Goal: Task Accomplishment & Management: Complete application form

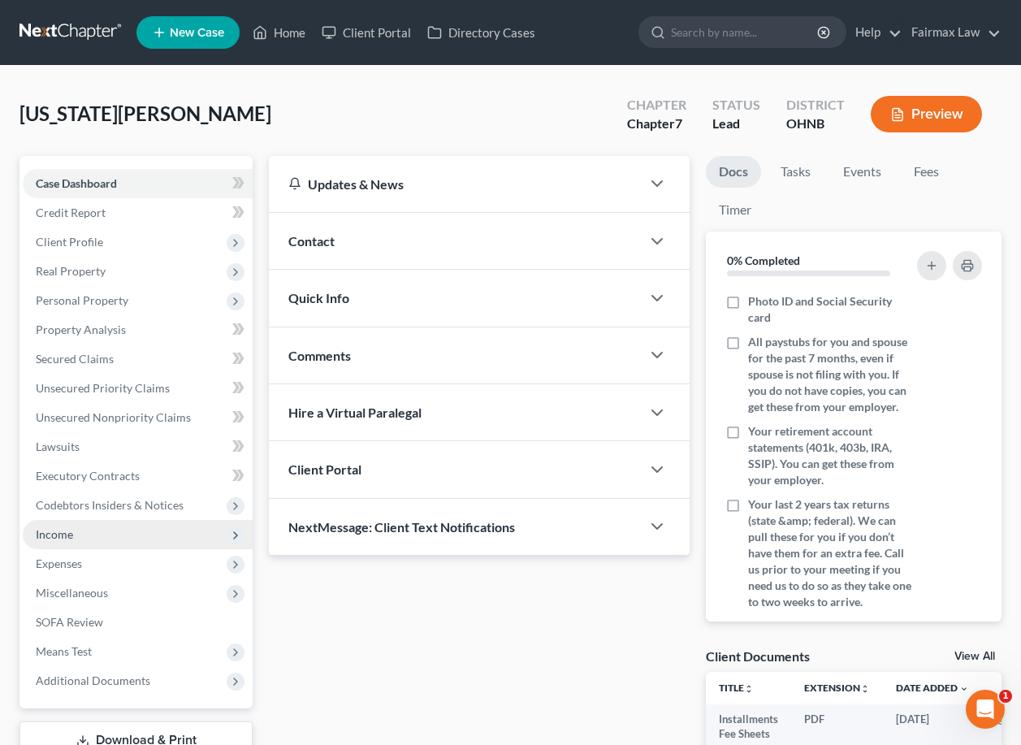
click at [143, 535] on span "Income" at bounding box center [138, 534] width 230 height 29
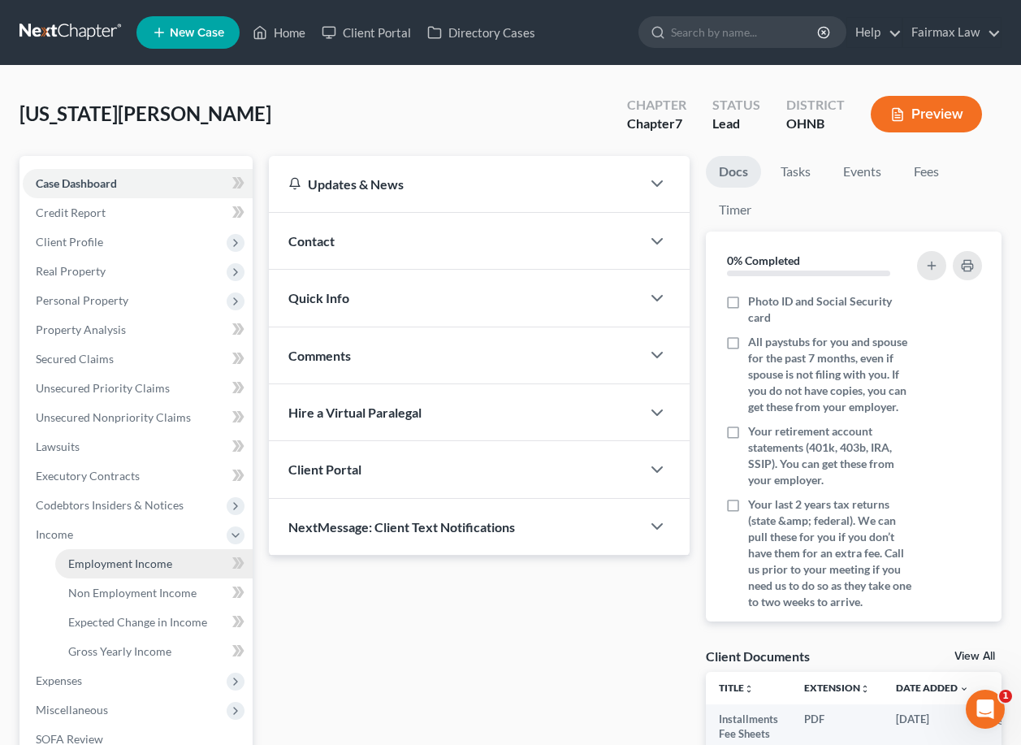
click at [143, 564] on span "Employment Income" at bounding box center [120, 563] width 104 height 14
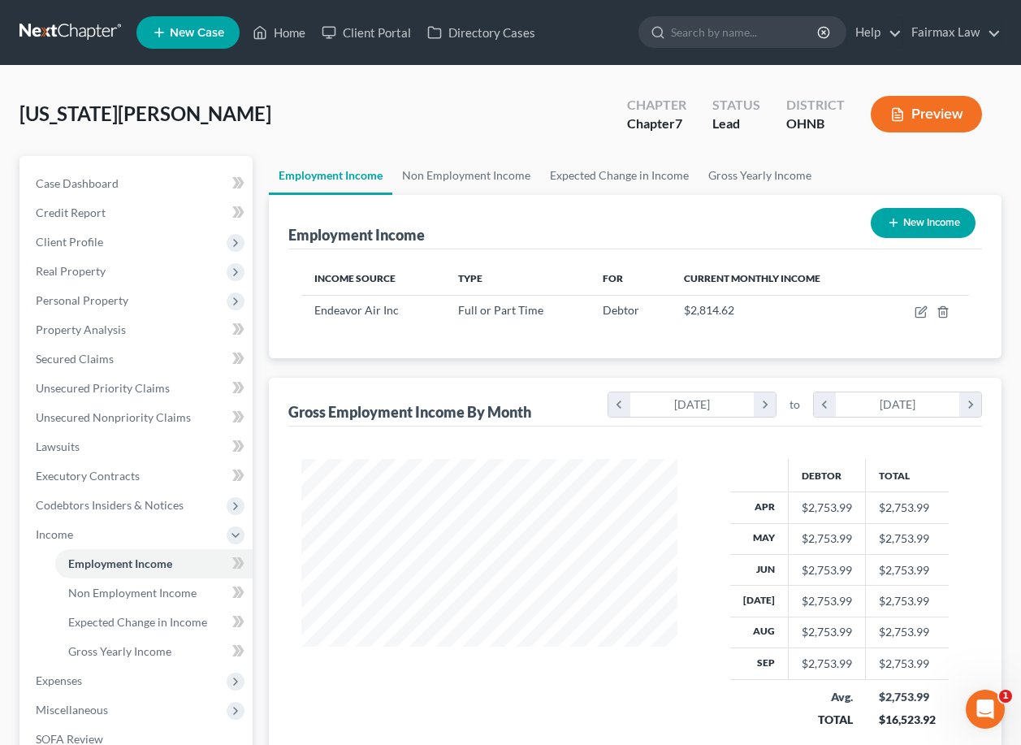
scroll to position [291, 408]
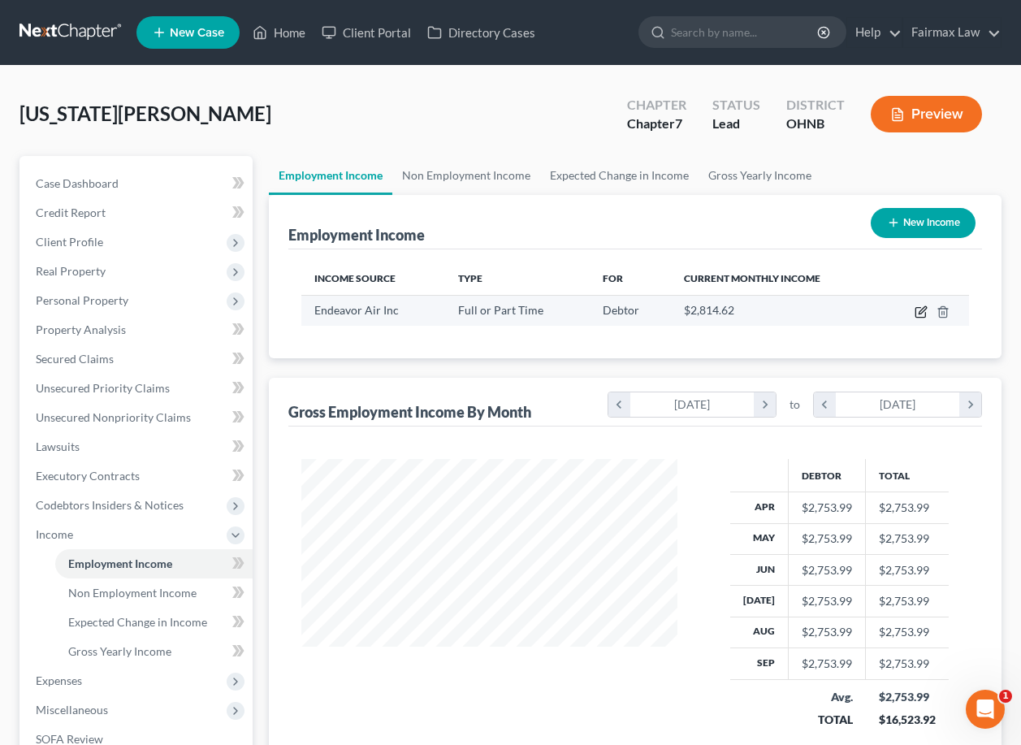
click at [918, 318] on icon "button" at bounding box center [920, 313] width 10 height 10
select select "0"
select select "24"
select select "1"
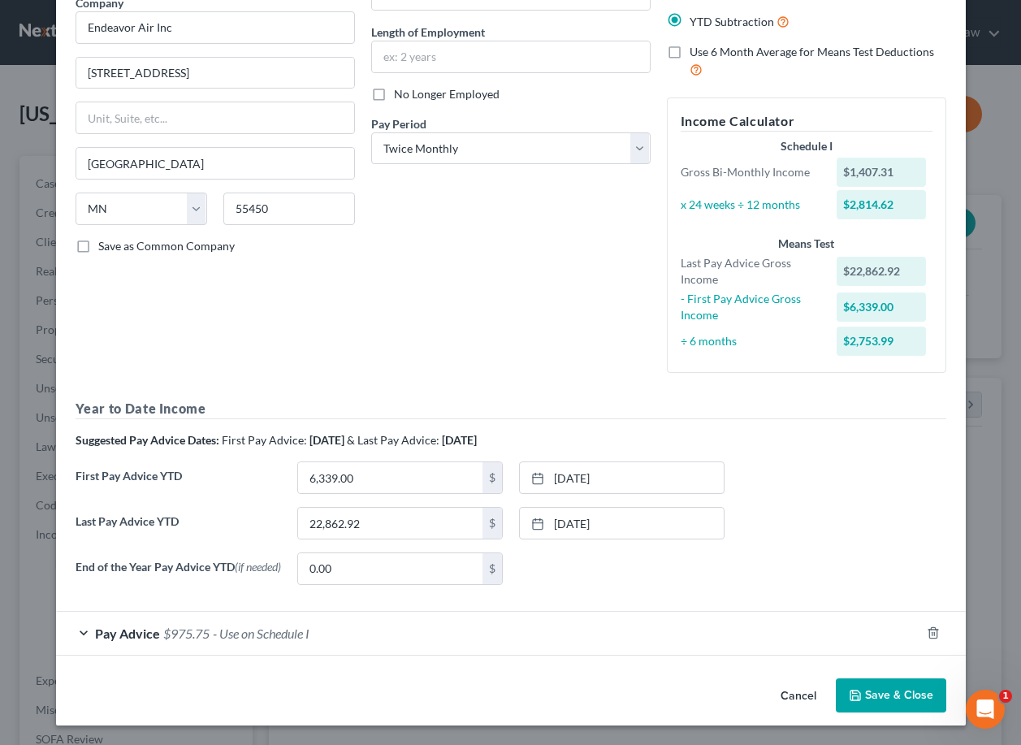
scroll to position [143, 0]
click at [800, 697] on button "Cancel" at bounding box center [798, 696] width 62 height 32
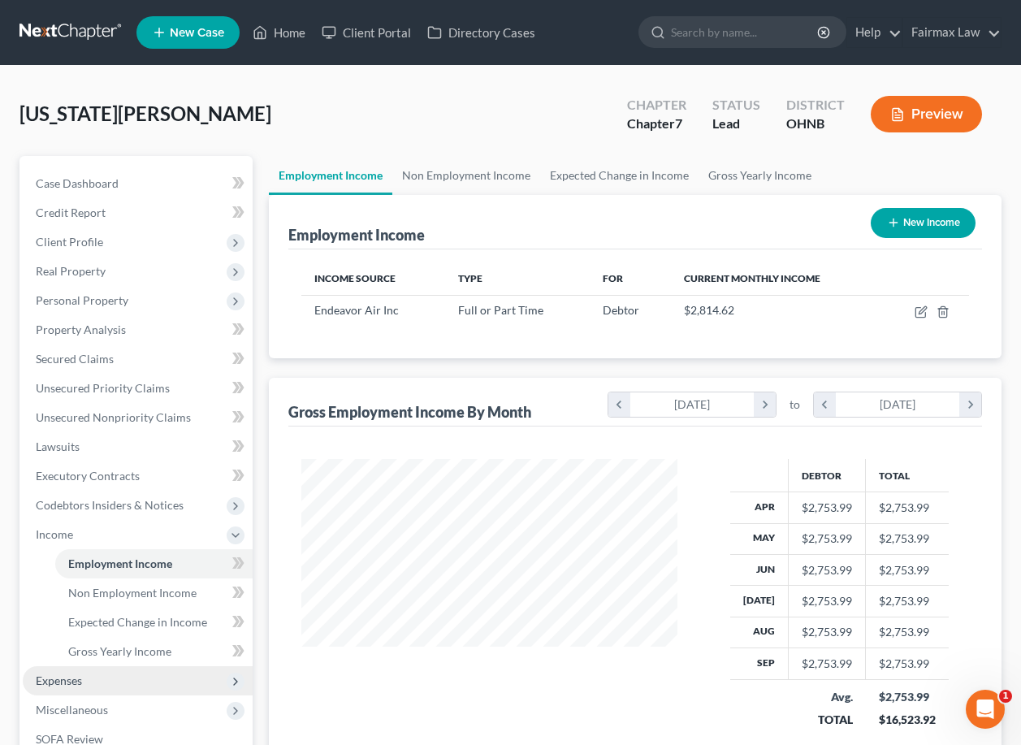
click at [174, 687] on span "Expenses" at bounding box center [138, 680] width 230 height 29
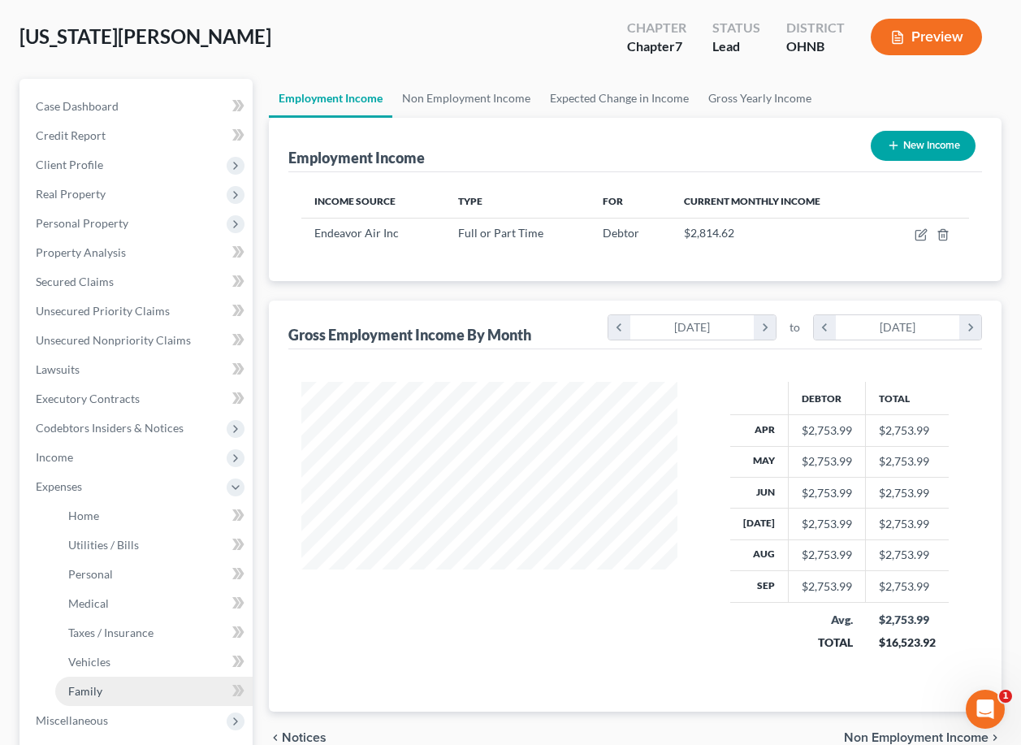
scroll to position [86, 0]
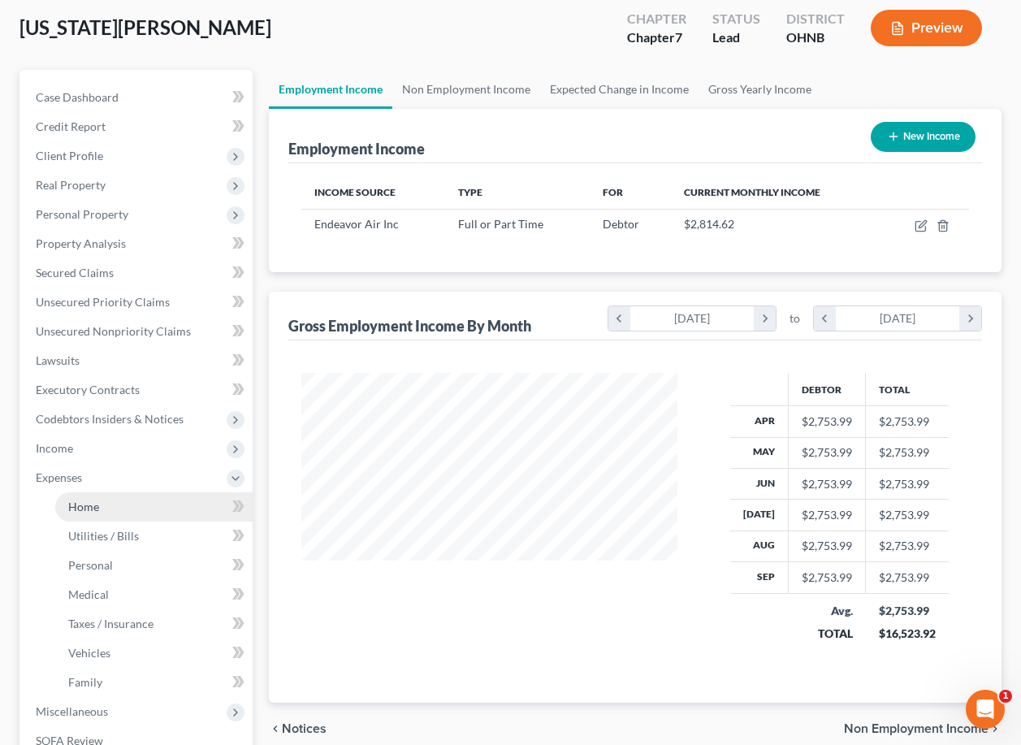
click at [138, 508] on link "Home" at bounding box center [153, 506] width 197 height 29
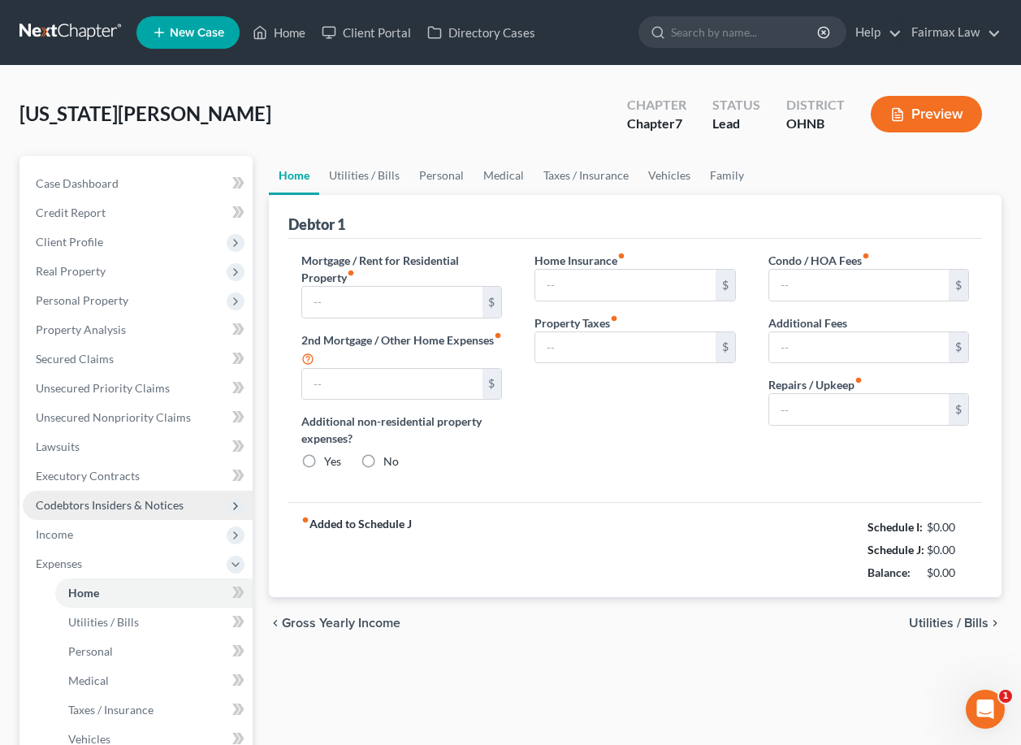
type input "800.00"
type input "0.00"
radio input "true"
type input "20.00"
type input "0.00"
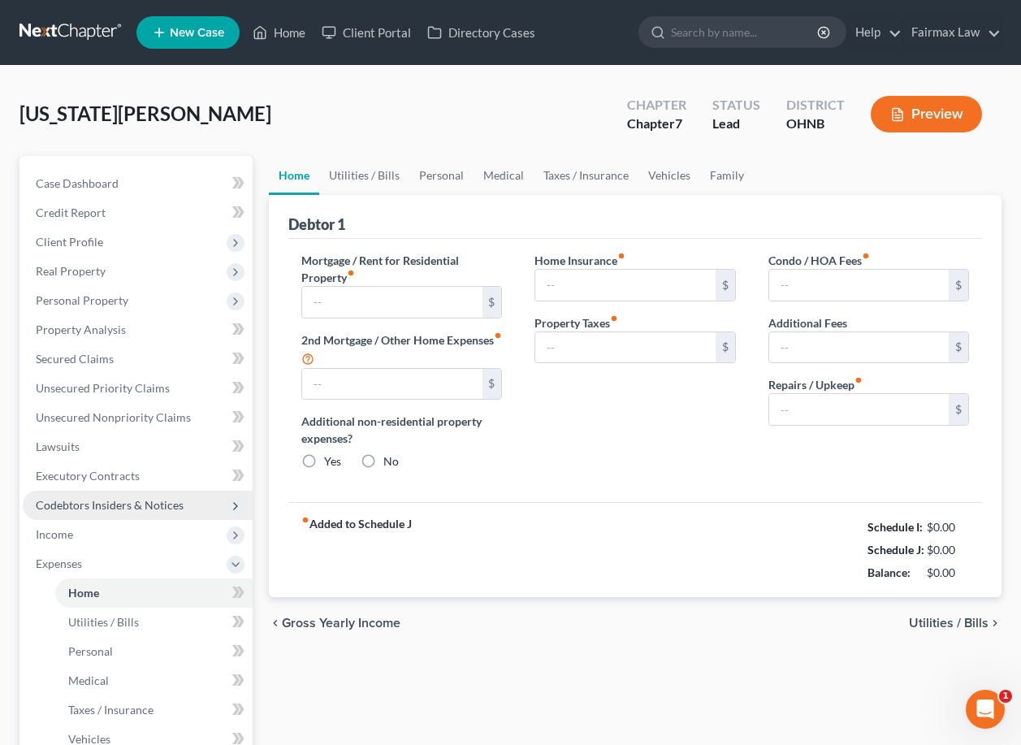
type input "0.00"
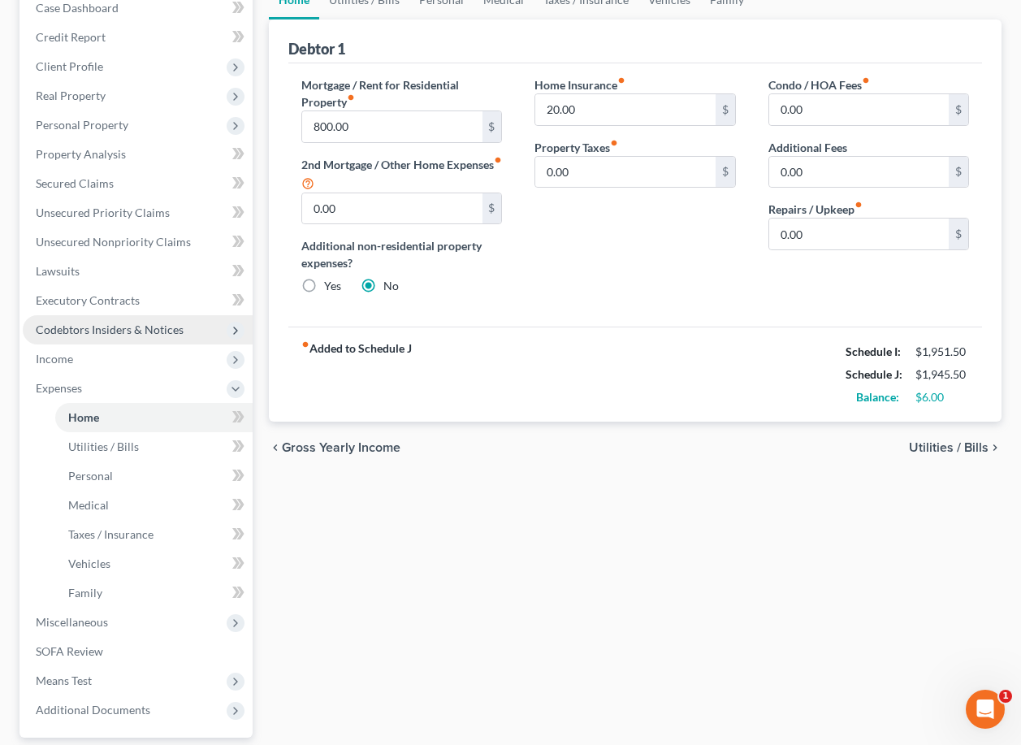
scroll to position [180, 0]
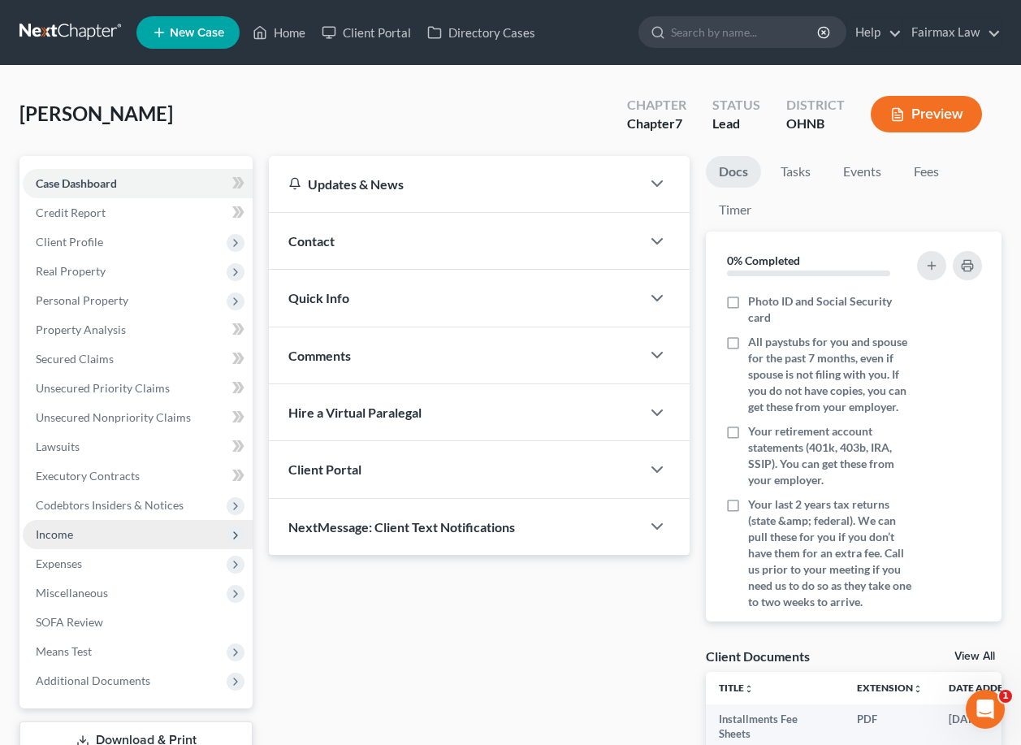
click at [100, 533] on span "Income" at bounding box center [138, 534] width 230 height 29
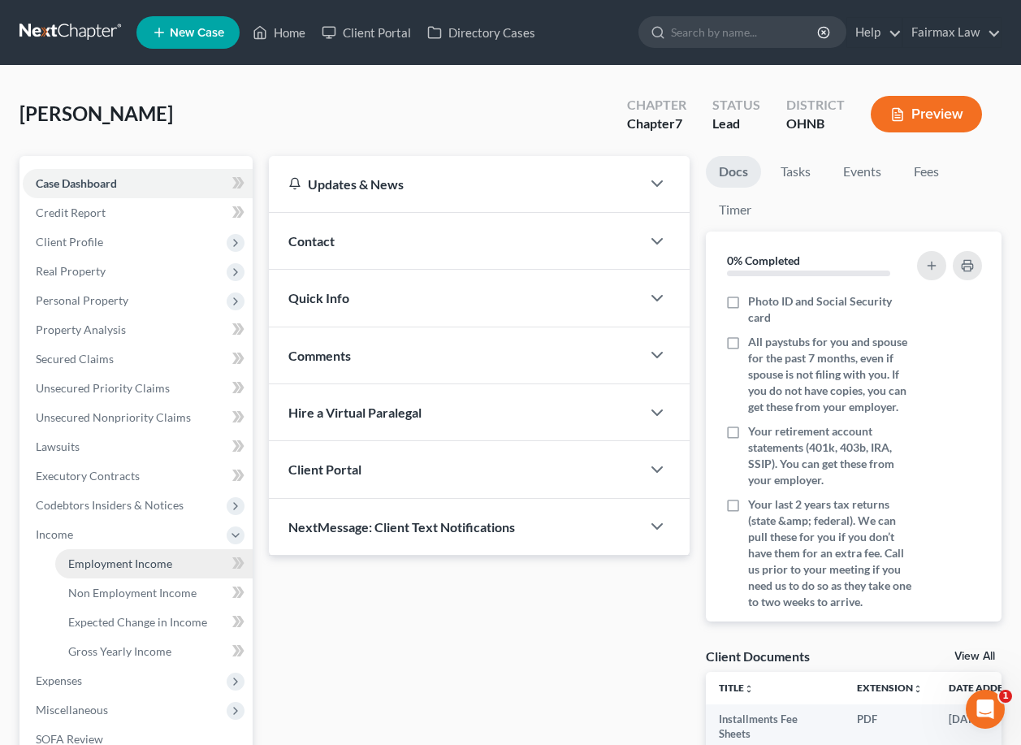
click at [106, 561] on span "Employment Income" at bounding box center [120, 563] width 104 height 14
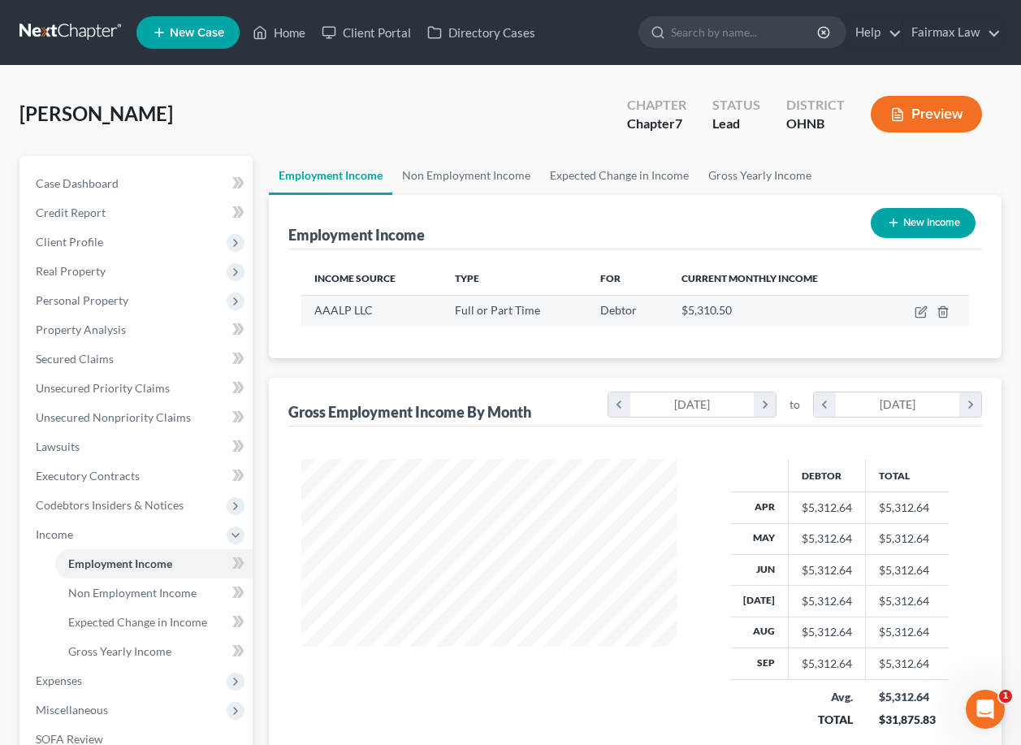
scroll to position [291, 408]
click at [915, 314] on icon "button" at bounding box center [920, 311] width 13 height 13
select select "0"
select select "4"
select select "2"
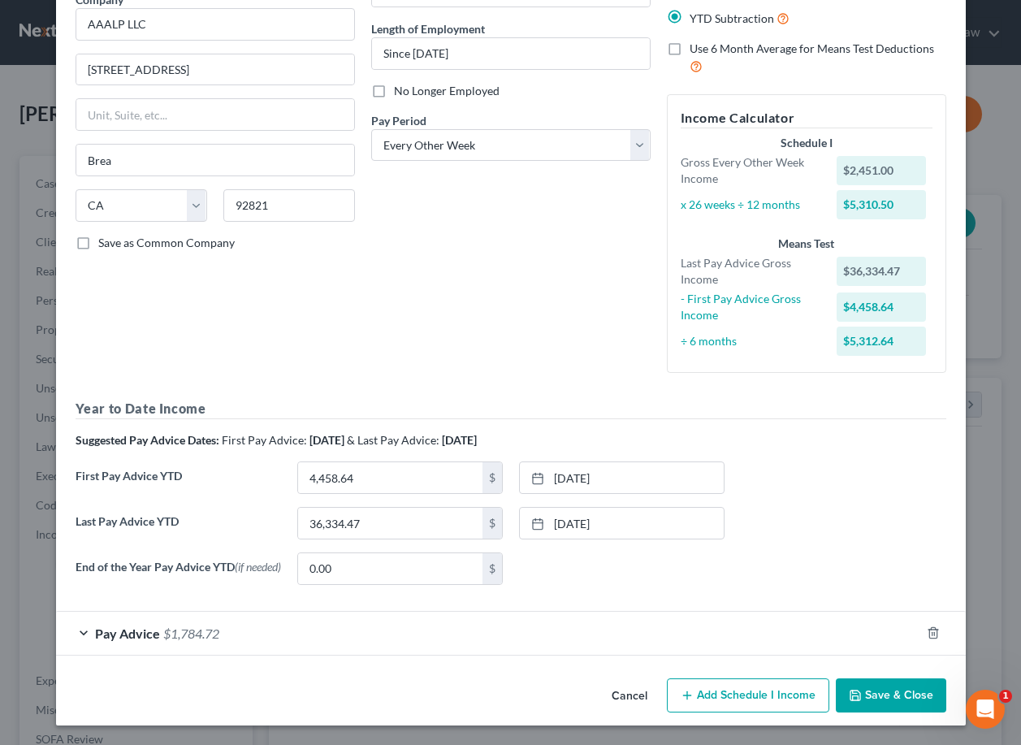
scroll to position [146, 0]
click at [643, 623] on div "Pay Advice $1,784.72" at bounding box center [488, 632] width 864 height 43
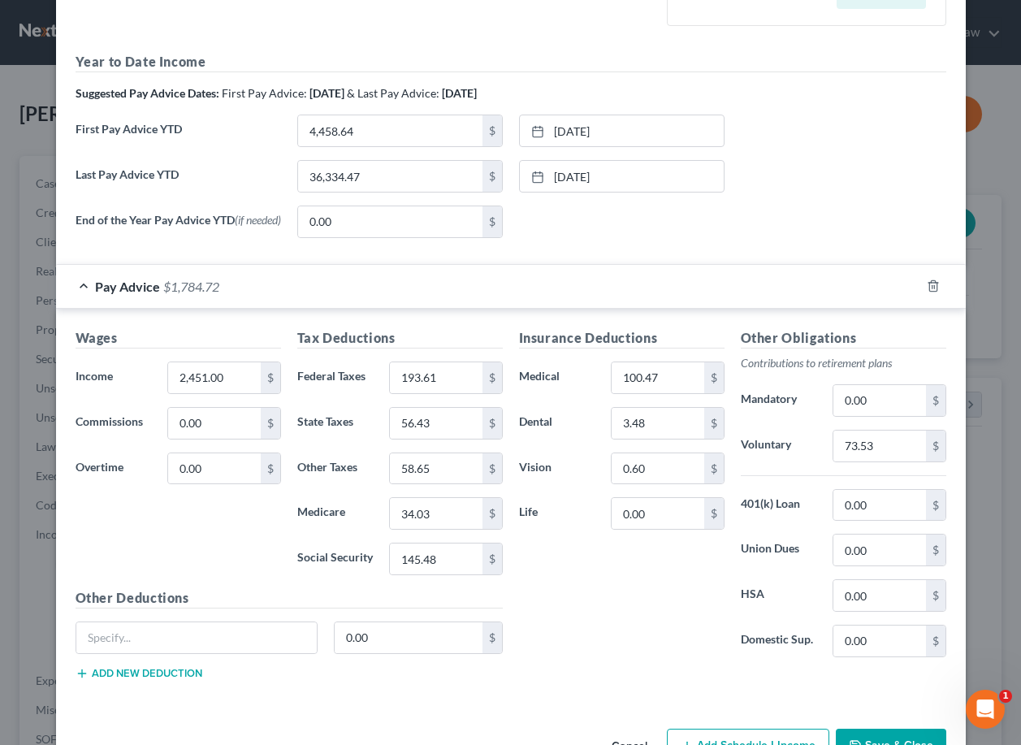
scroll to position [425, 0]
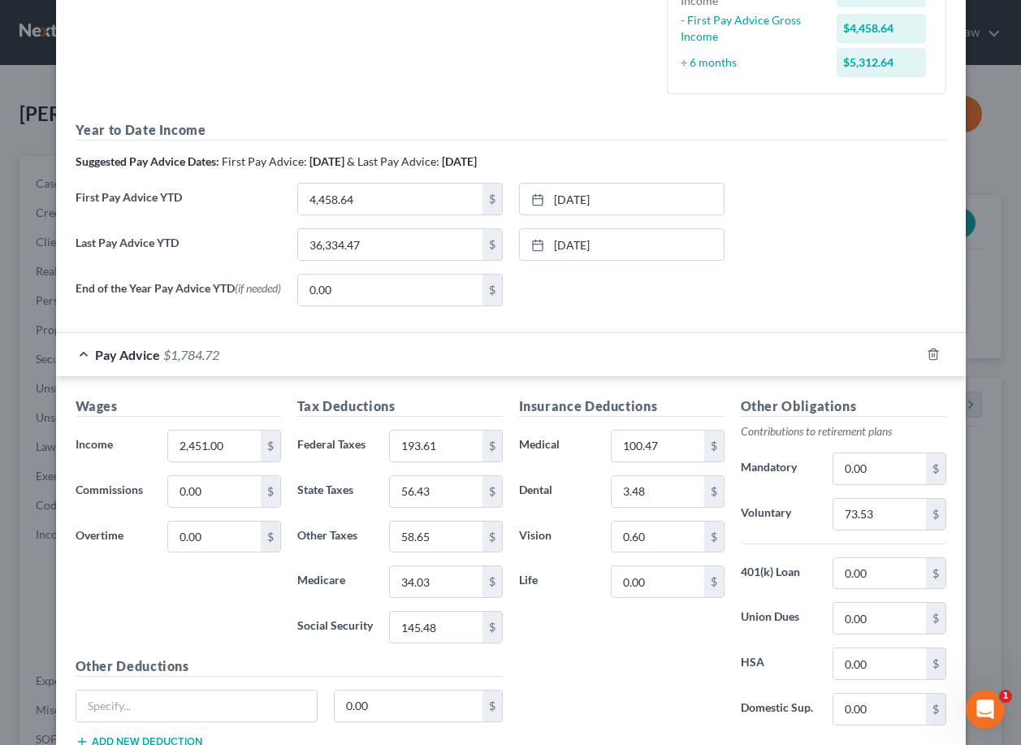
click at [547, 372] on div "Pay Advice $1,784.72" at bounding box center [488, 354] width 864 height 43
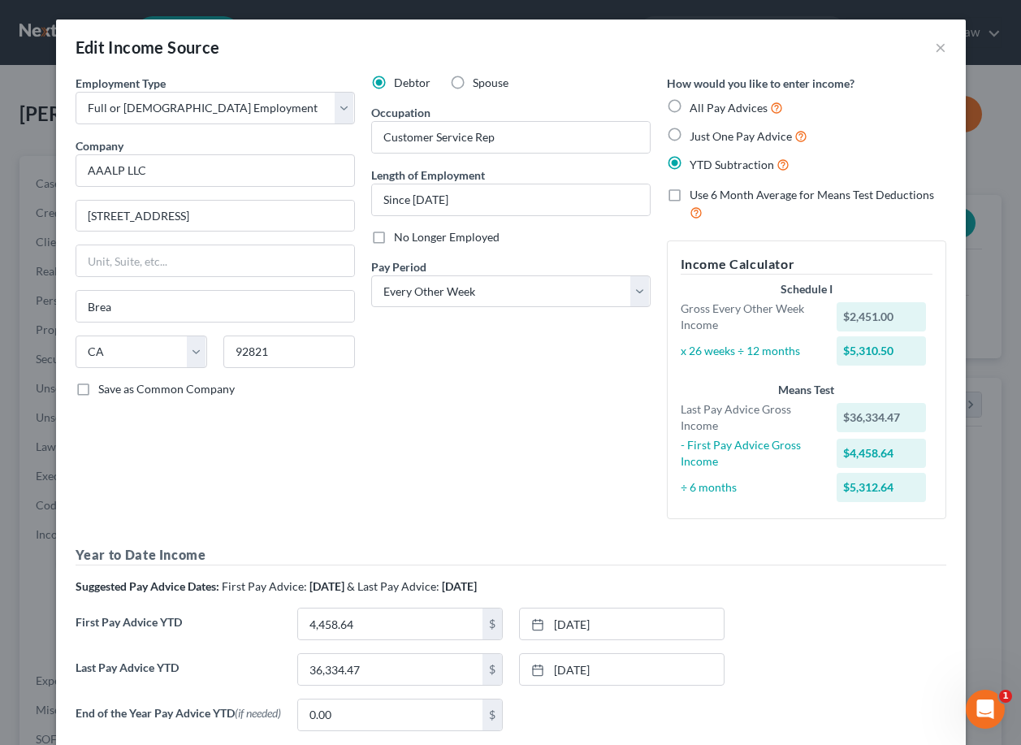
scroll to position [0, 0]
click at [939, 47] on button "×" at bounding box center [940, 46] width 11 height 19
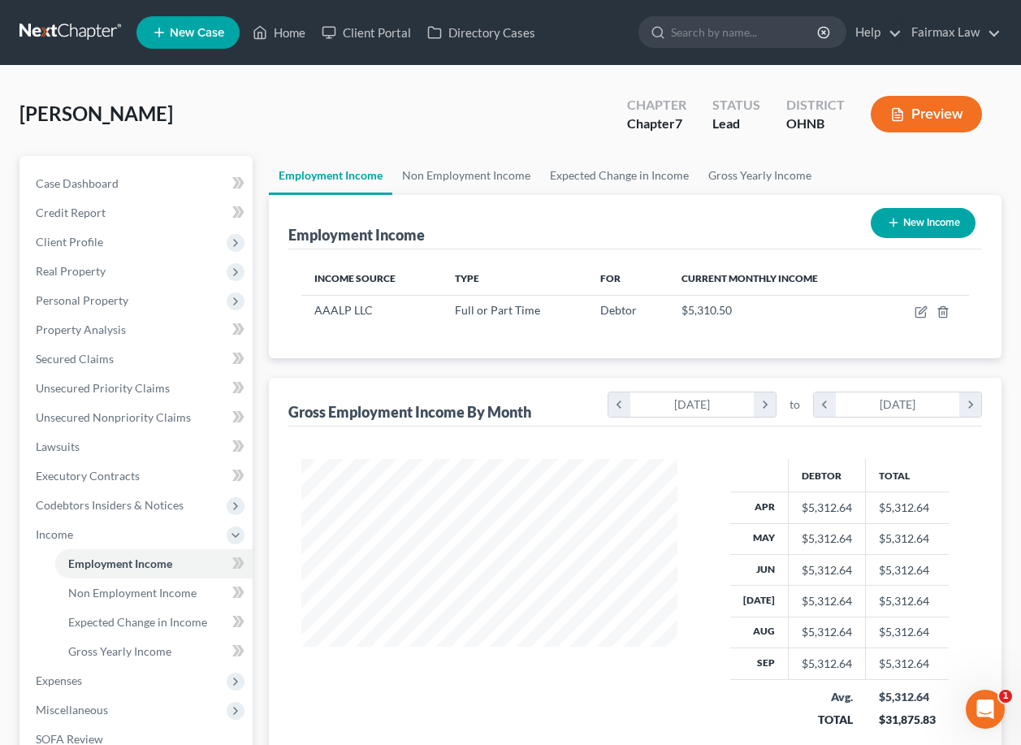
scroll to position [86, 0]
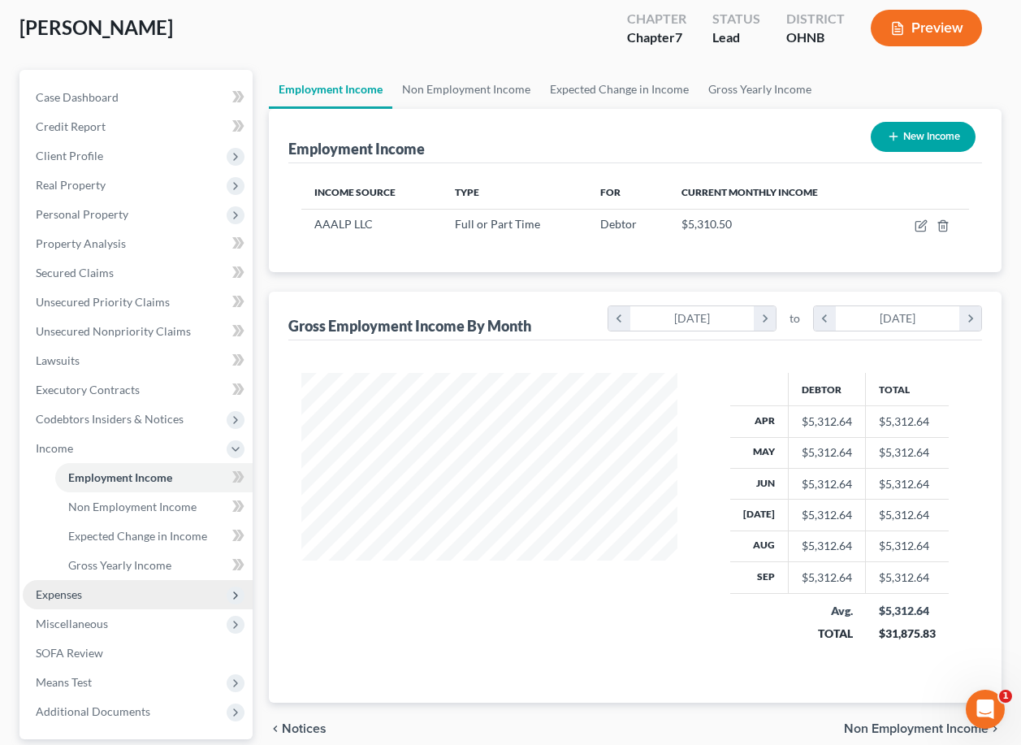
click at [119, 596] on span "Expenses" at bounding box center [138, 594] width 230 height 29
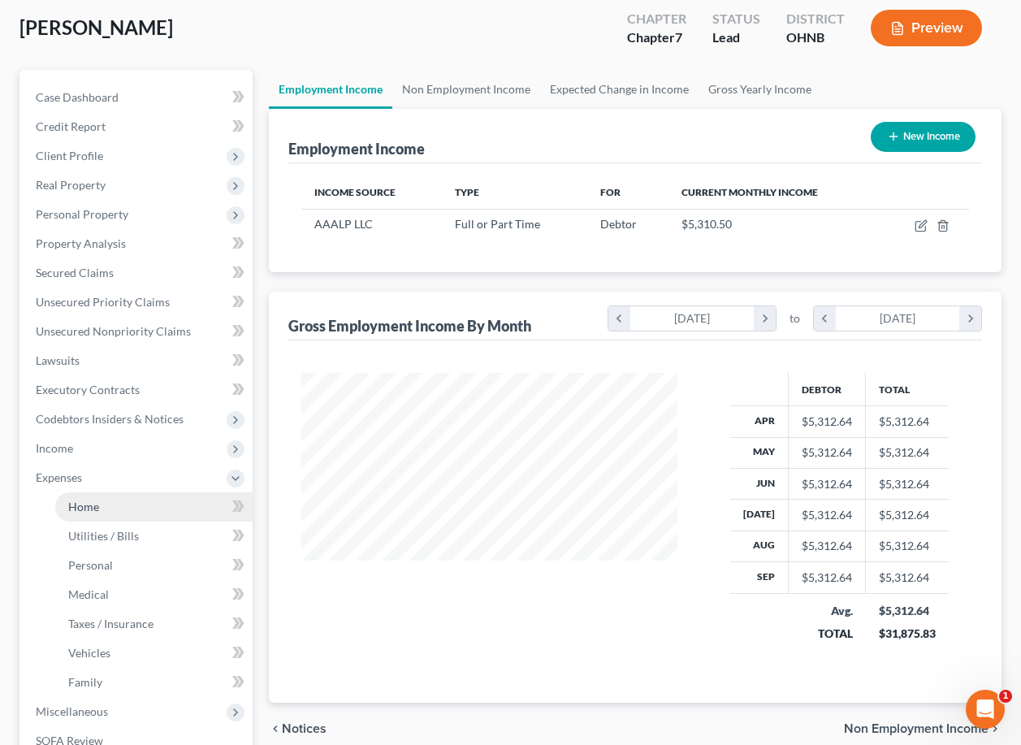
click at [114, 511] on link "Home" at bounding box center [153, 506] width 197 height 29
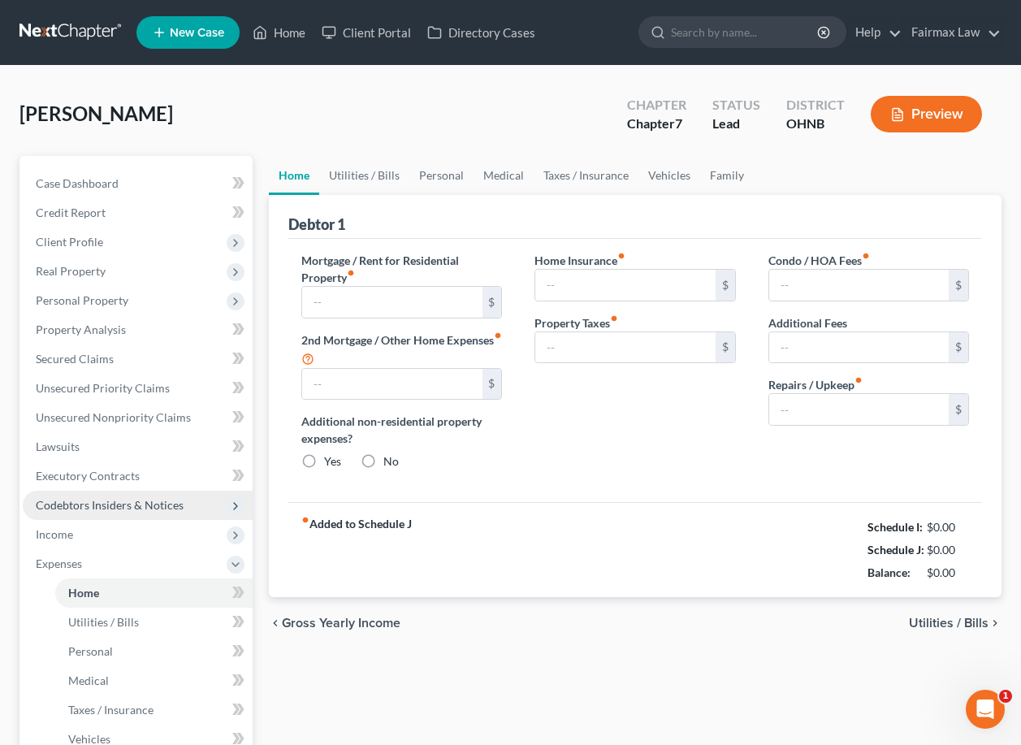
type input "825.00"
type input "0.00"
radio input "true"
type input "0.00"
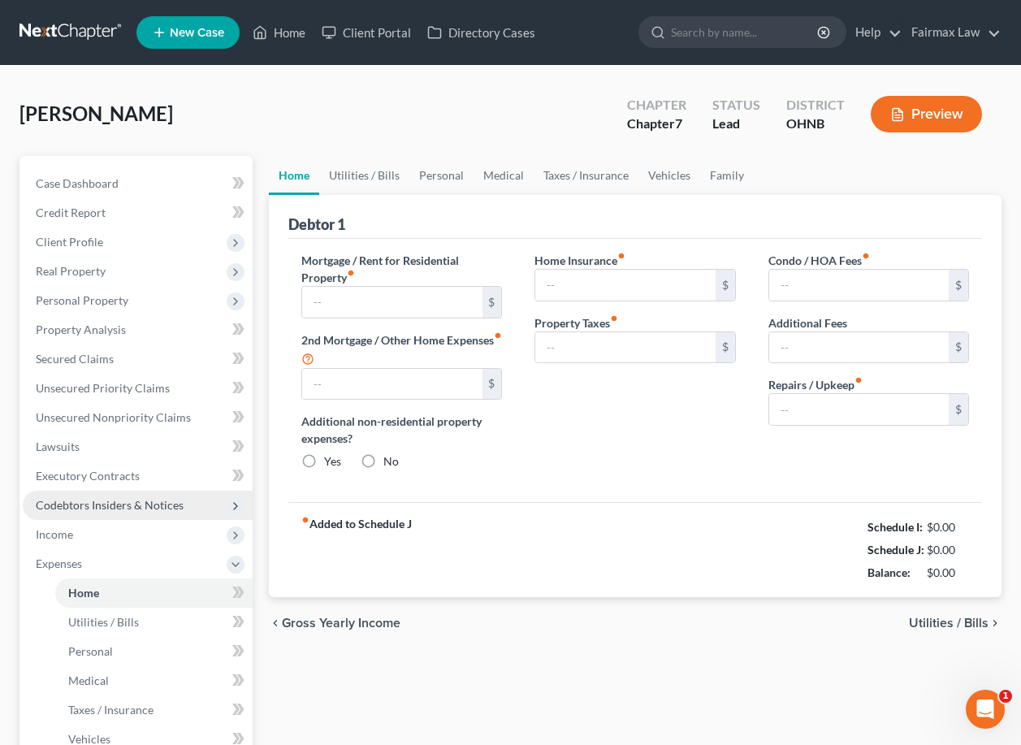
type input "0.00"
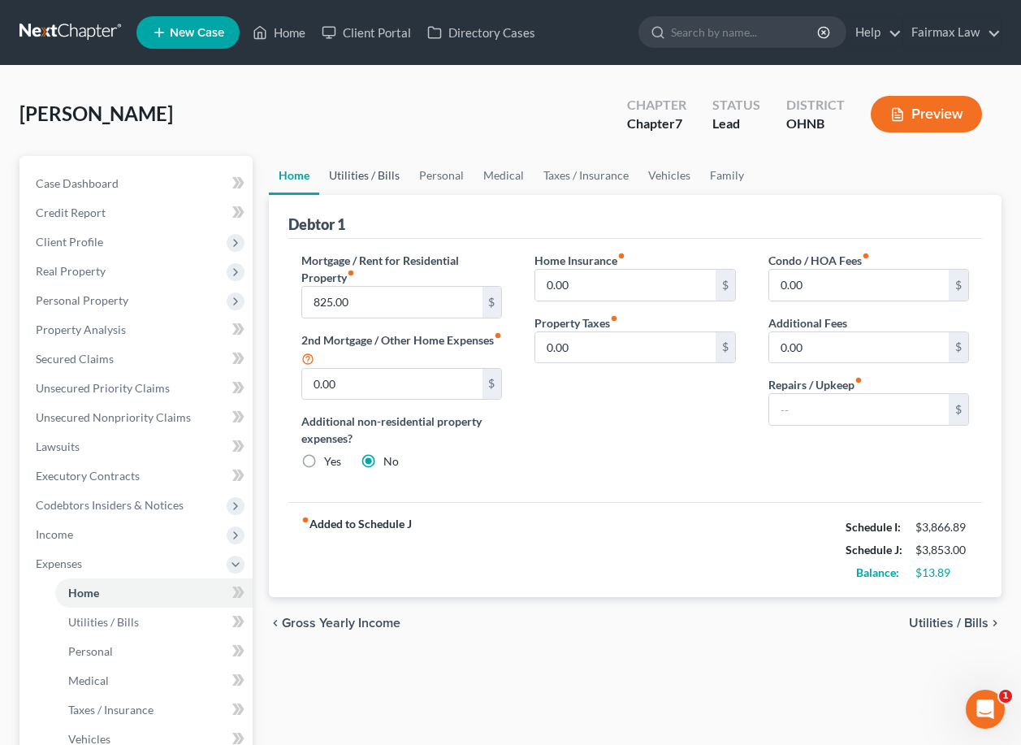
click at [389, 182] on link "Utilities / Bills" at bounding box center [364, 175] width 90 height 39
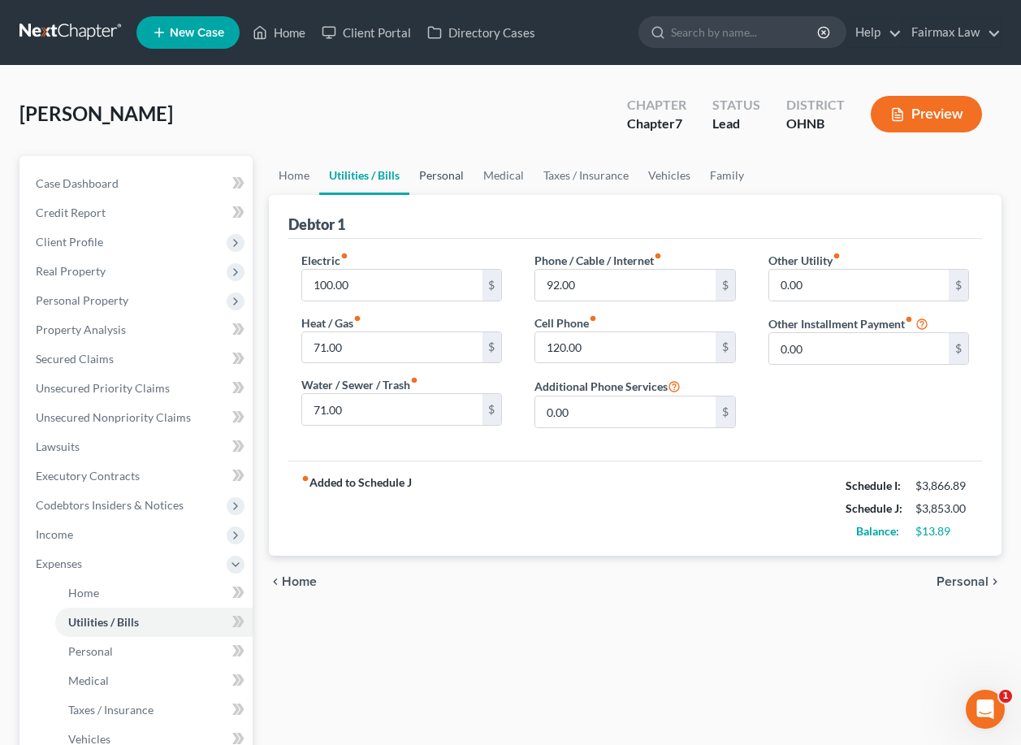
click at [451, 184] on link "Personal" at bounding box center [441, 175] width 64 height 39
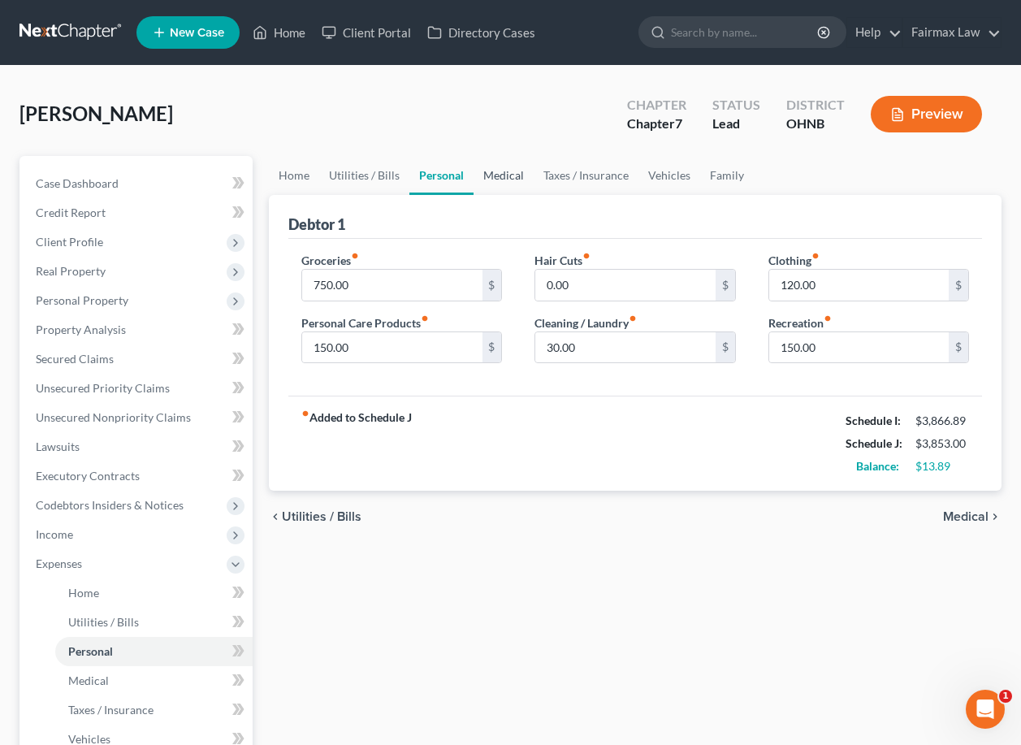
click at [495, 179] on link "Medical" at bounding box center [503, 175] width 60 height 39
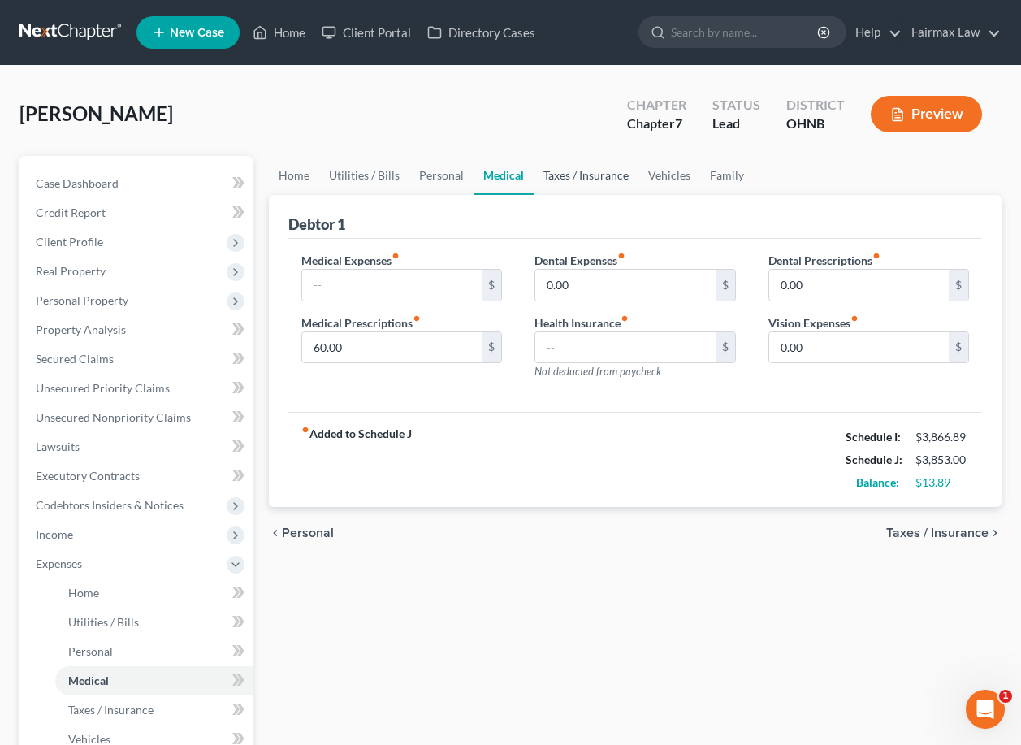
click at [573, 184] on link "Taxes / Insurance" at bounding box center [586, 175] width 105 height 39
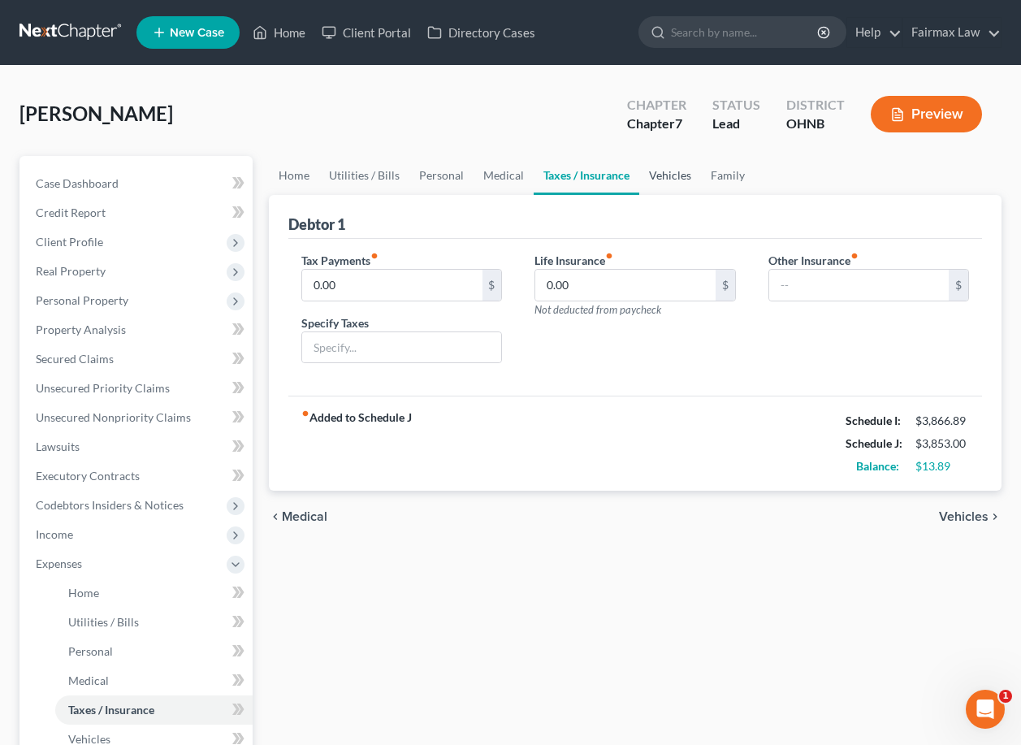
click at [646, 192] on link "Vehicles" at bounding box center [670, 175] width 62 height 39
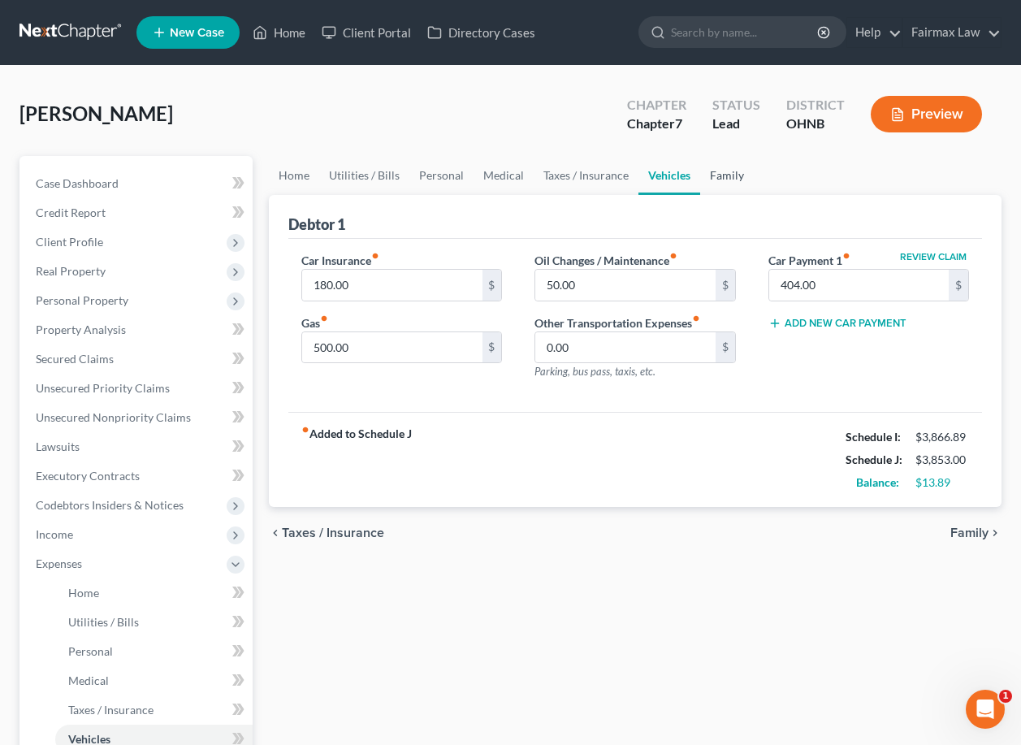
click at [730, 188] on link "Family" at bounding box center [727, 175] width 54 height 39
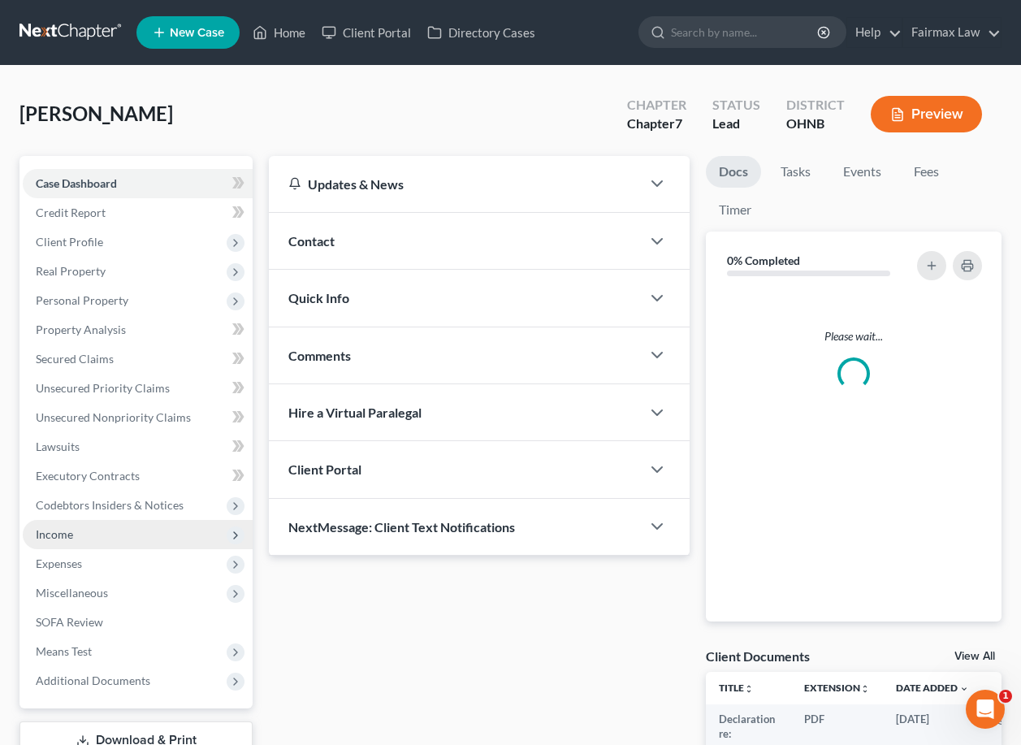
click at [89, 542] on span "Income" at bounding box center [138, 534] width 230 height 29
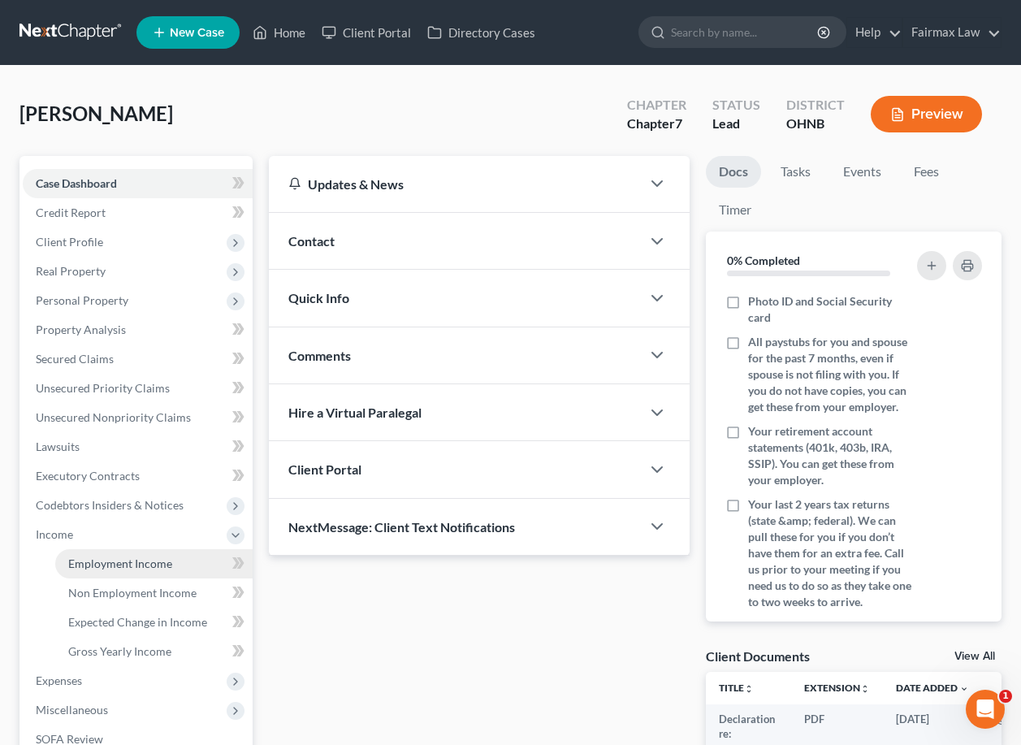
click at [131, 559] on span "Employment Income" at bounding box center [120, 563] width 104 height 14
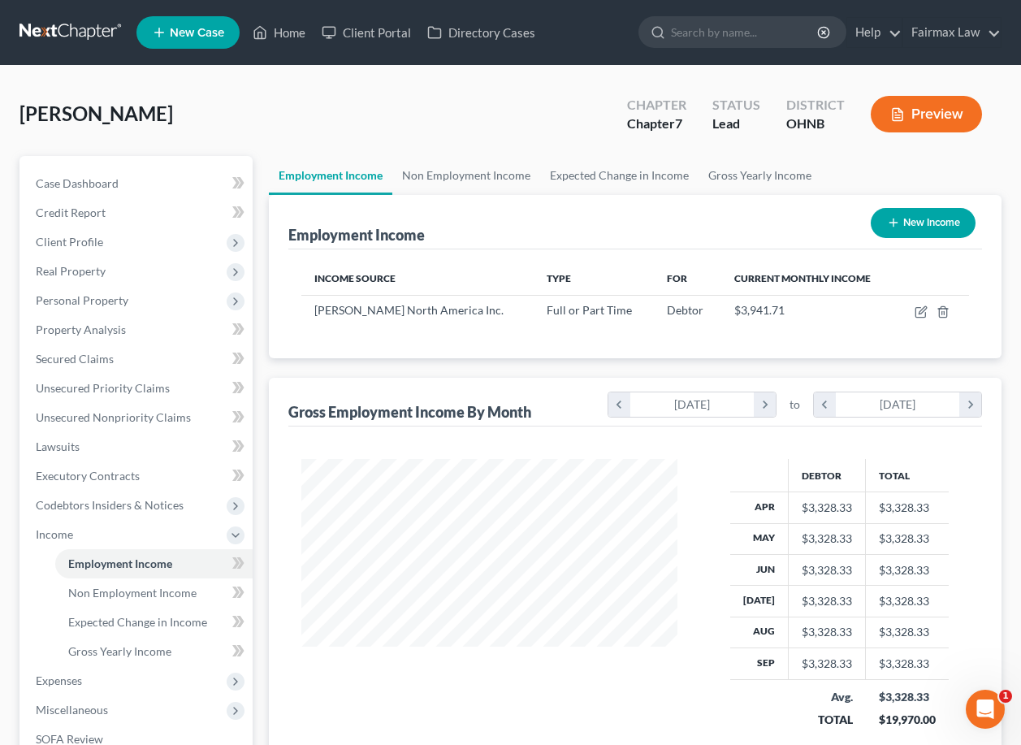
scroll to position [291, 408]
click at [921, 312] on icon "button" at bounding box center [920, 311] width 13 height 13
select select "0"
select select "36"
select select "2"
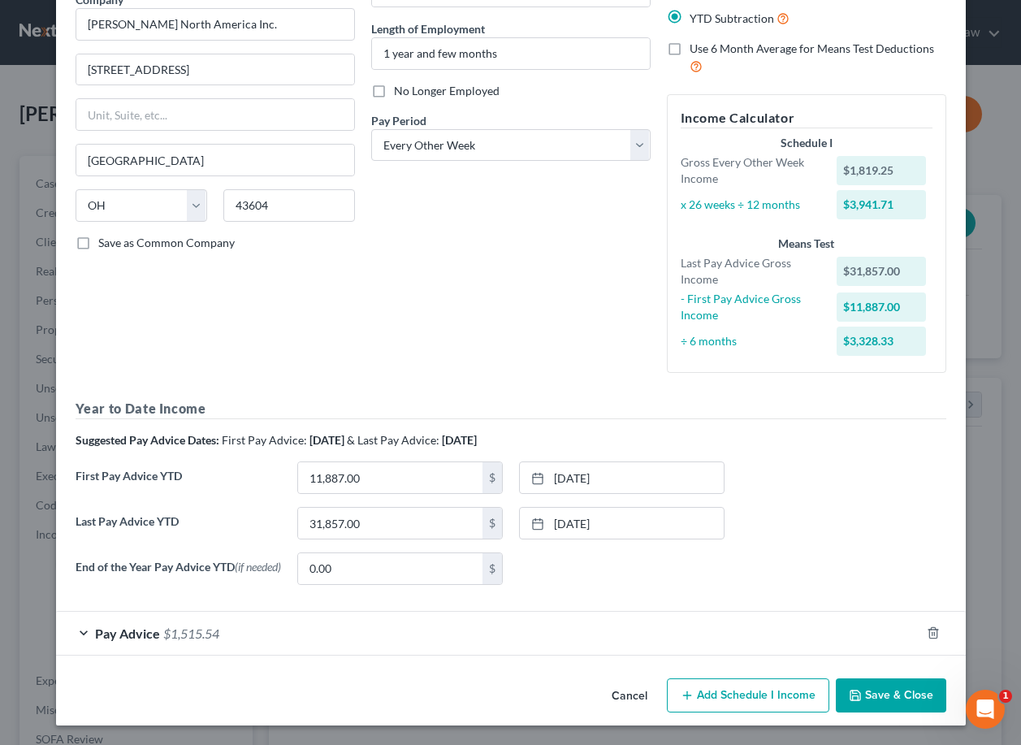
scroll to position [146, 0]
click at [387, 641] on div "Pay Advice $1,515.54" at bounding box center [488, 632] width 864 height 43
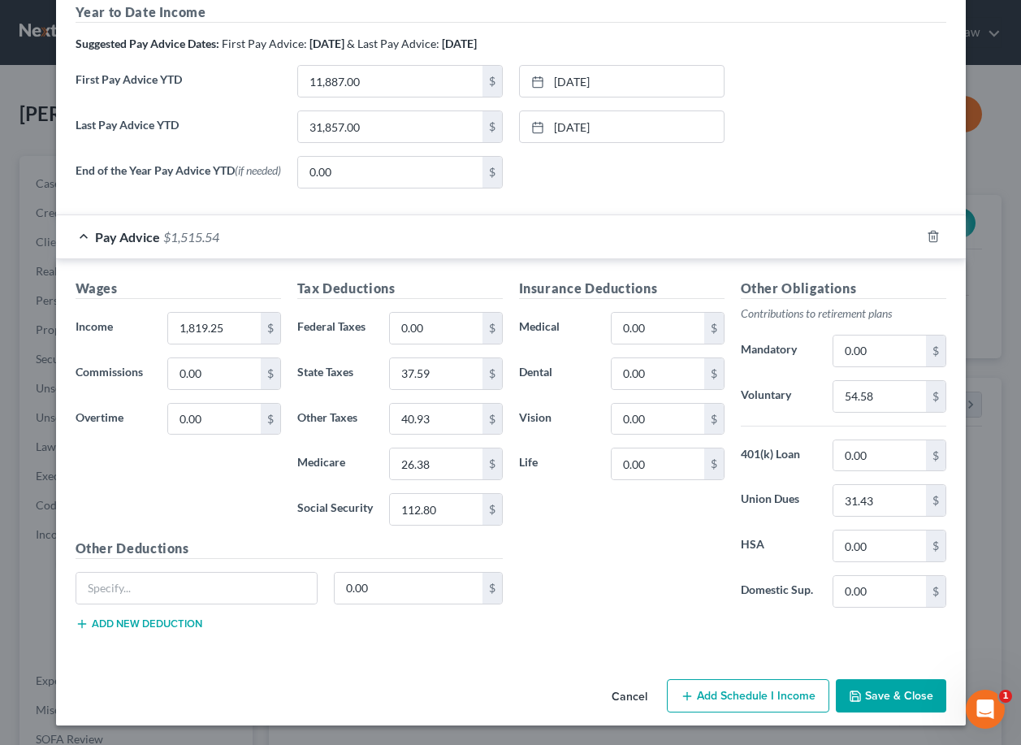
scroll to position [543, 0]
click at [456, 253] on div "Pay Advice $1,515.54" at bounding box center [488, 236] width 864 height 43
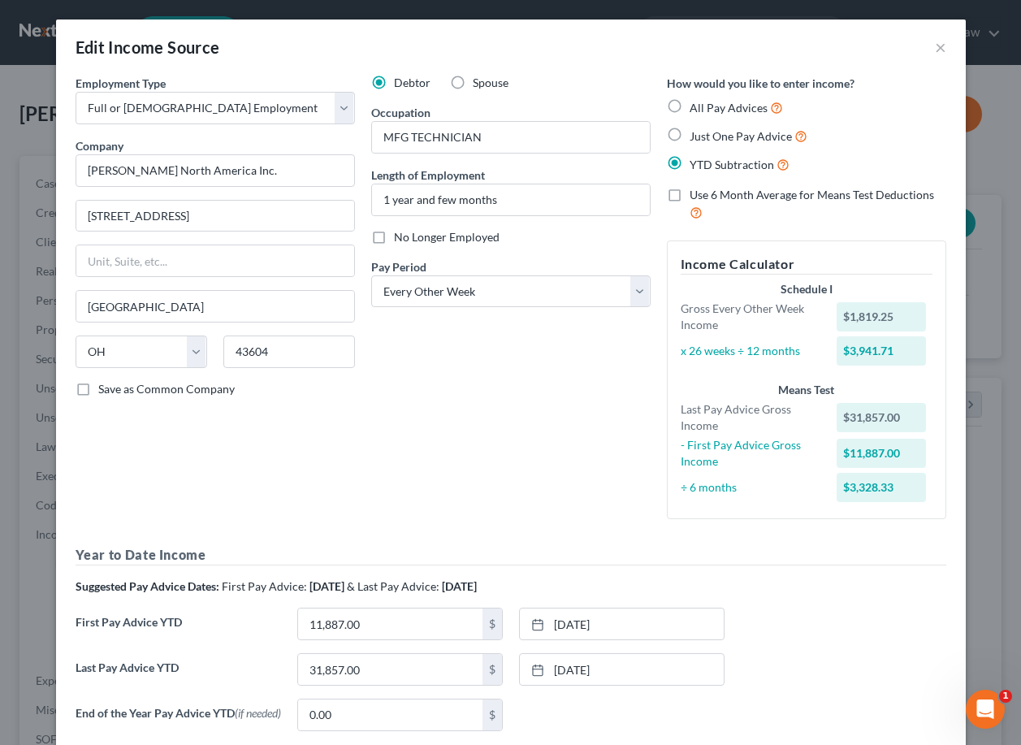
scroll to position [0, 0]
click at [937, 53] on button "×" at bounding box center [940, 46] width 11 height 19
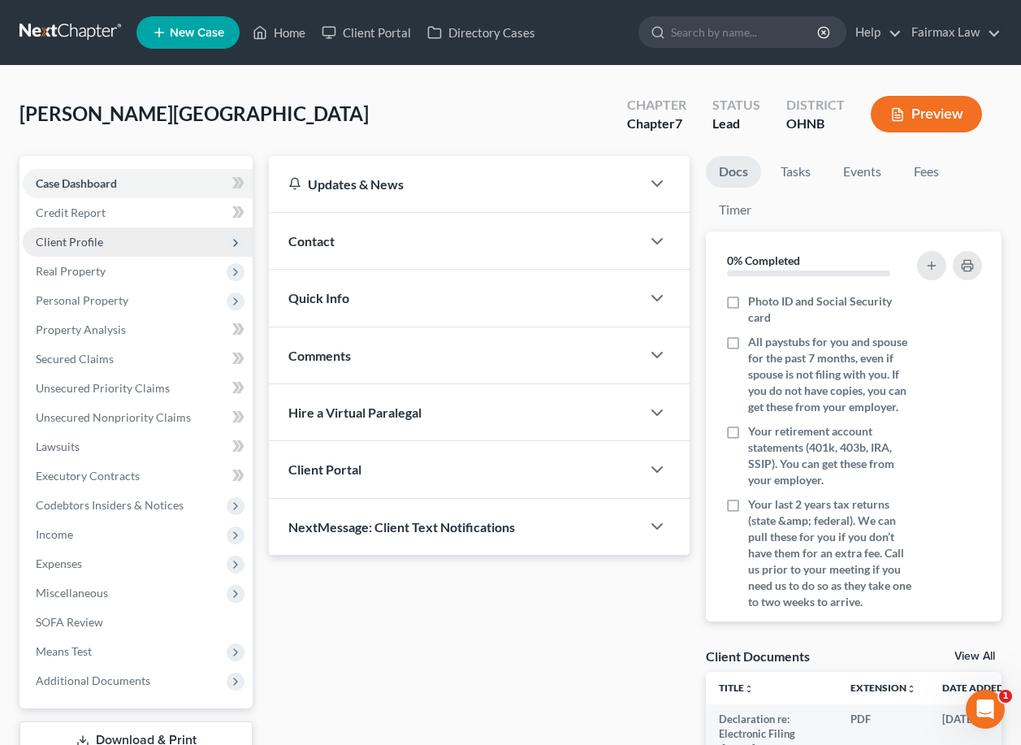
click at [106, 236] on span "Client Profile" at bounding box center [138, 241] width 230 height 29
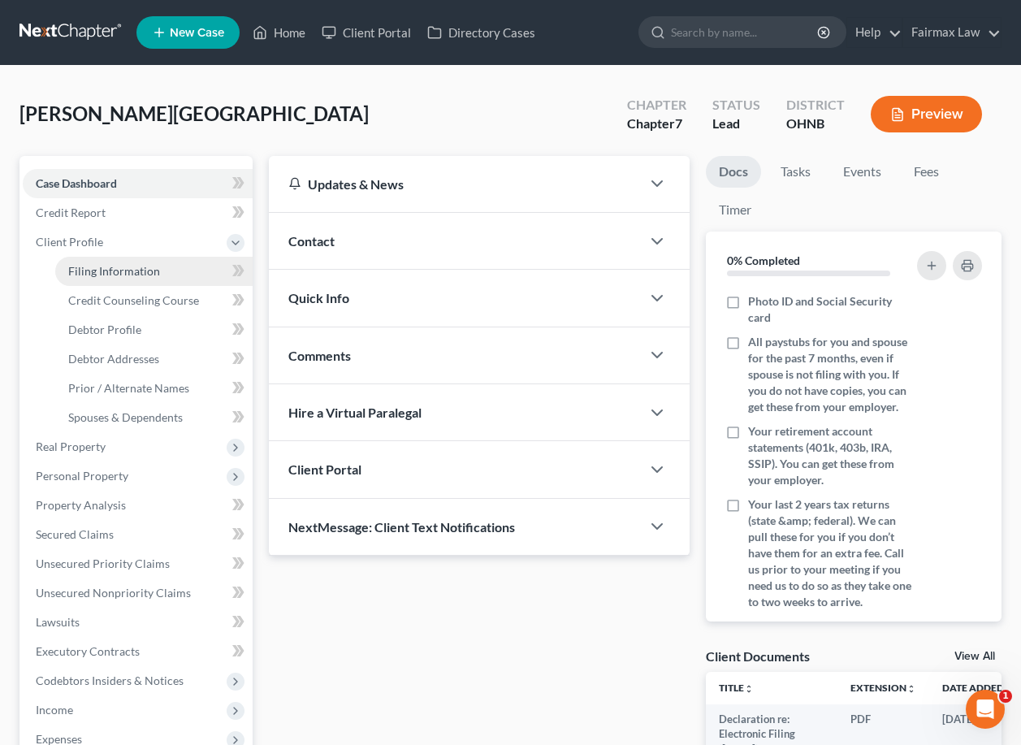
click at [117, 264] on span "Filing Information" at bounding box center [114, 271] width 92 height 14
select select "1"
select select "0"
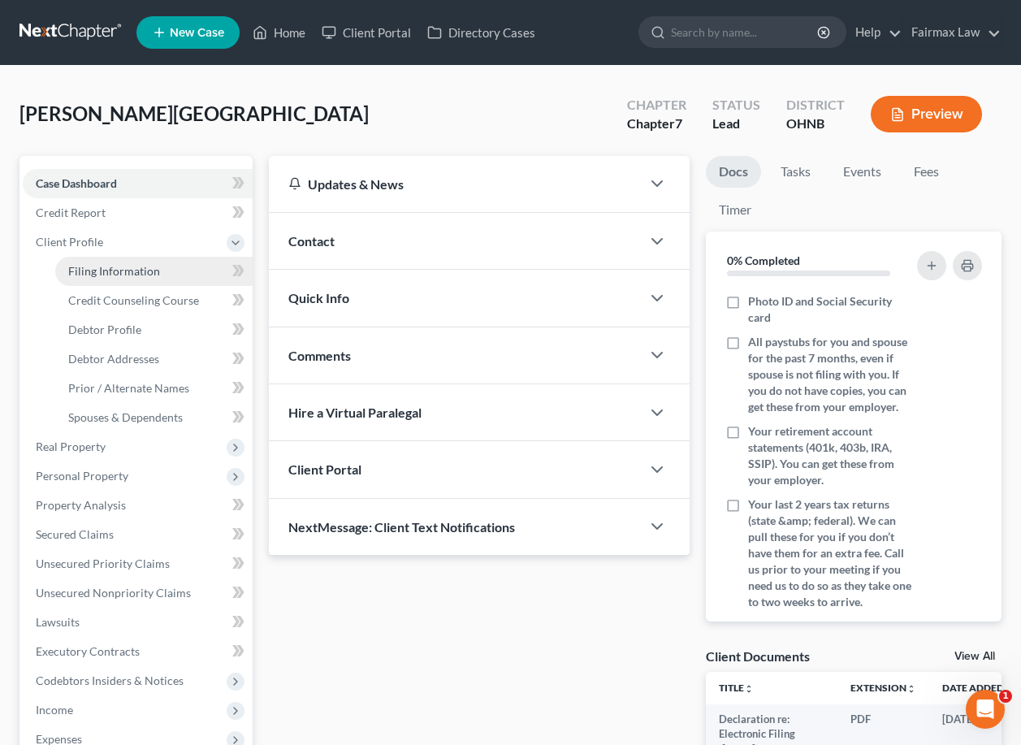
select select "36"
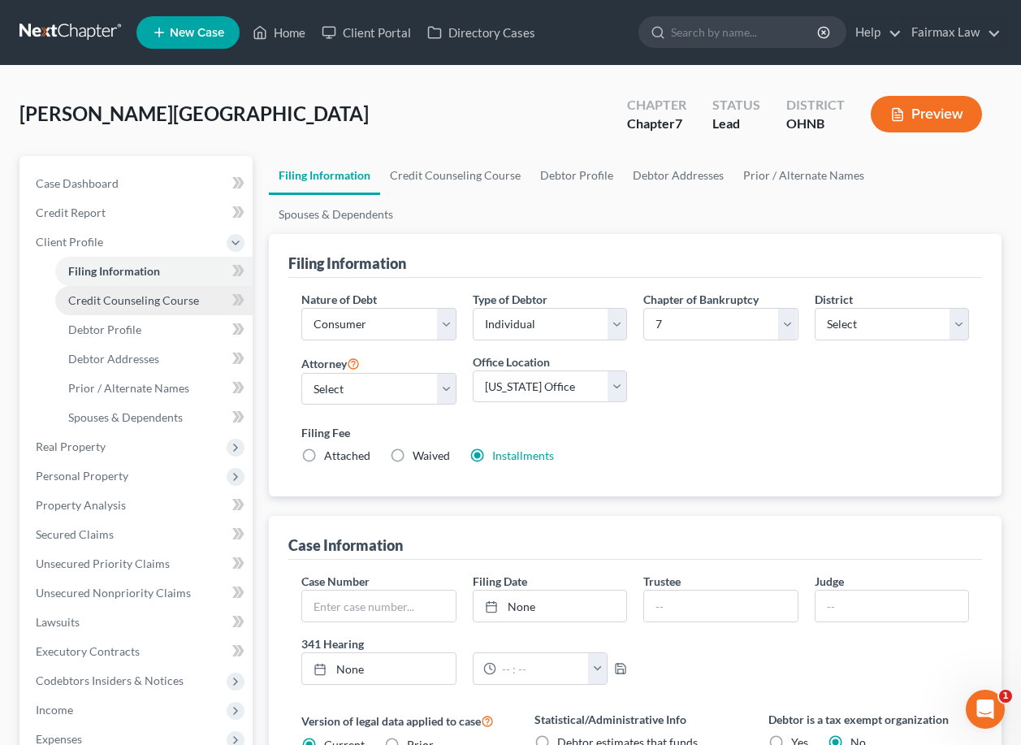
click at [119, 304] on span "Credit Counseling Course" at bounding box center [133, 300] width 131 height 14
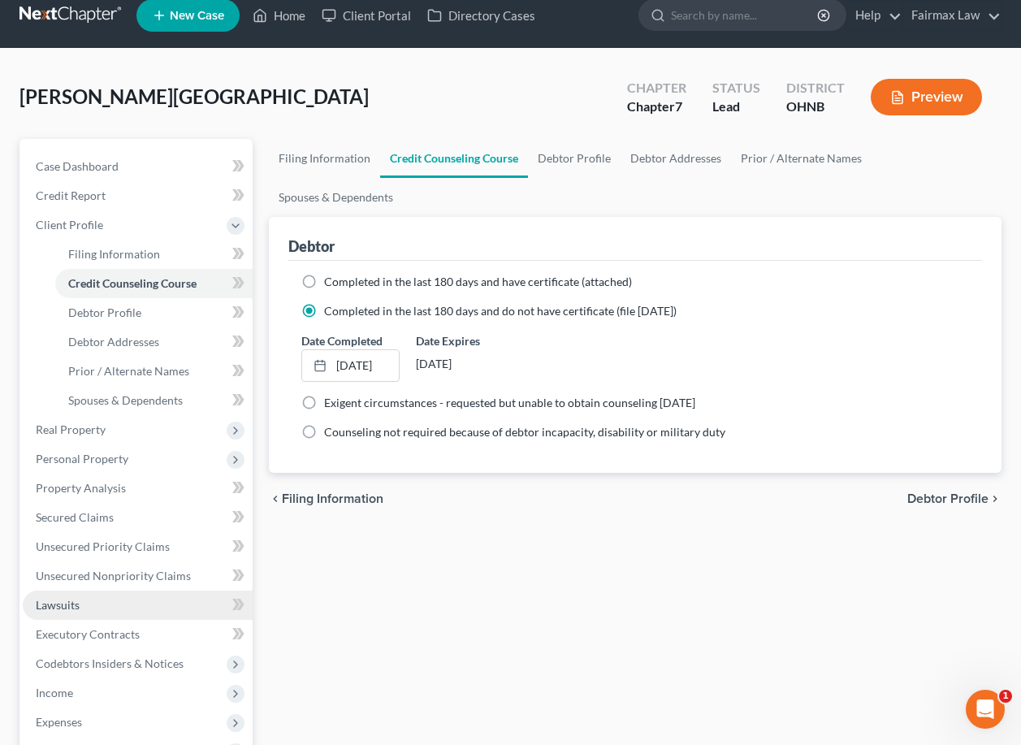
scroll to position [133, 0]
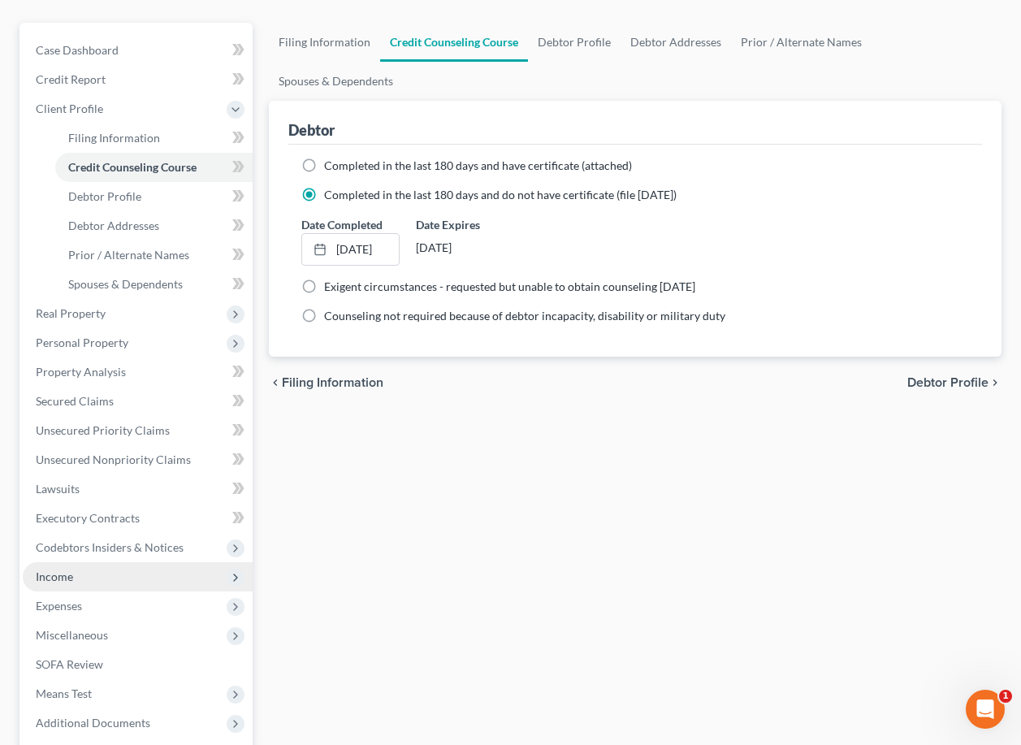
click at [117, 578] on span "Income" at bounding box center [138, 576] width 230 height 29
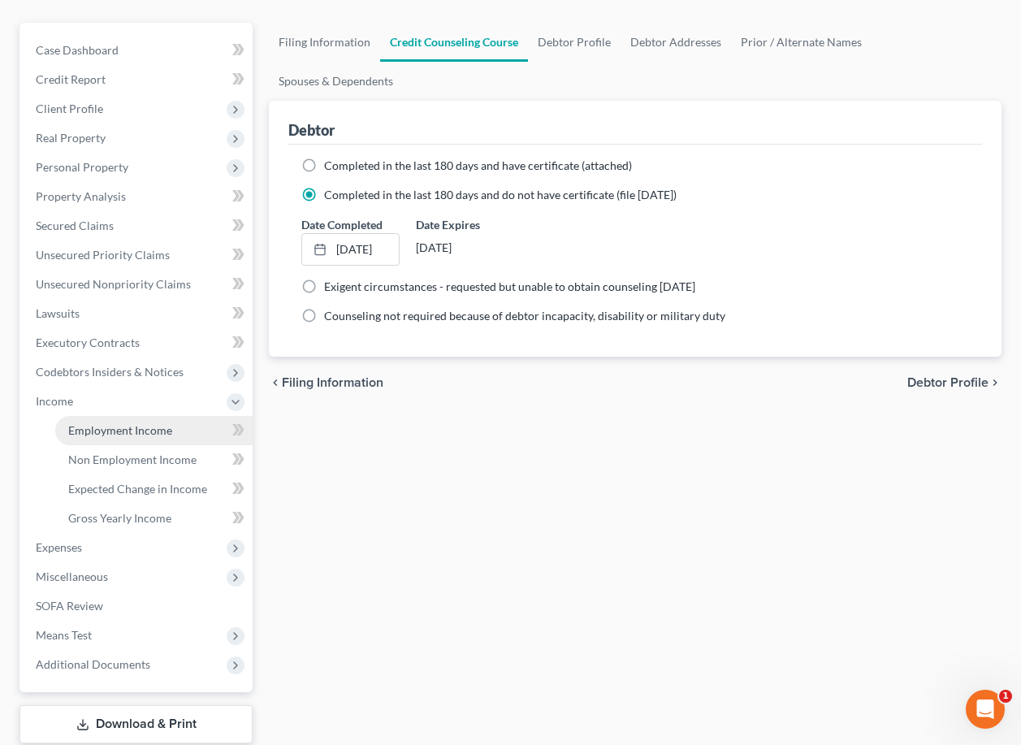
click at [145, 425] on span "Employment Income" at bounding box center [120, 430] width 104 height 14
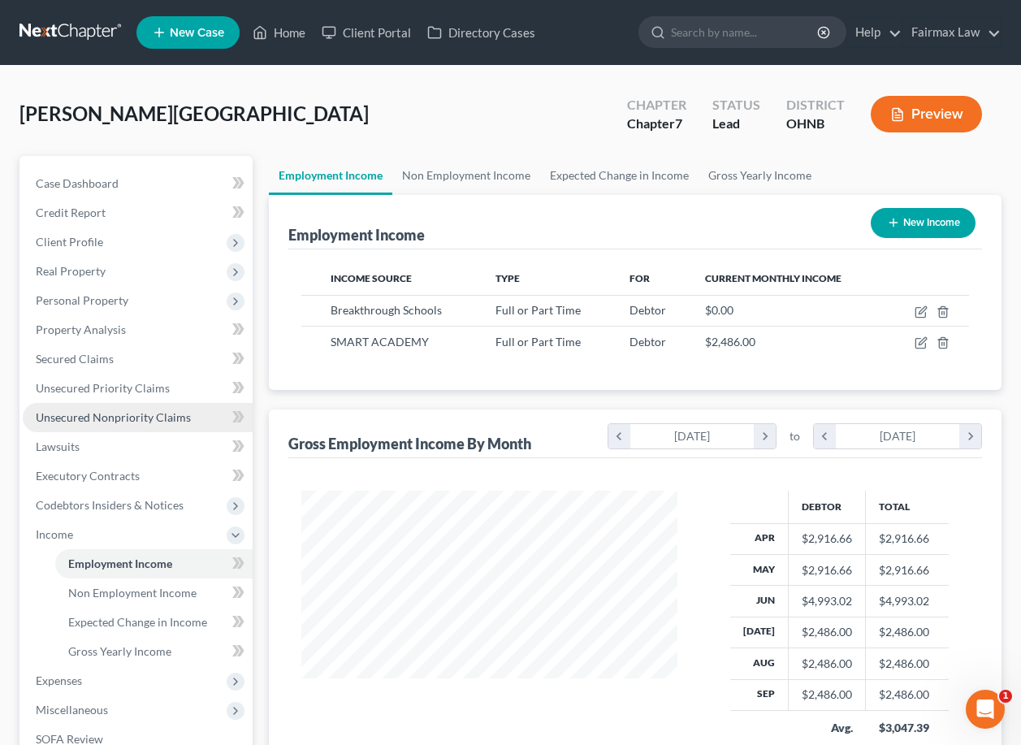
scroll to position [291, 408]
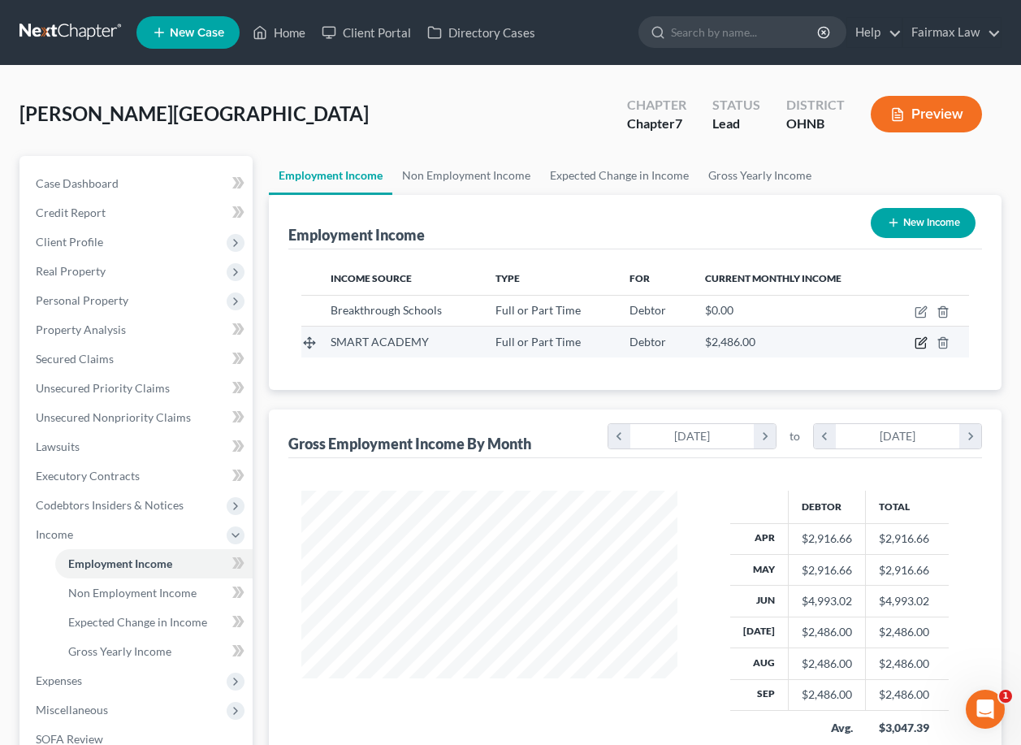
click at [919, 347] on icon "button" at bounding box center [920, 342] width 13 height 13
select select "0"
select select "36"
select select "1"
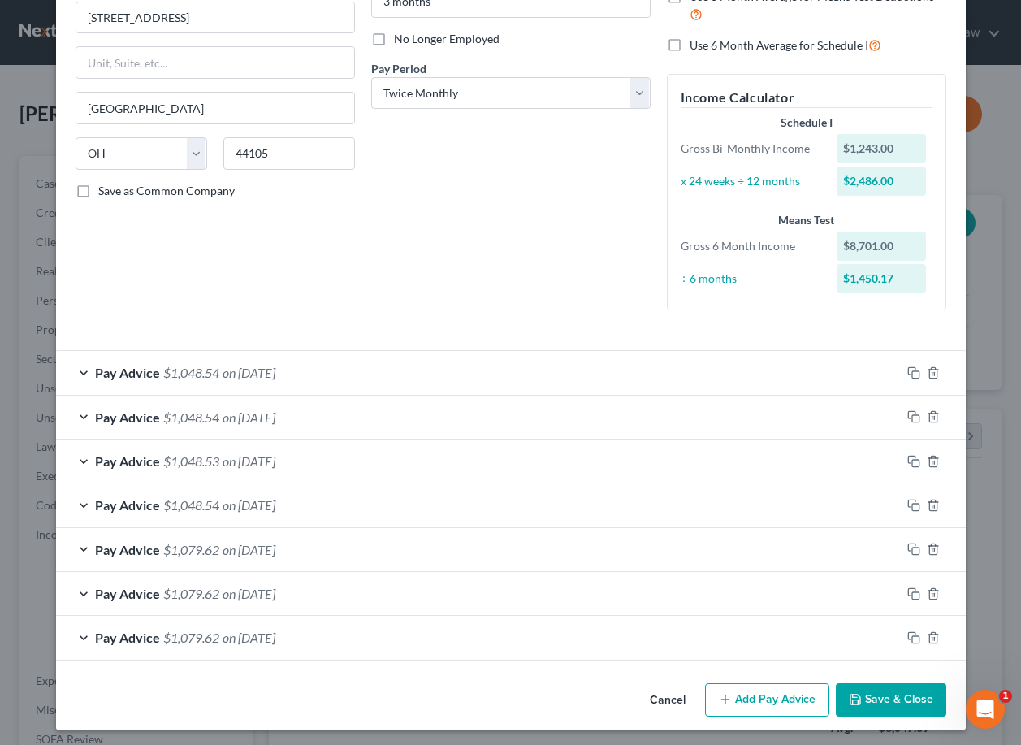
scroll to position [197, 0]
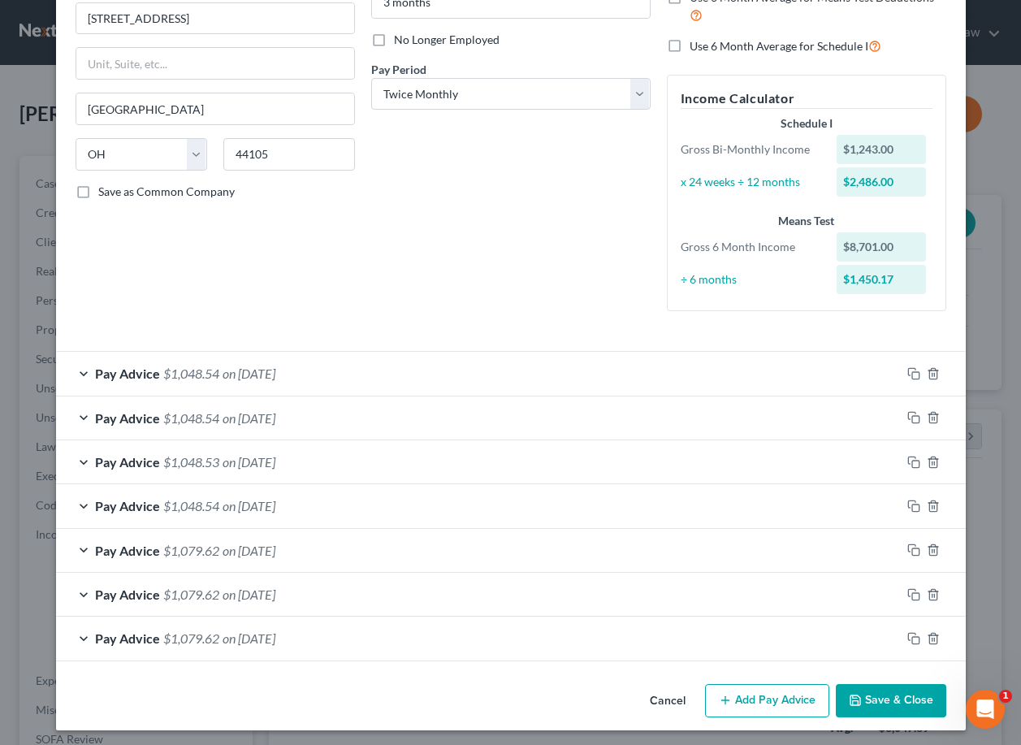
click at [413, 374] on div "Pay Advice $1,048.54 on 09/30/2025" at bounding box center [478, 373] width 845 height 43
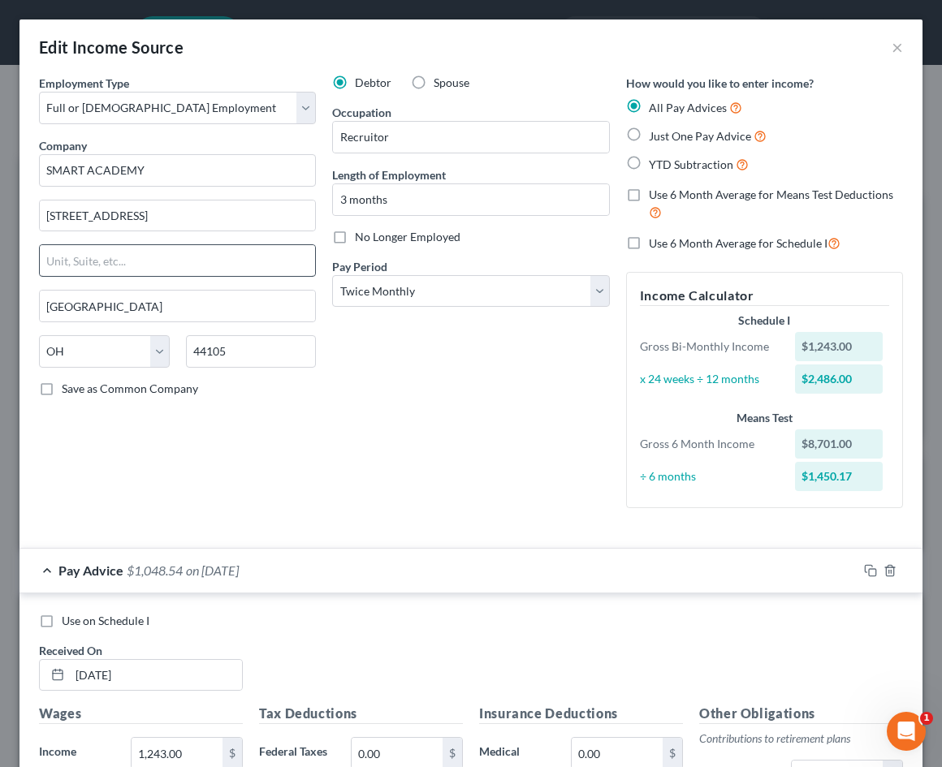
scroll to position [8, 0]
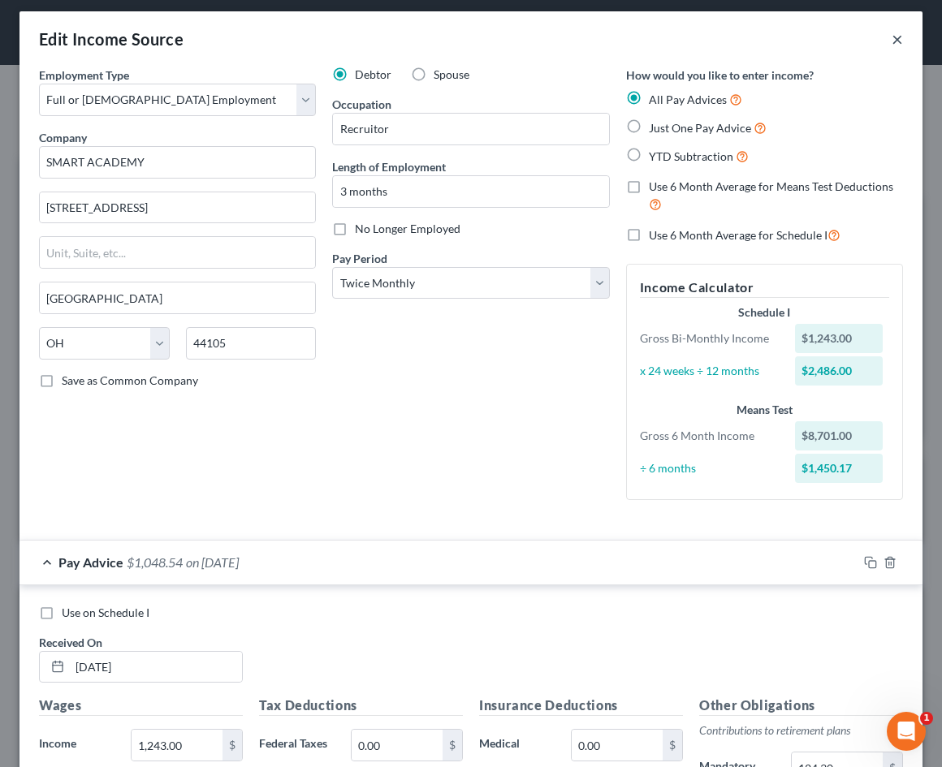
click at [899, 37] on button "×" at bounding box center [897, 38] width 11 height 19
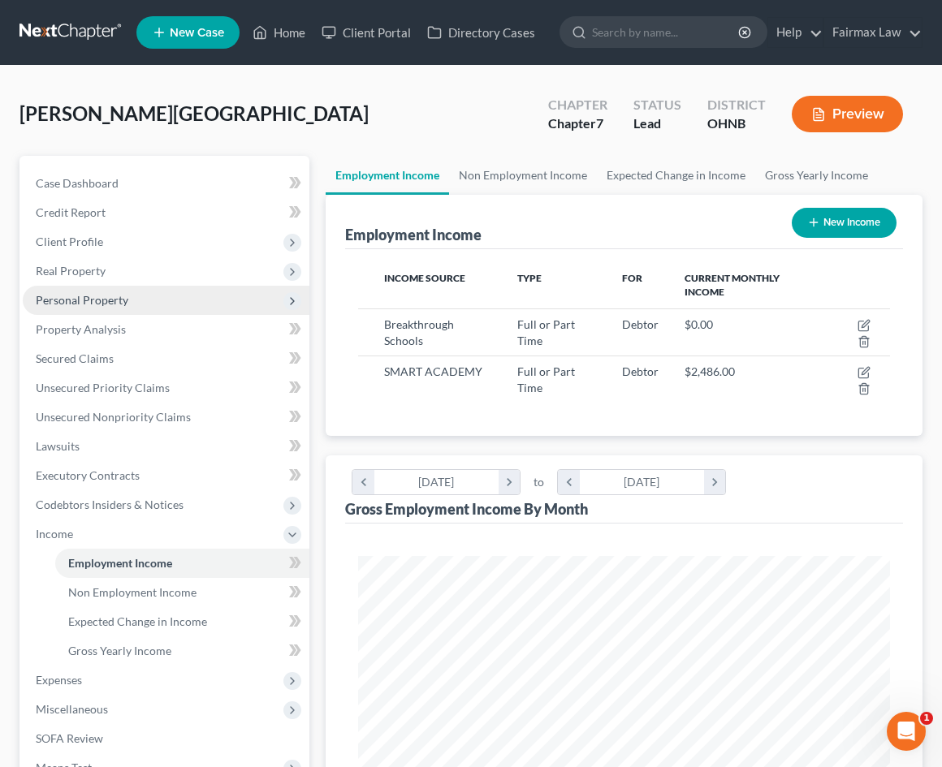
click at [116, 297] on span "Personal Property" at bounding box center [82, 300] width 93 height 14
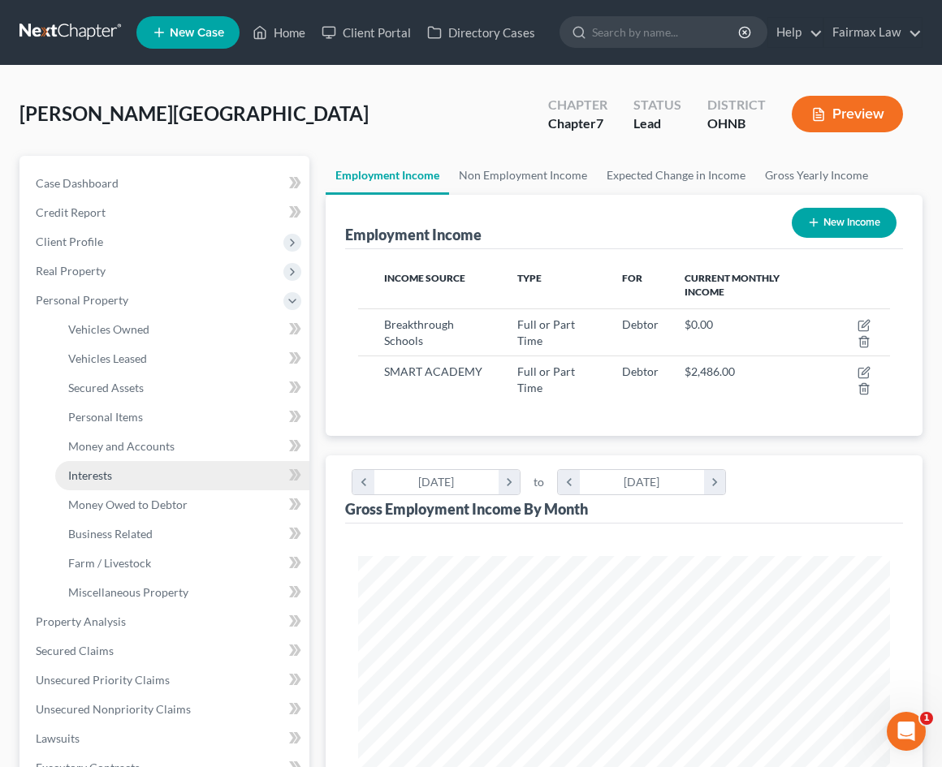
click at [130, 482] on link "Interests" at bounding box center [182, 475] width 254 height 29
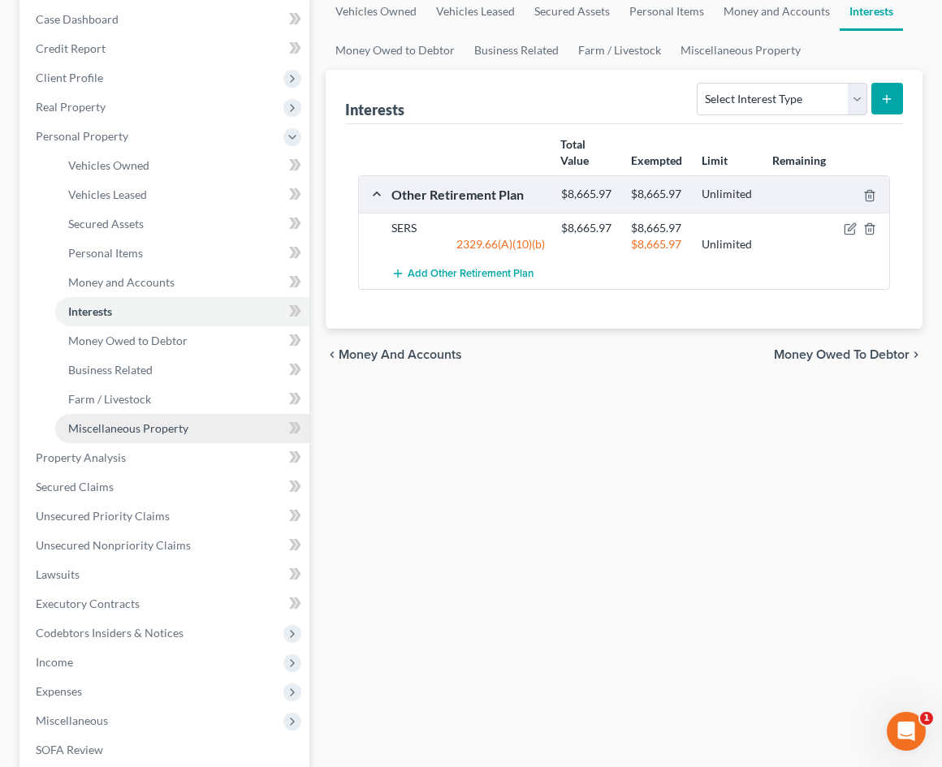
scroll to position [240, 0]
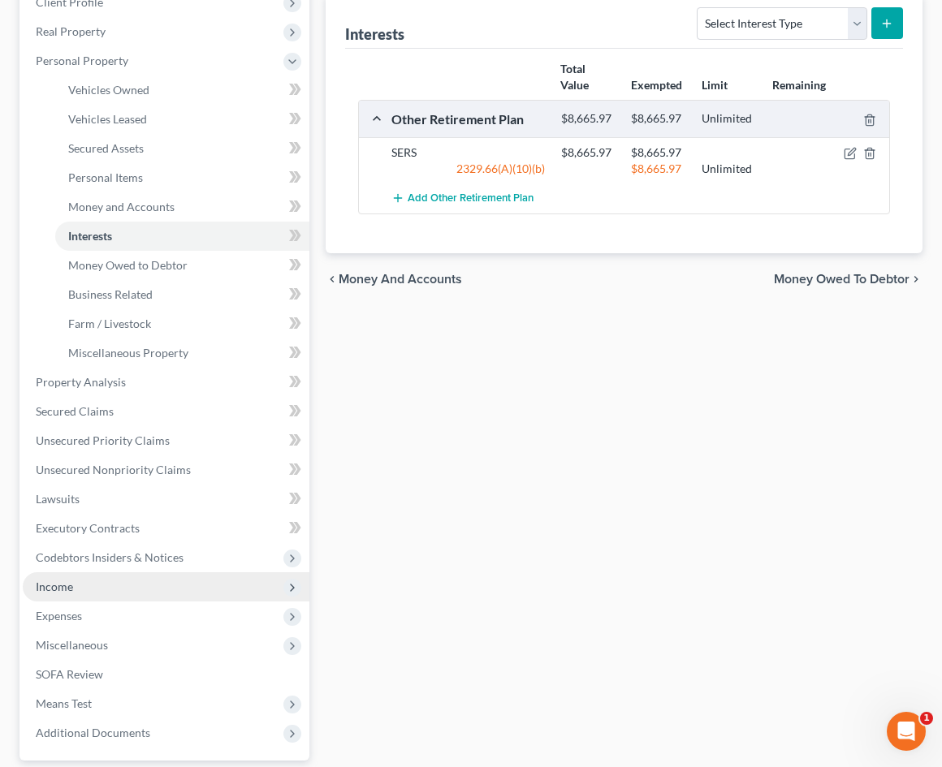
click at [97, 585] on span "Income" at bounding box center [166, 586] width 287 height 29
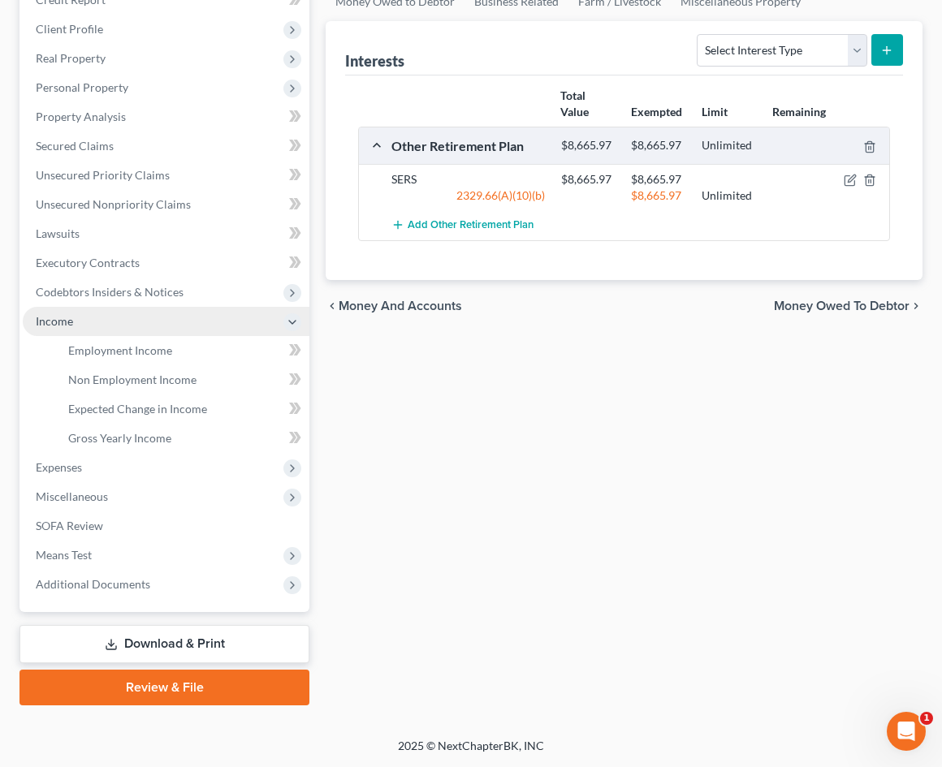
scroll to position [213, 0]
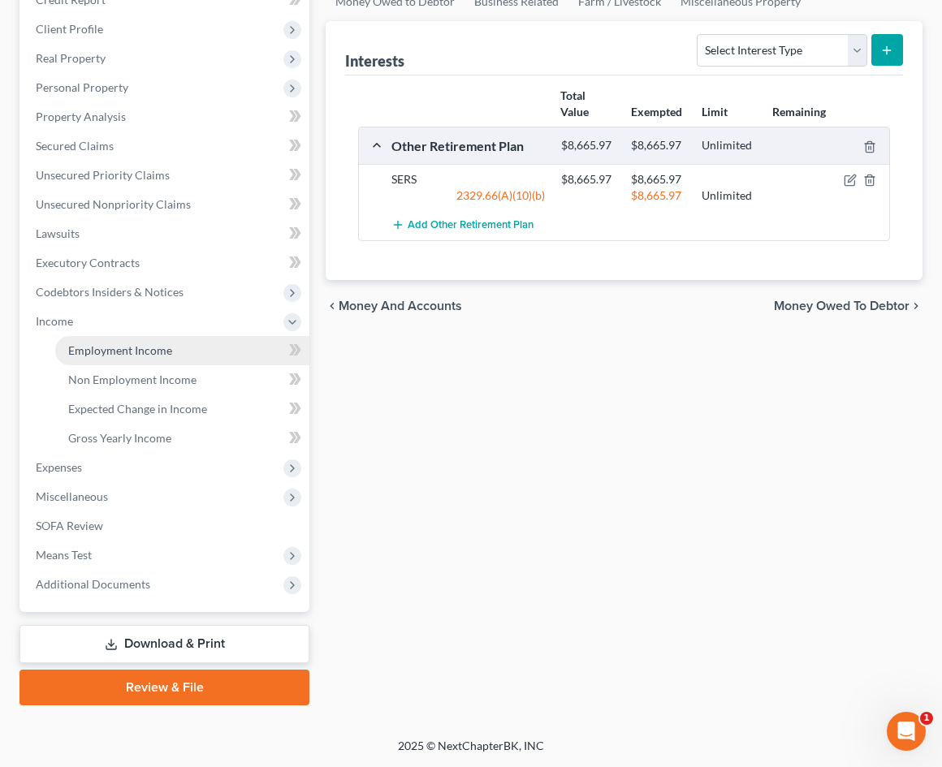
click at [145, 358] on link "Employment Income" at bounding box center [182, 350] width 254 height 29
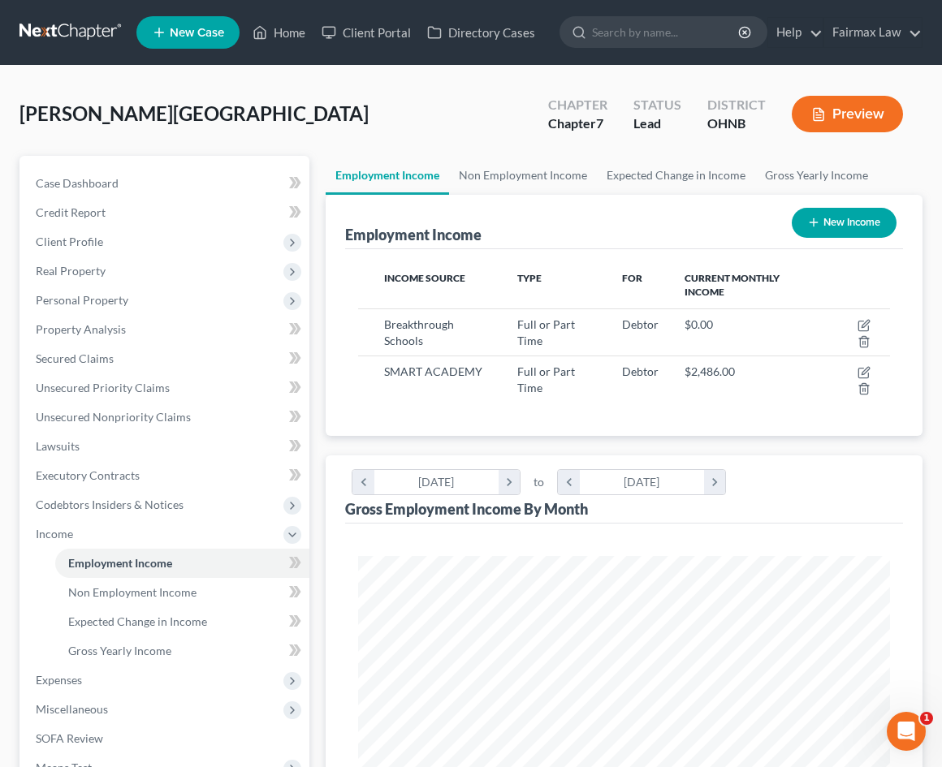
scroll to position [266, 564]
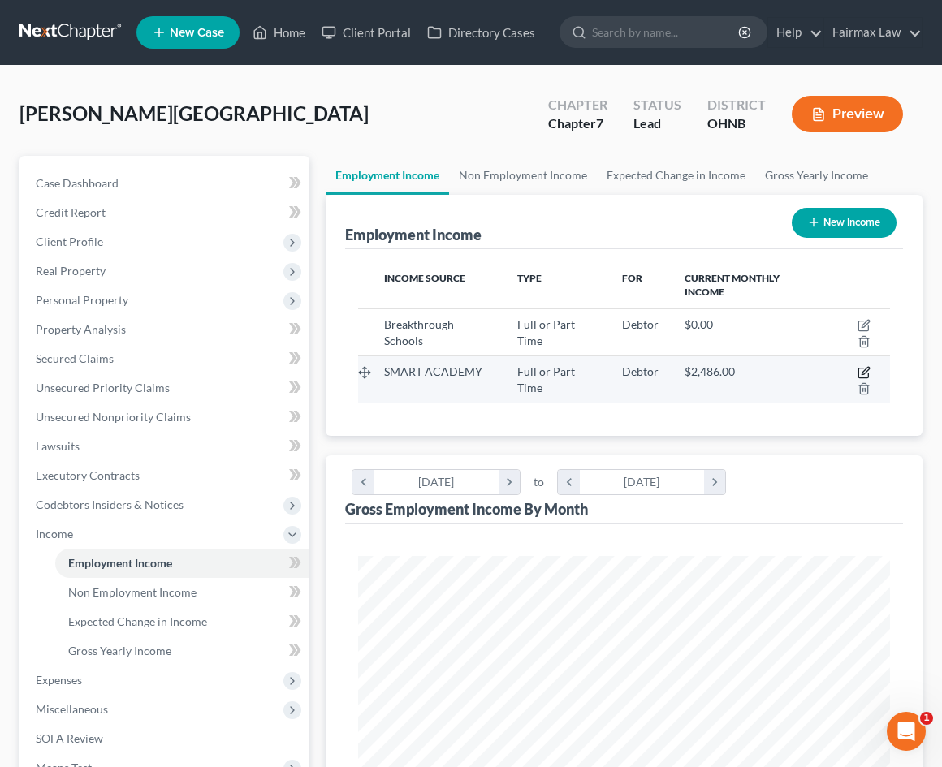
click at [862, 369] on icon "button" at bounding box center [864, 372] width 13 height 13
select select "0"
select select "36"
select select "1"
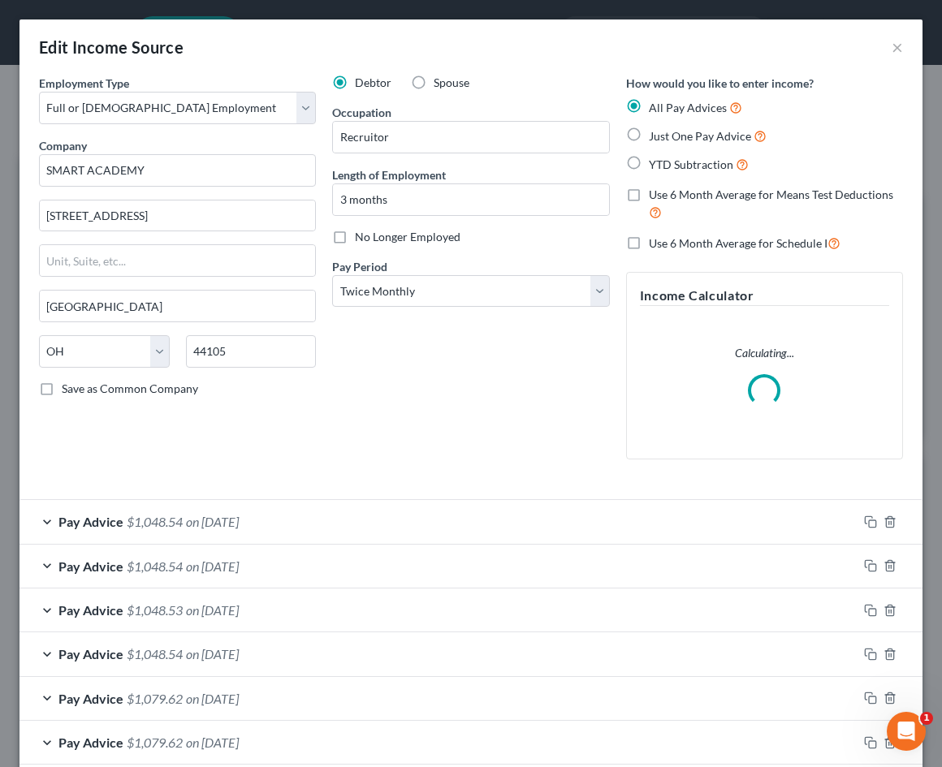
click at [629, 516] on div "Pay Advice $1,048.54 on 09/30/2025" at bounding box center [438, 521] width 838 height 43
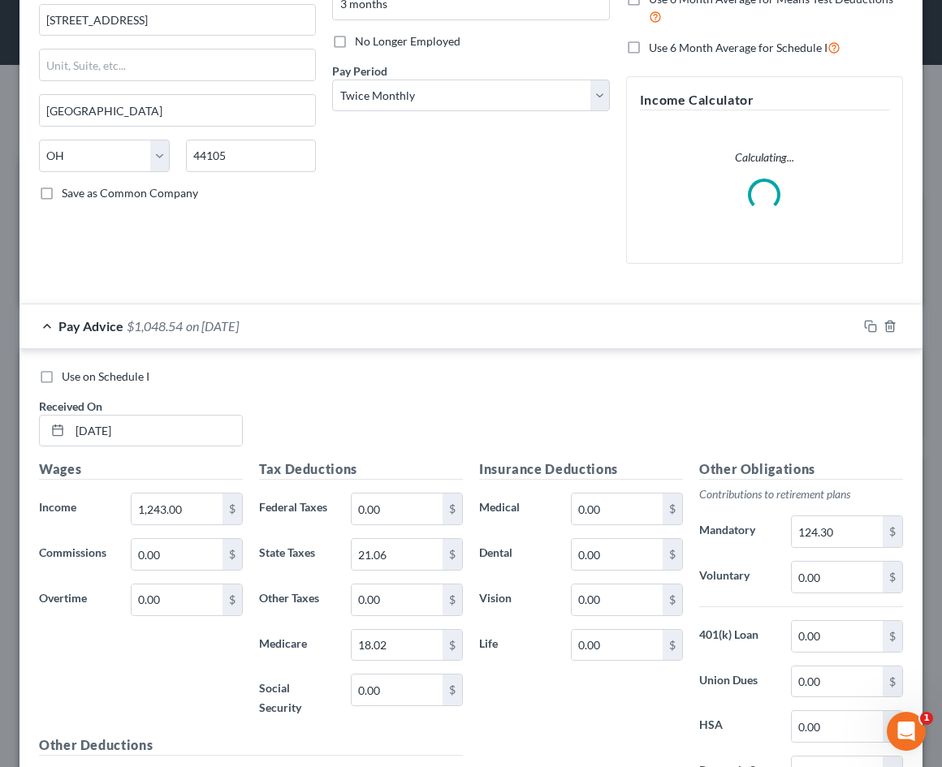
scroll to position [327, 0]
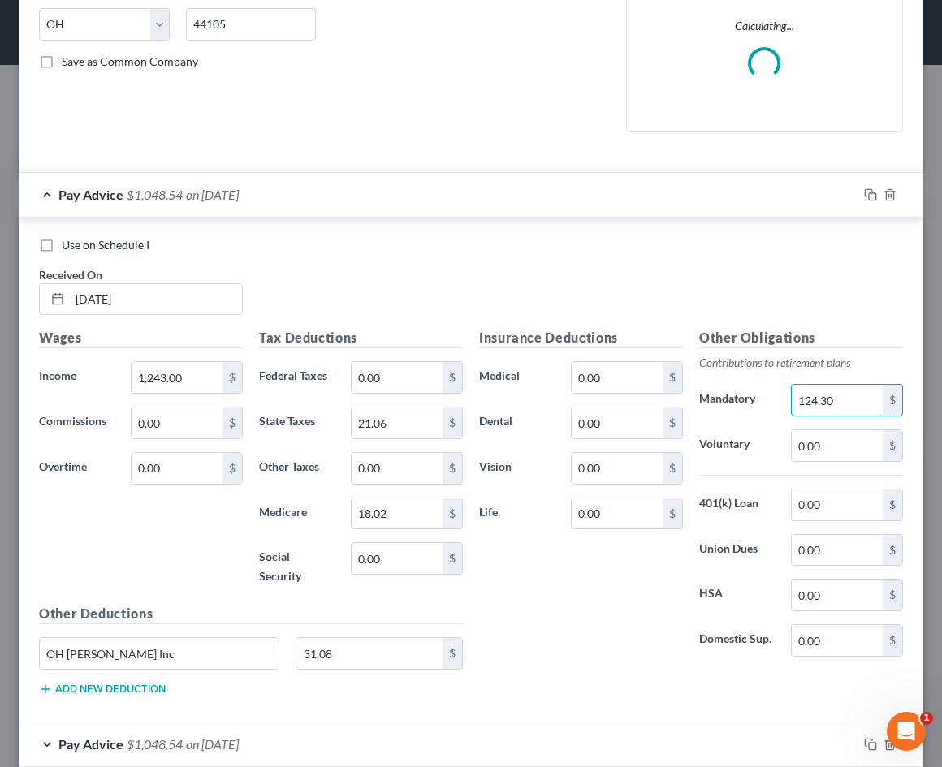
drag, startPoint x: 858, startPoint y: 404, endPoint x: 779, endPoint y: 398, distance: 79.0
click at [780, 398] on div "Mandatory 124.30 $" at bounding box center [801, 400] width 220 height 32
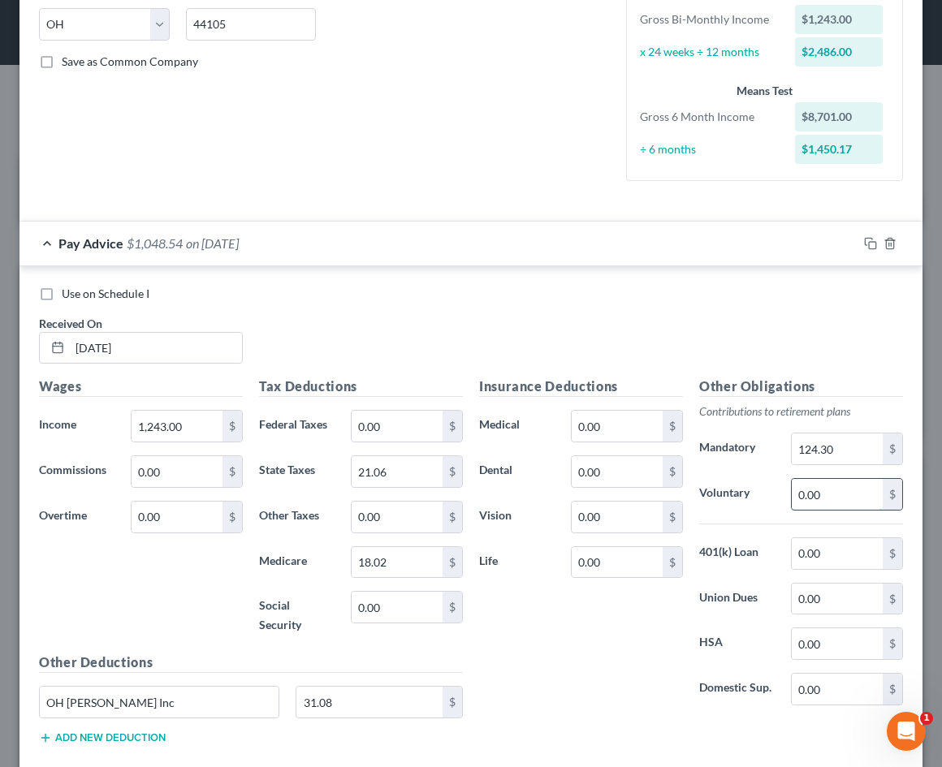
click at [840, 483] on input "0.00" at bounding box center [837, 494] width 91 height 31
paste input "124.30"
drag, startPoint x: 839, startPoint y: 483, endPoint x: 728, endPoint y: 482, distance: 110.5
click at [729, 482] on div "Voluntary 0.00 $" at bounding box center [801, 494] width 220 height 32
paste input "124.3"
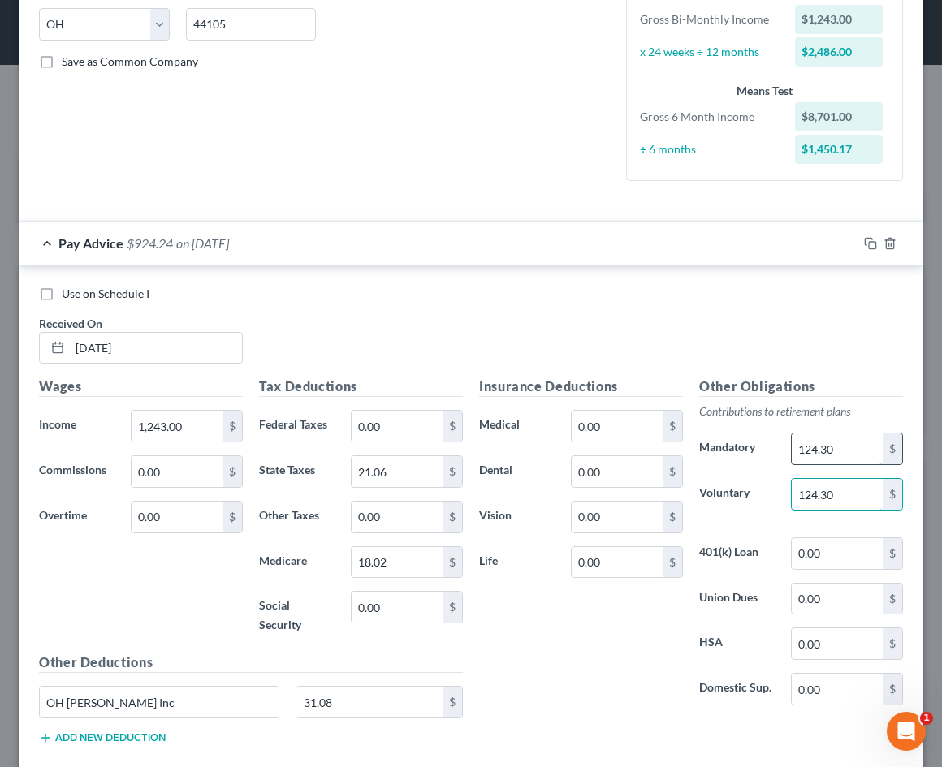
type input "124.30"
drag, startPoint x: 879, startPoint y: 434, endPoint x: 838, endPoint y: 434, distance: 40.6
click at [838, 434] on input "124.30" at bounding box center [837, 449] width 91 height 31
drag, startPoint x: 845, startPoint y: 446, endPoint x: 802, endPoint y: 444, distance: 43.1
click at [803, 446] on input "124.30" at bounding box center [837, 449] width 91 height 31
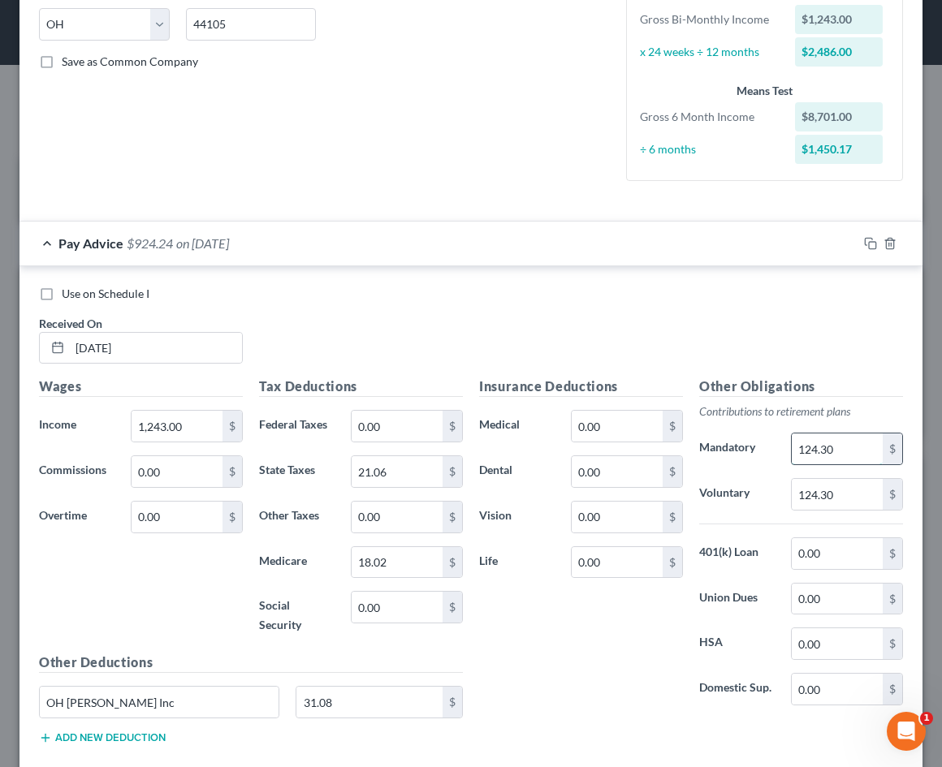
type input "1"
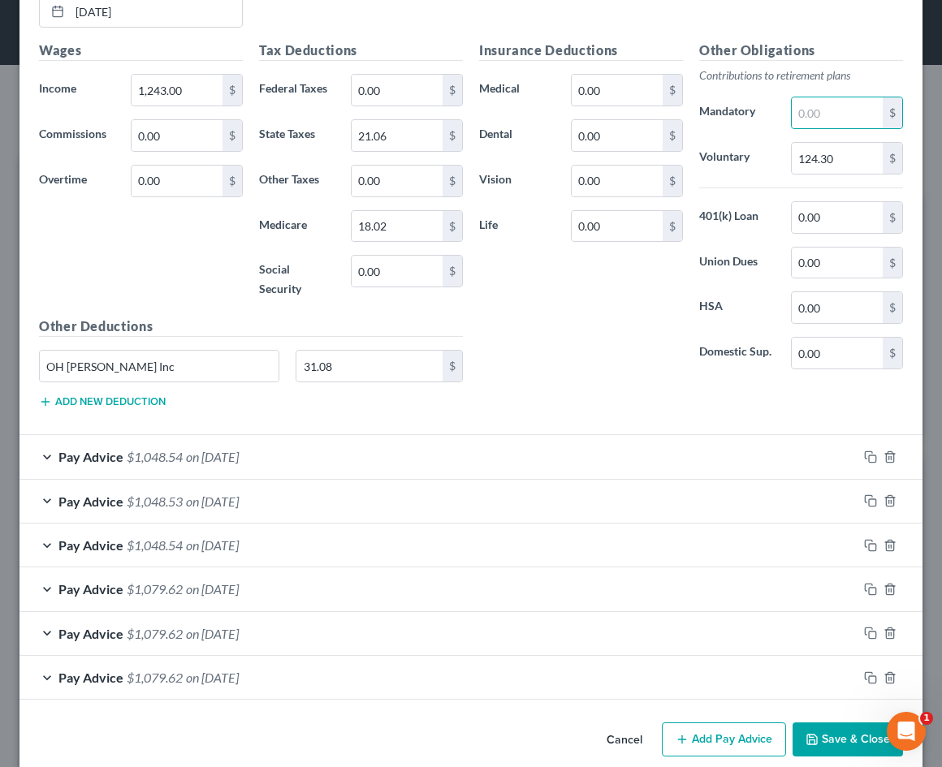
click at [849, 723] on button "Save & Close" at bounding box center [848, 740] width 110 height 34
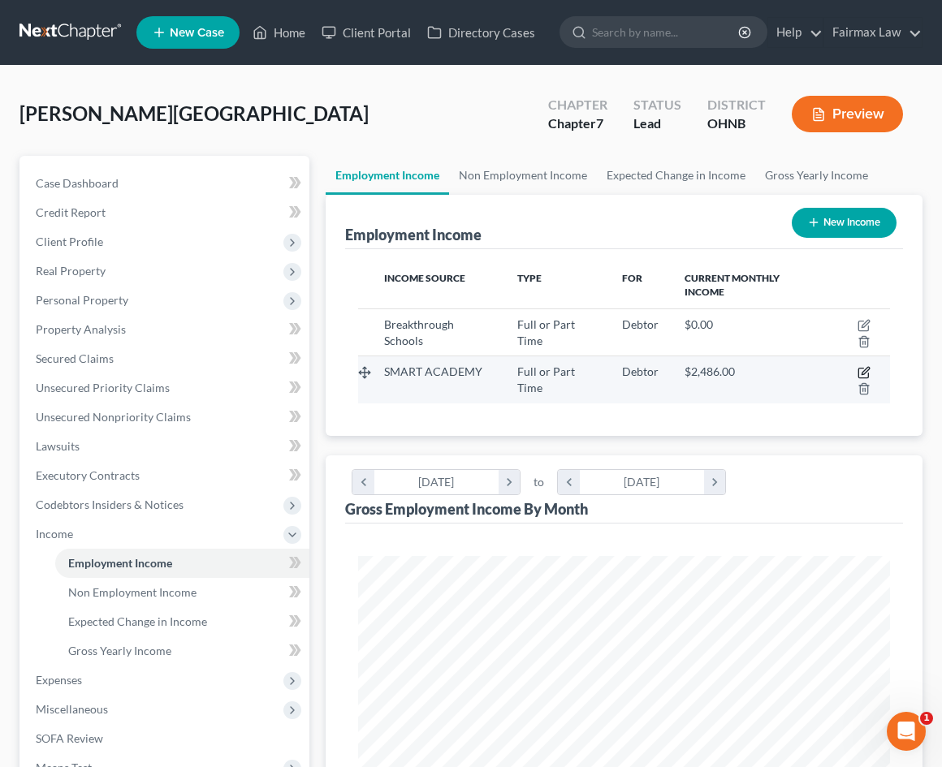
click at [868, 369] on icon "button" at bounding box center [864, 372] width 13 height 13
select select "0"
select select "36"
select select "1"
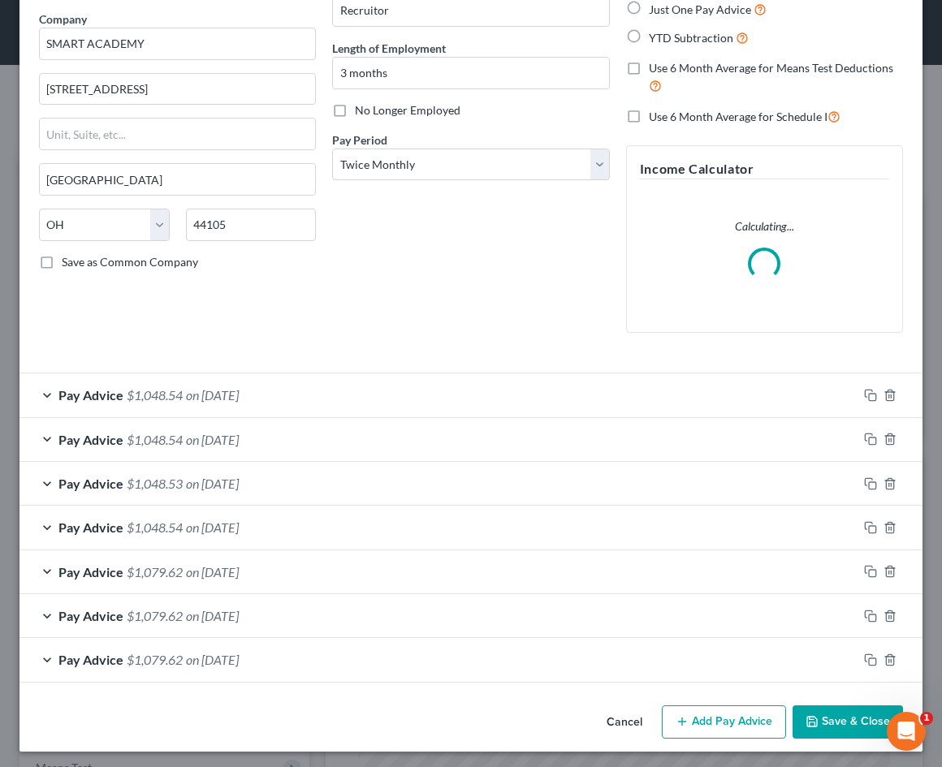
scroll to position [126, 0]
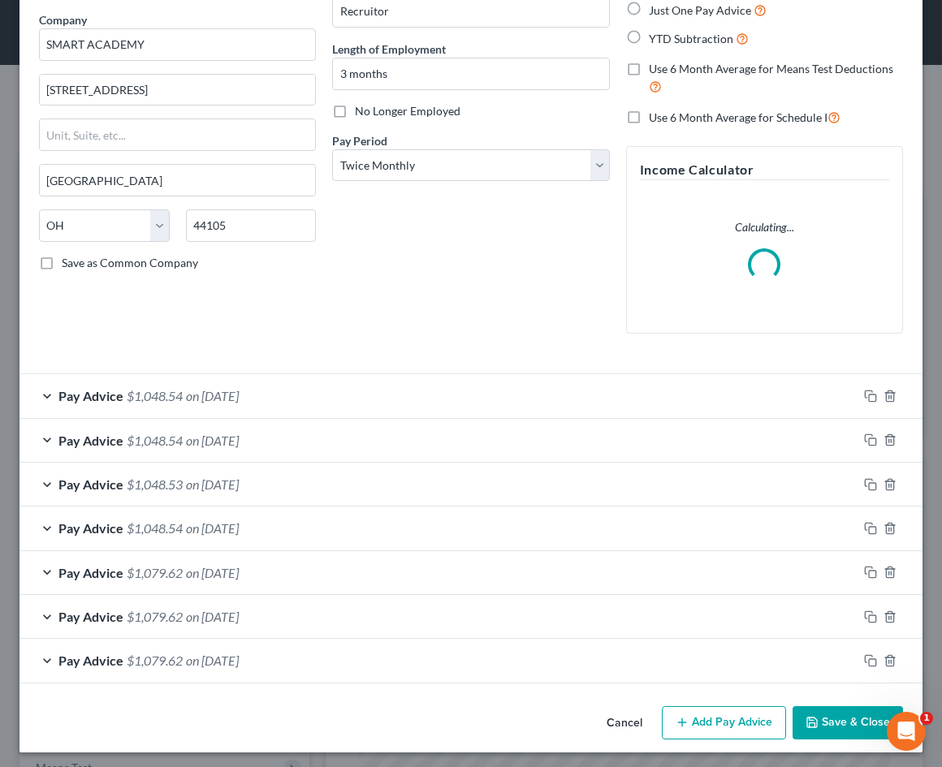
click at [52, 432] on div "Pay Advice $1,048.54 on 09/15/2025" at bounding box center [438, 440] width 838 height 43
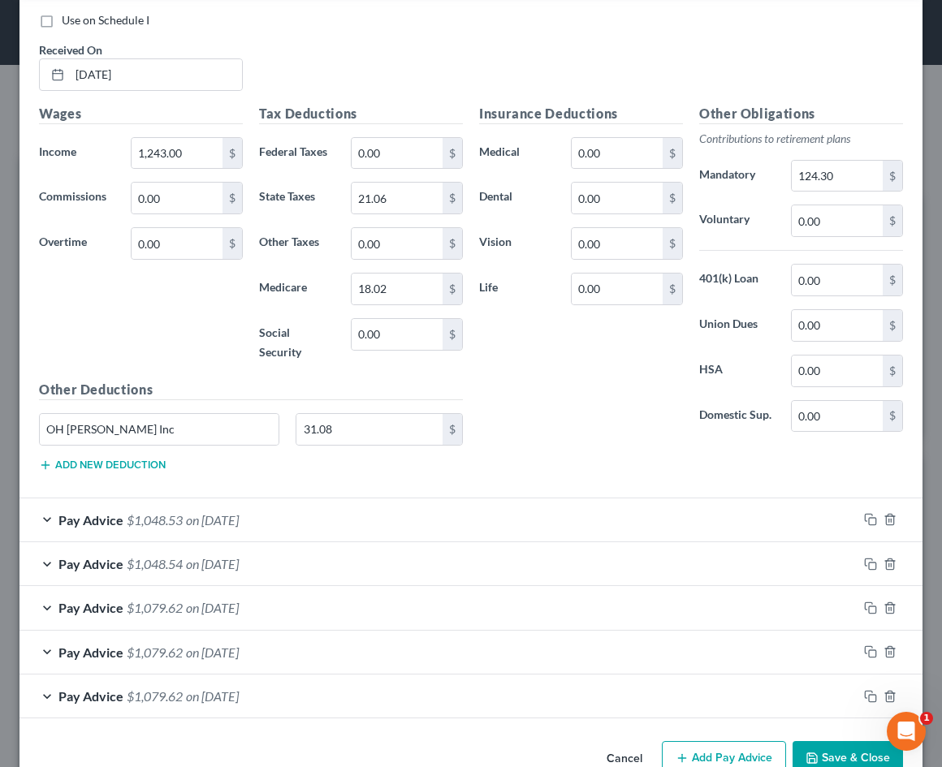
scroll to position [597, 0]
drag, startPoint x: 853, startPoint y: 174, endPoint x: 797, endPoint y: 170, distance: 57.0
click at [797, 170] on div "Other Obligations Contributions to retirement plans Mandatory 124.30 $ Voluntar…" at bounding box center [801, 274] width 220 height 342
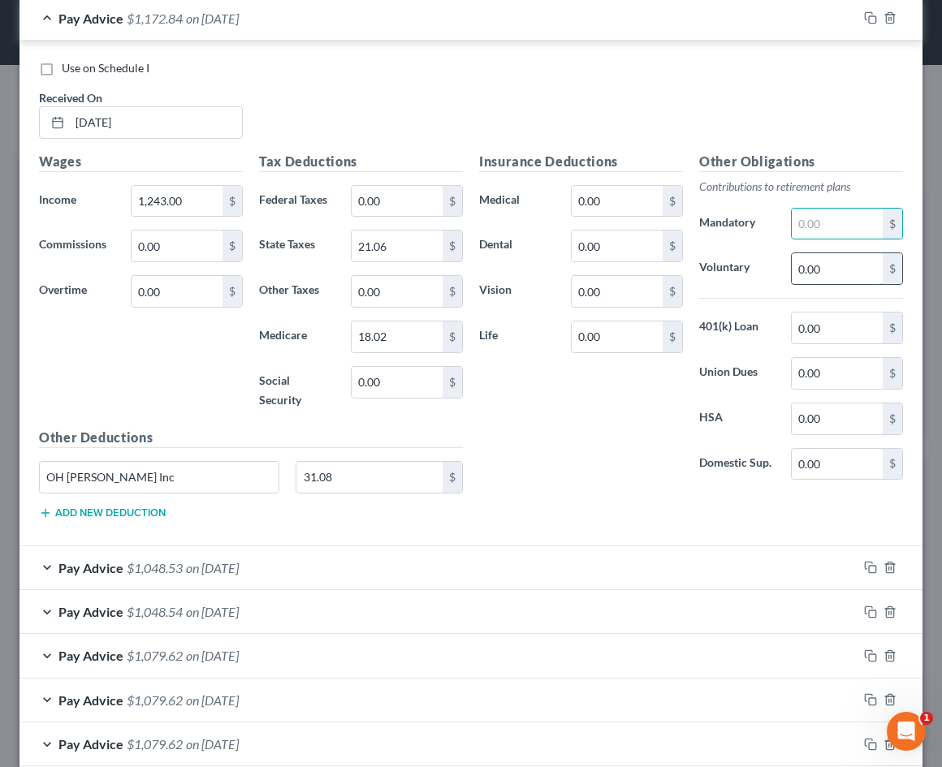
click at [867, 257] on input "0.00" at bounding box center [837, 268] width 91 height 31
paste input "124.30"
type input "0"
paste input "124.30"
type input "124.30"
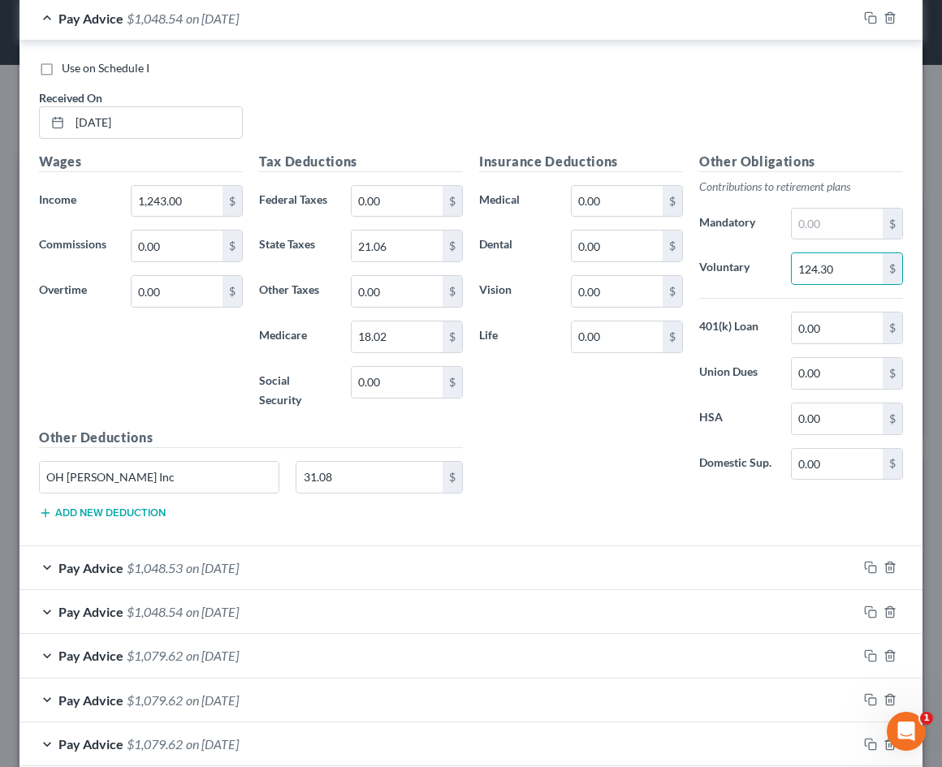
click at [315, 558] on div "Pay Advice $1,048.53 on 08/29/2025" at bounding box center [438, 568] width 838 height 43
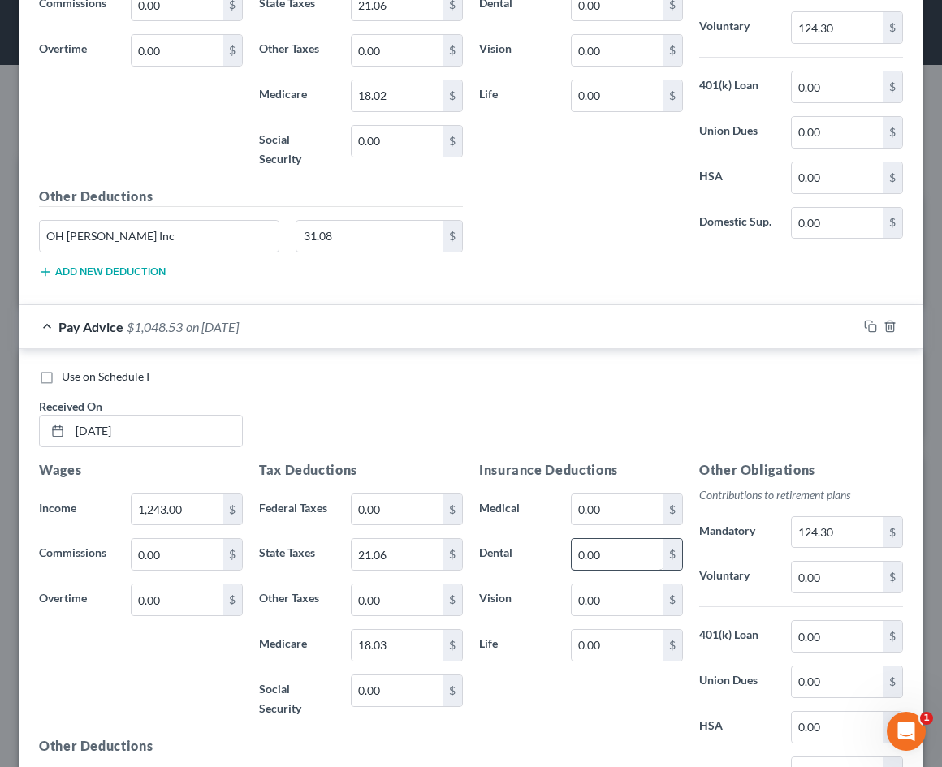
scroll to position [950, 0]
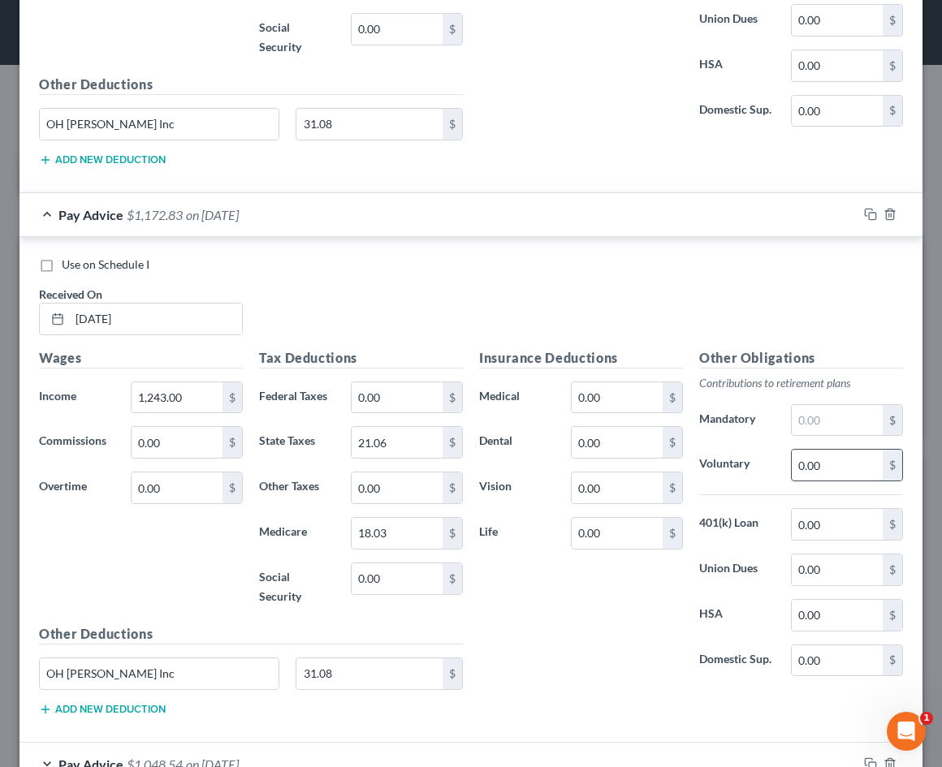
click at [801, 450] on input "0.00" at bounding box center [837, 465] width 91 height 31
drag, startPoint x: 801, startPoint y: 443, endPoint x: 841, endPoint y: 442, distance: 40.6
click at [841, 450] on input "0.00" at bounding box center [837, 465] width 91 height 31
paste input "124.3"
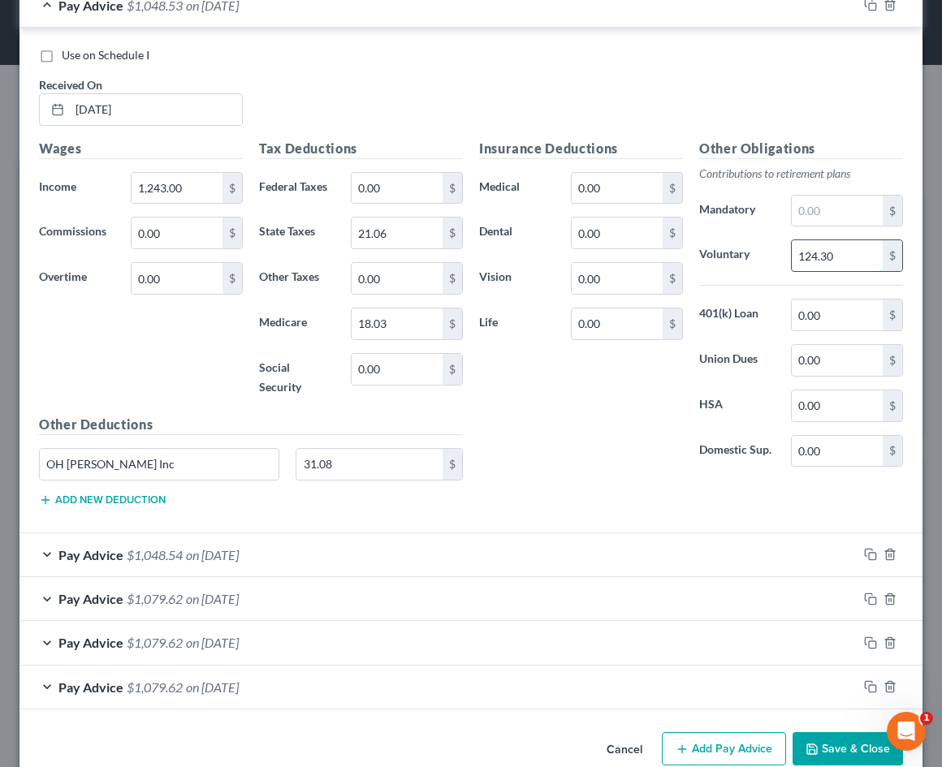
scroll to position [1153, 0]
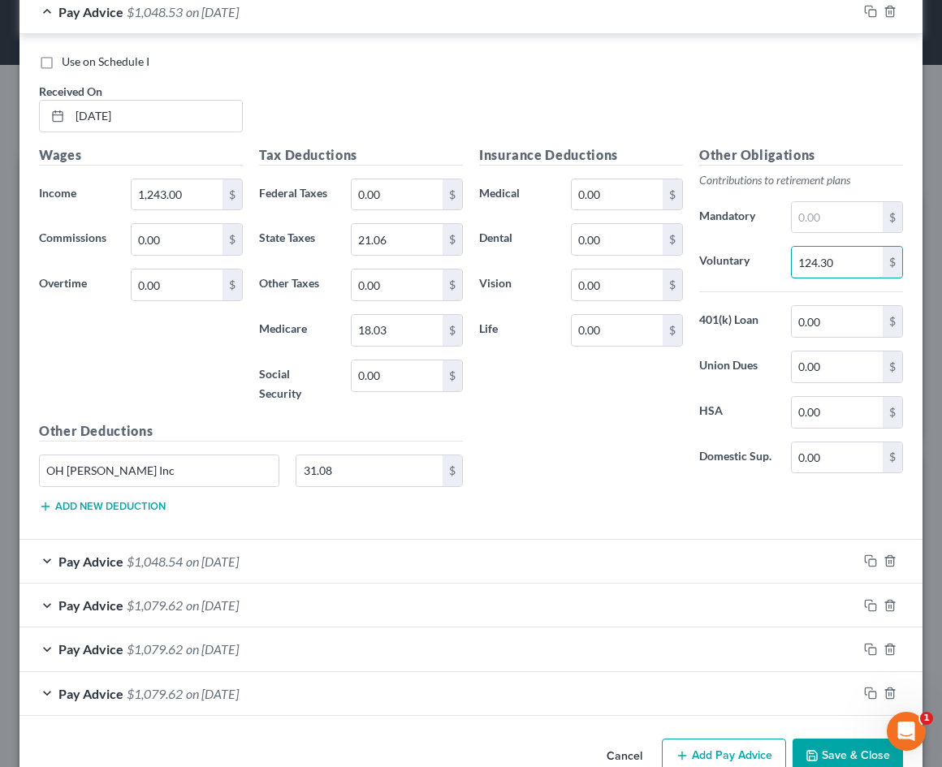
type input "124.30"
click at [763, 540] on div "Pay Advice $1,048.54 on 08/15/2025" at bounding box center [438, 561] width 838 height 43
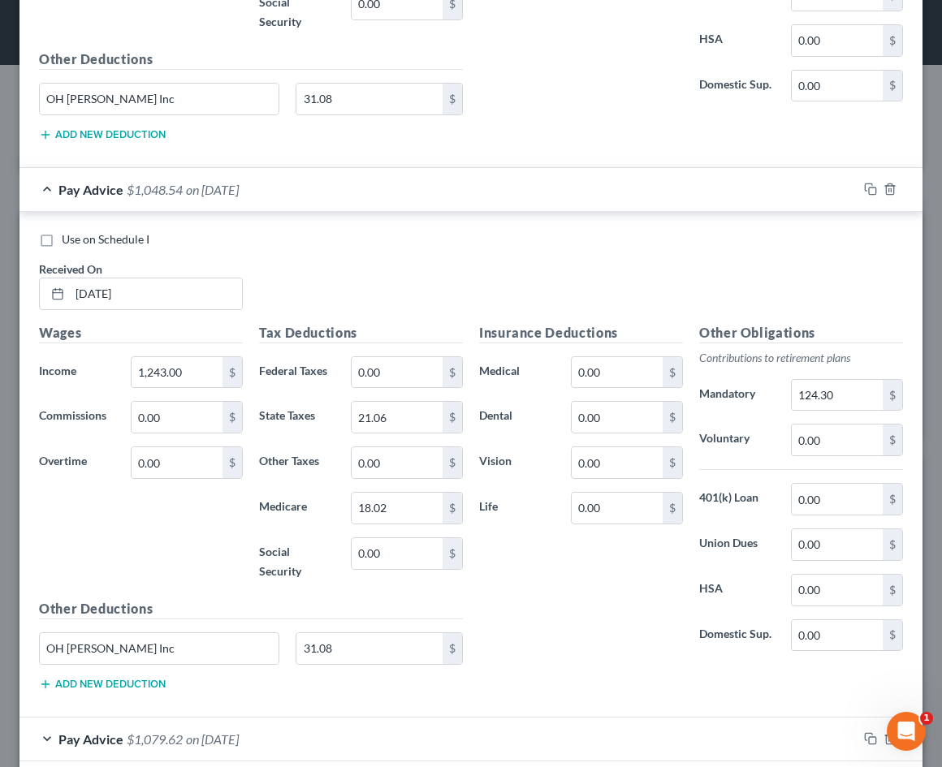
scroll to position [1642, 0]
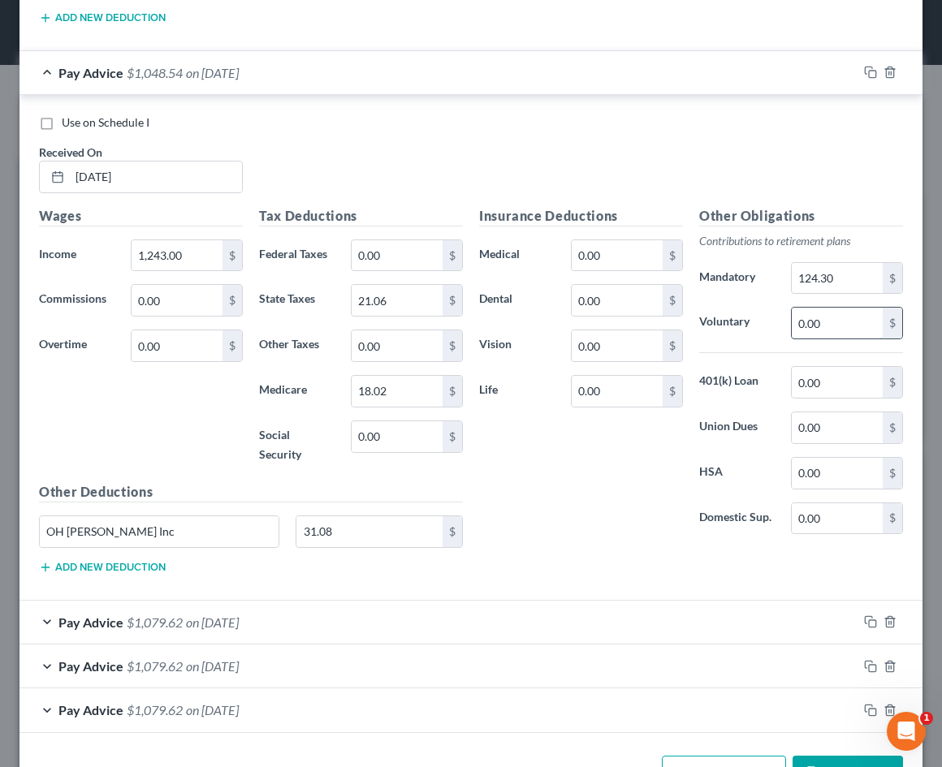
click at [847, 308] on input "0.00" at bounding box center [837, 323] width 91 height 31
drag, startPoint x: 847, startPoint y: 288, endPoint x: 777, endPoint y: 286, distance: 69.9
click at [777, 307] on div "Voluntary 0.00 $" at bounding box center [801, 323] width 220 height 32
type input "124.30"
click at [834, 263] on input "124.30" at bounding box center [837, 278] width 91 height 31
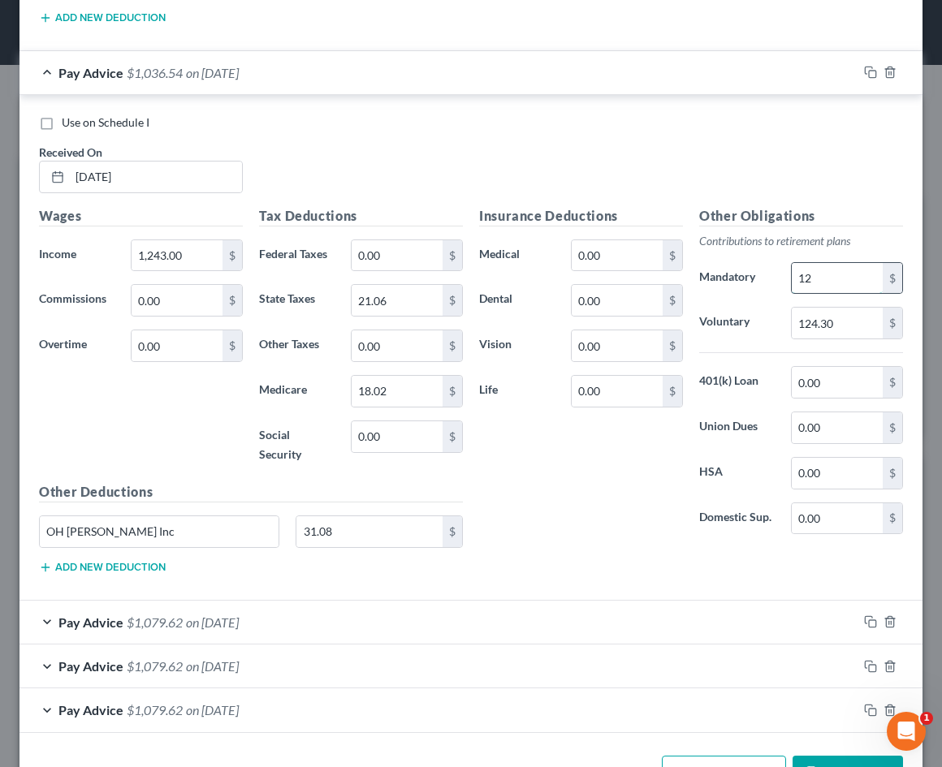
type input "1"
click at [417, 601] on div "Pay Advice $1,079.62 on 07/31/2025" at bounding box center [438, 622] width 838 height 43
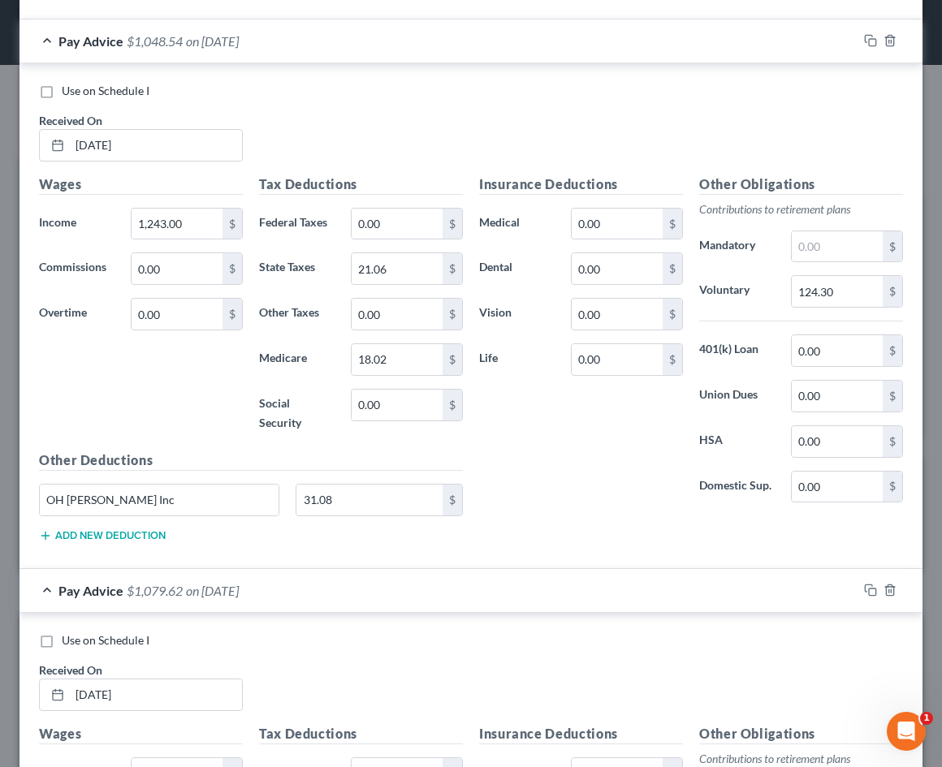
scroll to position [1657, 0]
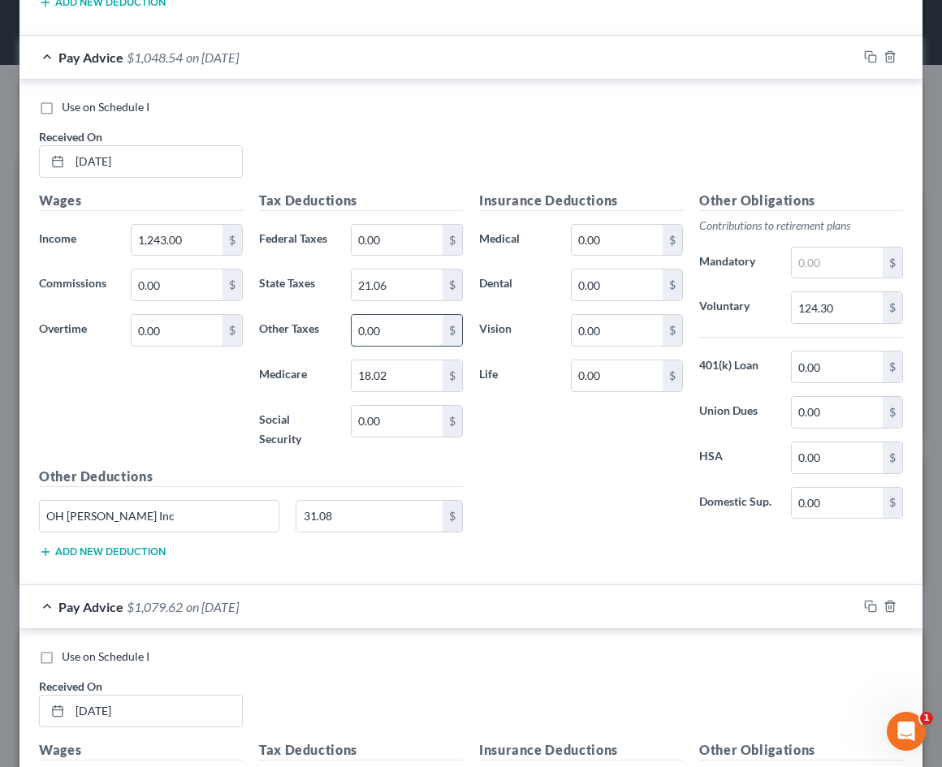
click at [391, 315] on input "0.00" at bounding box center [397, 330] width 91 height 31
drag, startPoint x: 392, startPoint y: 288, endPoint x: 307, endPoint y: 295, distance: 85.5
click at [307, 314] on div "Other Taxes 0.00 $" at bounding box center [361, 330] width 220 height 32
type input "31.08"
click at [338, 501] on input "31.08" at bounding box center [369, 516] width 146 height 31
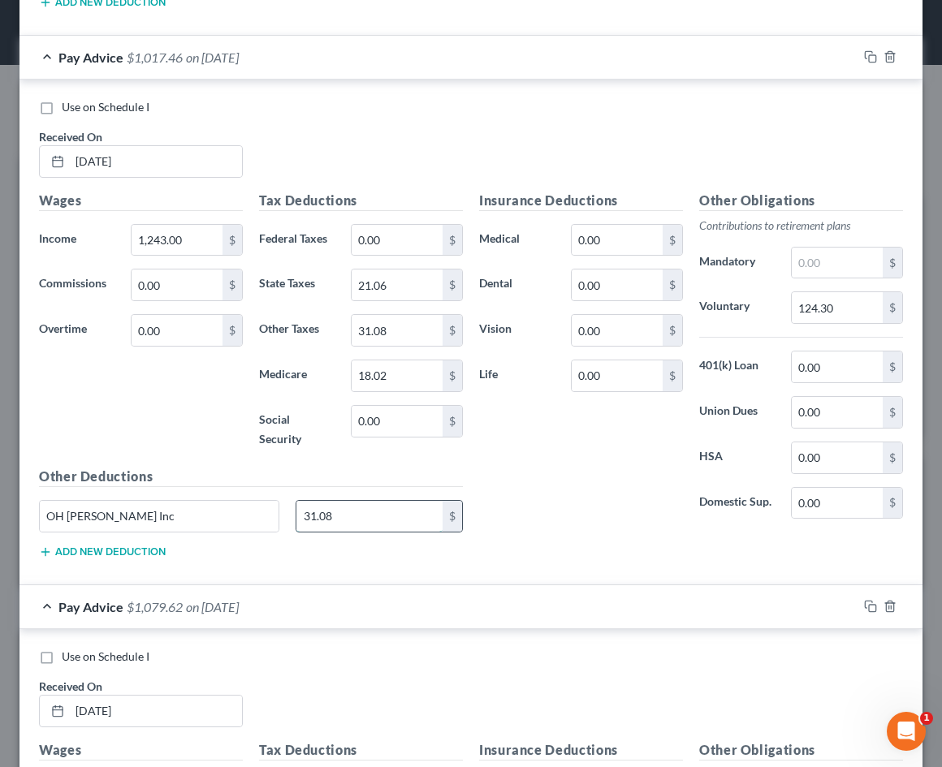
drag, startPoint x: 343, startPoint y: 449, endPoint x: 344, endPoint y: 477, distance: 28.5
click at [343, 501] on input "31.08" at bounding box center [369, 516] width 146 height 31
drag, startPoint x: 197, startPoint y: 460, endPoint x: 14, endPoint y: 464, distance: 183.6
drag, startPoint x: 131, startPoint y: 471, endPoint x: 0, endPoint y: 469, distance: 130.8
click at [0, 469] on div "Edit Income Source × Employment Type * Select Full or Part Time Employment Self…" at bounding box center [471, 383] width 942 height 767
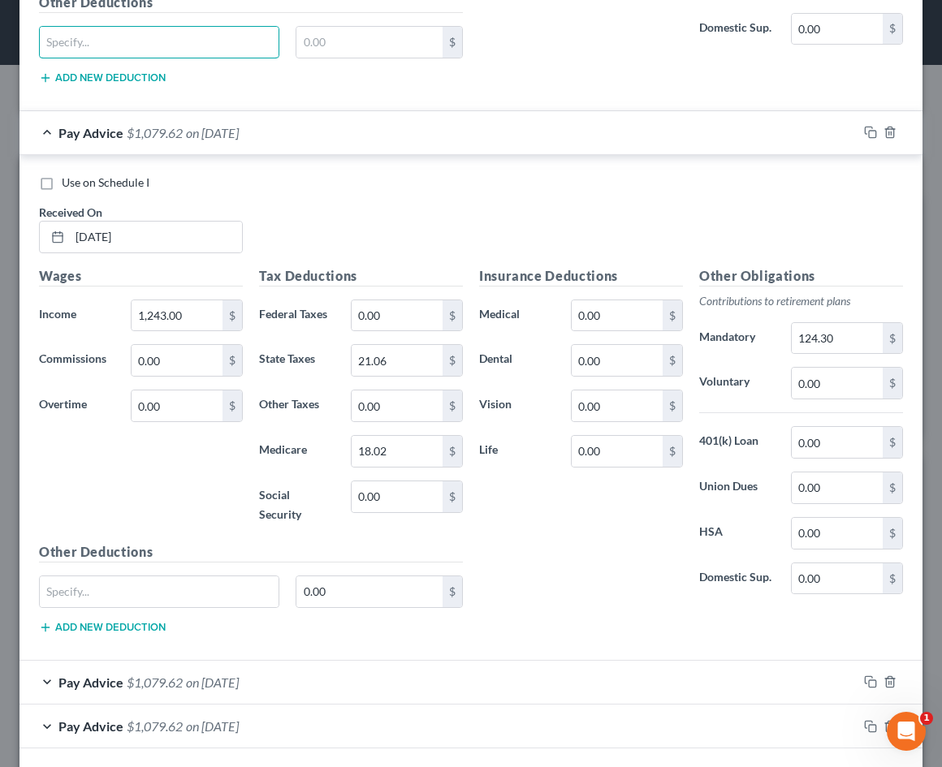
scroll to position [2131, 0]
click at [832, 369] on input "0.00" at bounding box center [837, 384] width 91 height 31
drag, startPoint x: 832, startPoint y: 326, endPoint x: 750, endPoint y: 326, distance: 82.8
click at [750, 368] on div "Voluntary 0.00 $" at bounding box center [801, 384] width 220 height 32
type input "124.30"
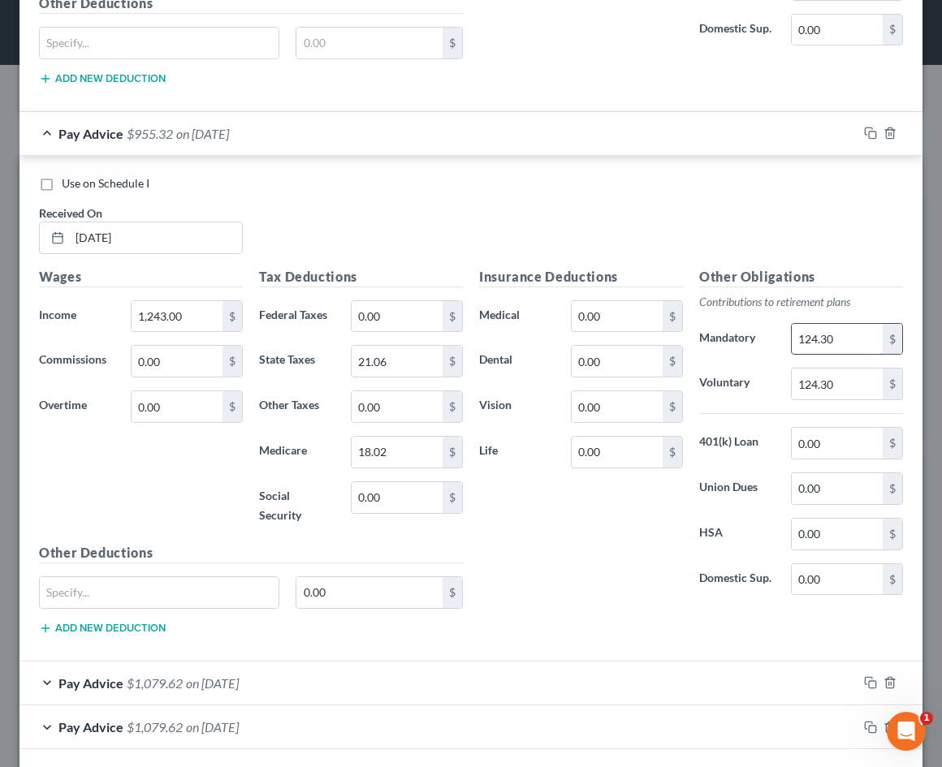
click at [834, 324] on input "124.30" at bounding box center [837, 339] width 91 height 31
type input "1"
click at [624, 662] on div "Pay Advice $1,079.62 on 07/15/2025" at bounding box center [438, 683] width 838 height 43
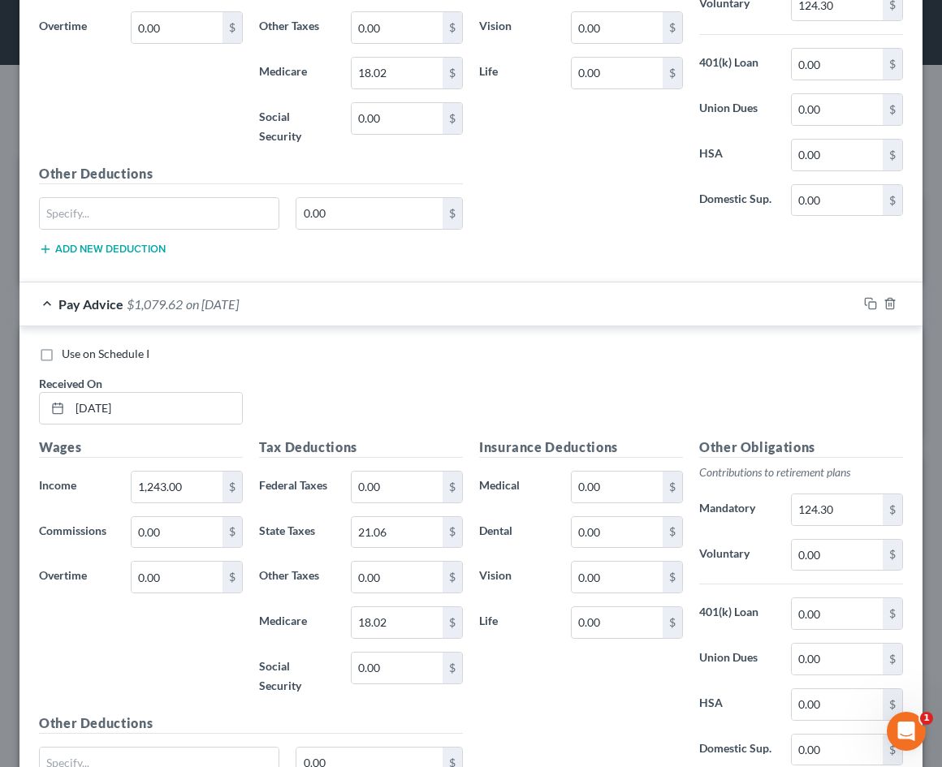
scroll to position [2570, 0]
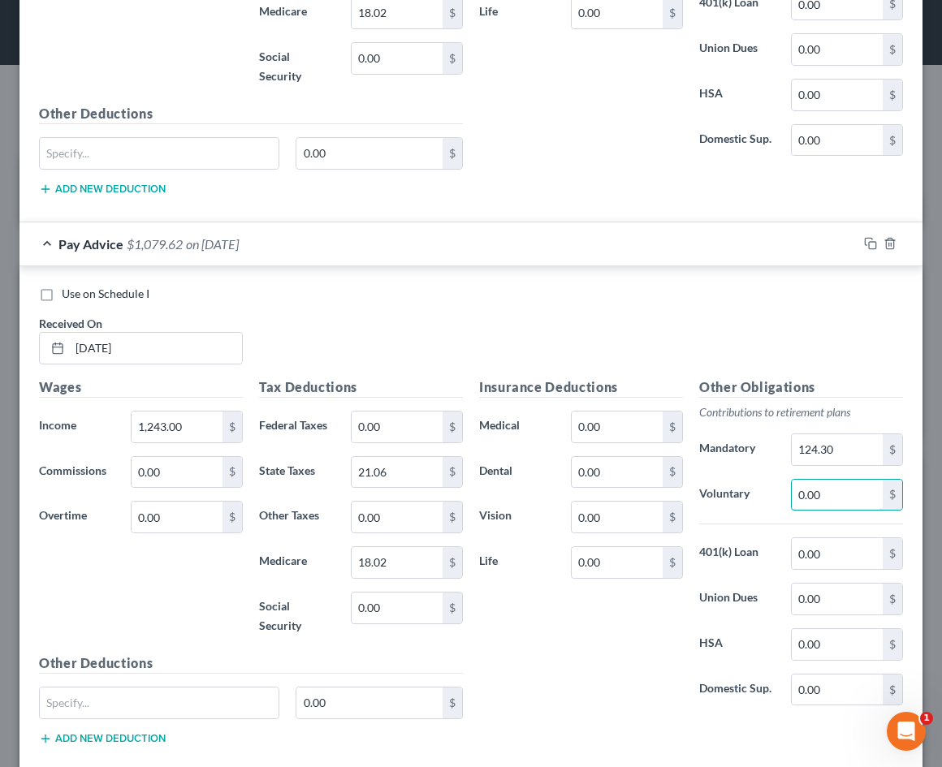
drag, startPoint x: 844, startPoint y: 417, endPoint x: 772, endPoint y: 422, distance: 71.6
click at [772, 479] on div "Voluntary 0.00 $" at bounding box center [801, 495] width 220 height 32
type input "124.30"
click at [847, 434] on input "124.30" at bounding box center [837, 449] width 91 height 31
type input "1"
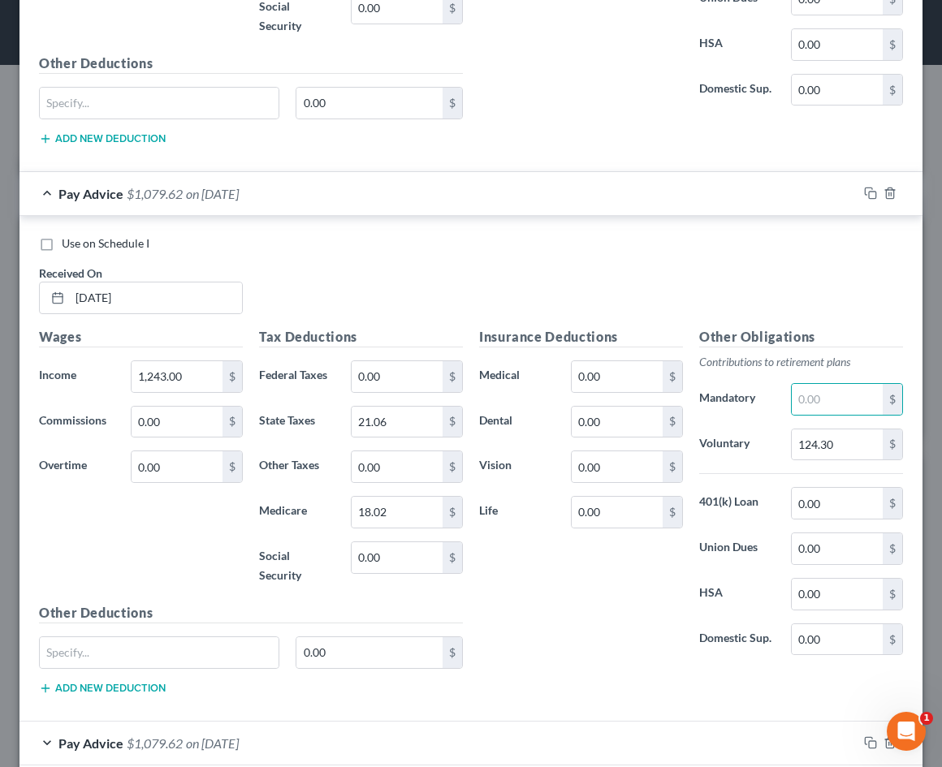
click at [512, 722] on div "Pay Advice $1,079.62 on 06/30/2025" at bounding box center [438, 743] width 838 height 43
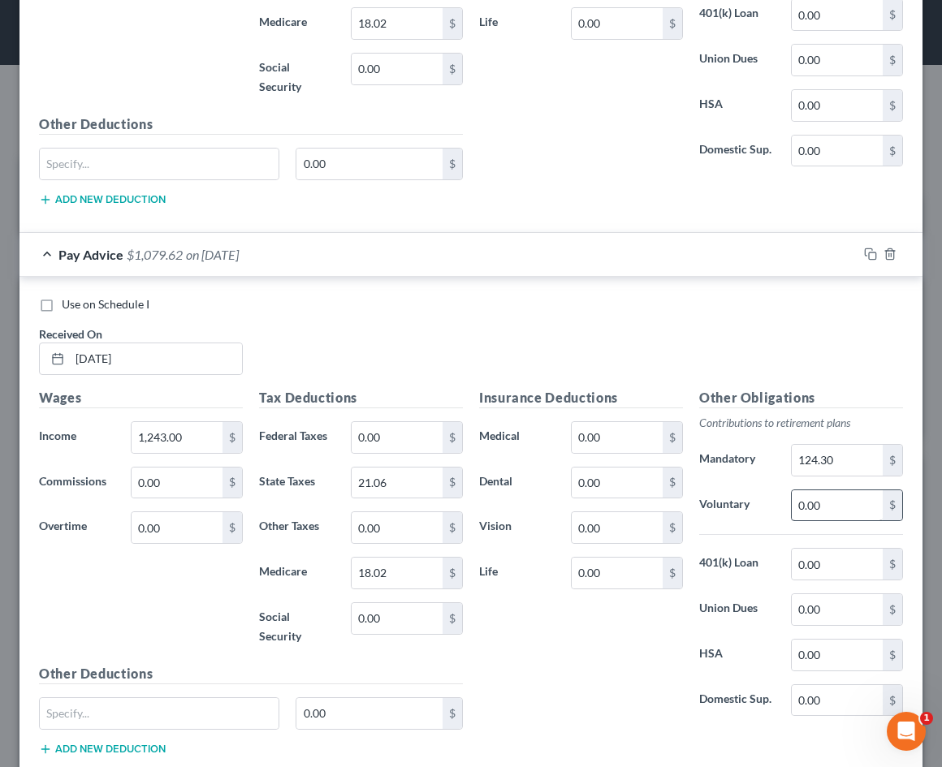
scroll to position [3109, 0]
click at [847, 446] on input "124.30" at bounding box center [837, 461] width 91 height 31
drag, startPoint x: 847, startPoint y: 371, endPoint x: 769, endPoint y: 366, distance: 78.1
click at [770, 445] on div "Mandatory 124.30 $" at bounding box center [801, 461] width 220 height 32
click at [801, 491] on input "0.00" at bounding box center [837, 506] width 91 height 31
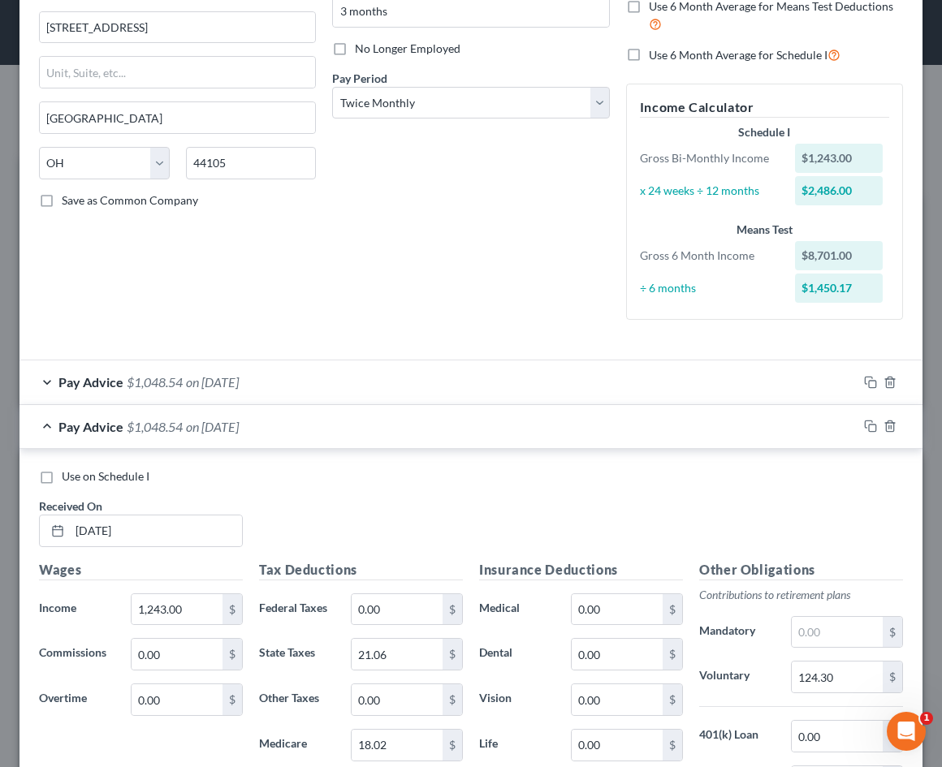
scroll to position [63, 0]
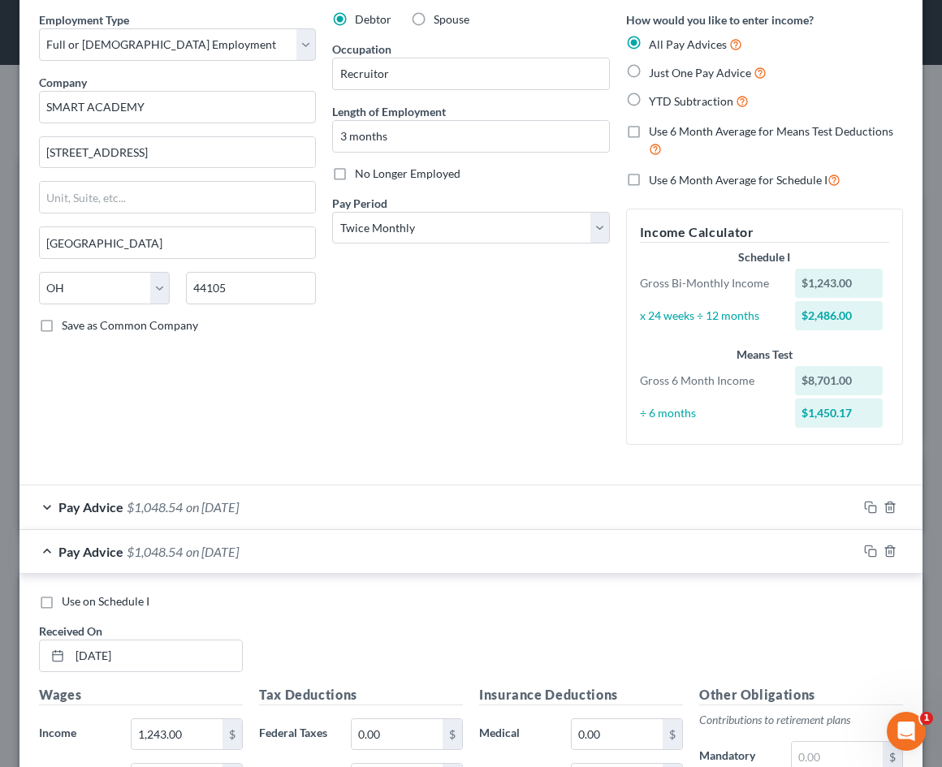
type input "124.30"
click at [749, 516] on div "Pay Advice $1,048.54 on 09/30/2025" at bounding box center [438, 507] width 838 height 43
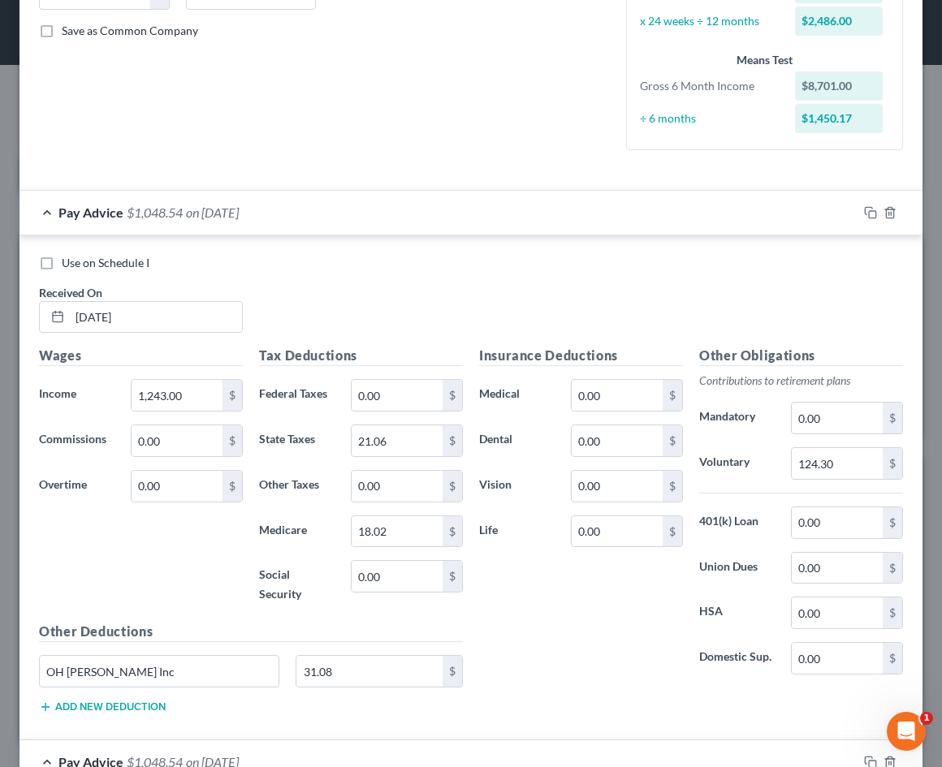
scroll to position [527, 0]
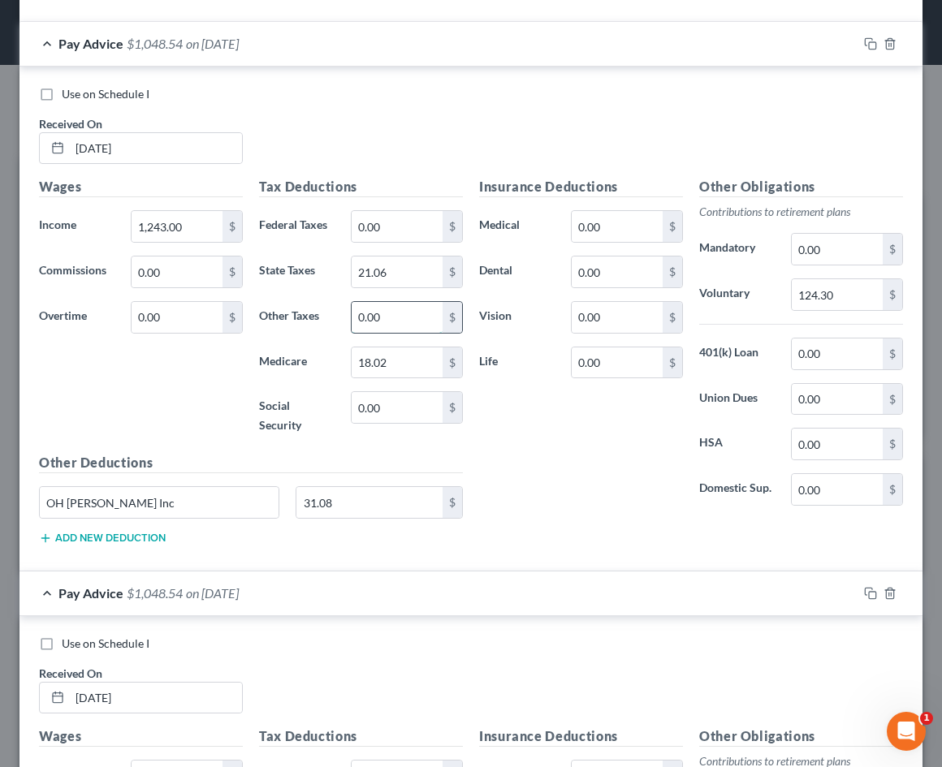
click at [405, 316] on input "0.00" at bounding box center [397, 317] width 91 height 31
drag, startPoint x: 405, startPoint y: 316, endPoint x: 355, endPoint y: 316, distance: 50.3
click at [355, 316] on input "0.00" at bounding box center [397, 317] width 91 height 31
type input "31.08"
drag, startPoint x: 356, startPoint y: 478, endPoint x: 283, endPoint y: 456, distance: 76.3
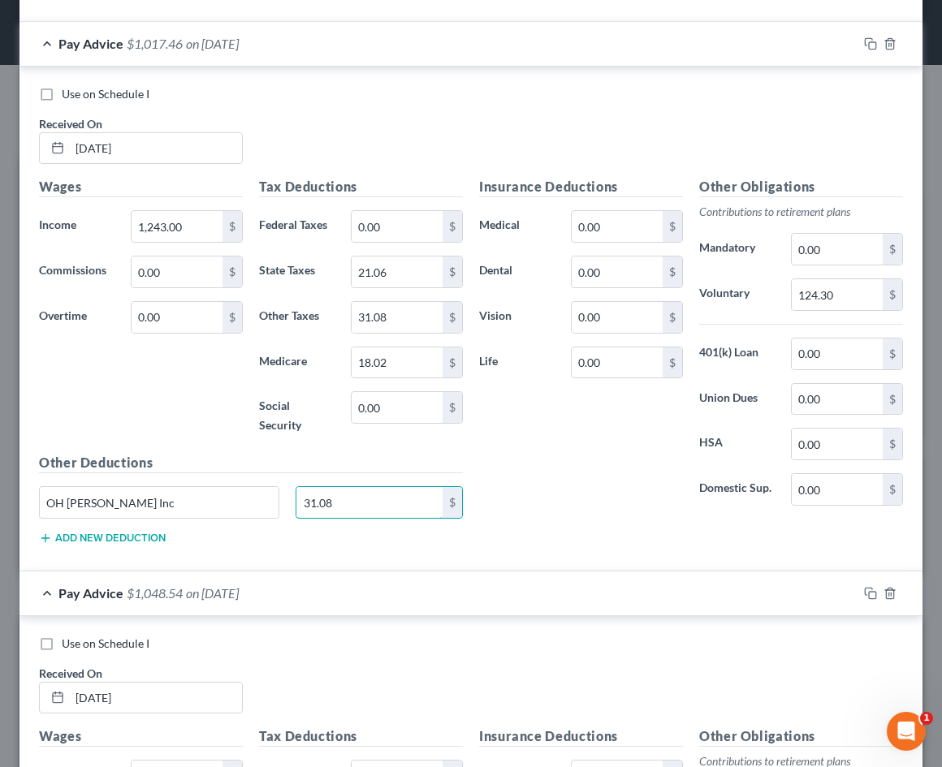
click at [283, 458] on div "Other Deductions OH CLEVE Inc 31.08 $ Add new deduction" at bounding box center [251, 505] width 440 height 105
drag, startPoint x: 244, startPoint y: 495, endPoint x: 3, endPoint y: 456, distance: 244.2
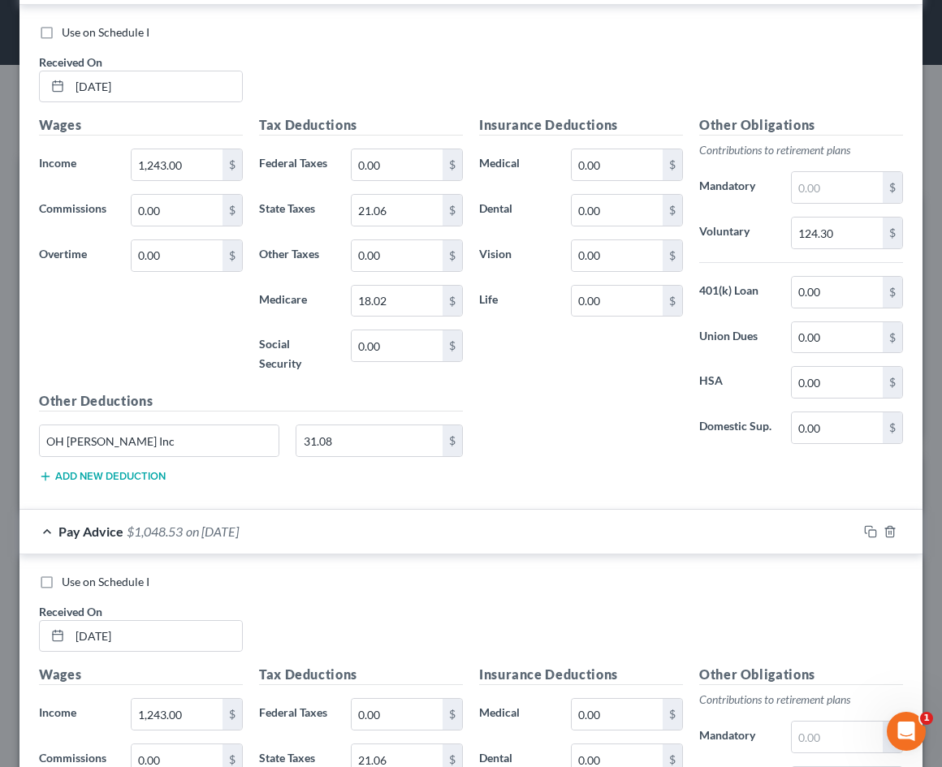
scroll to position [1000, 0]
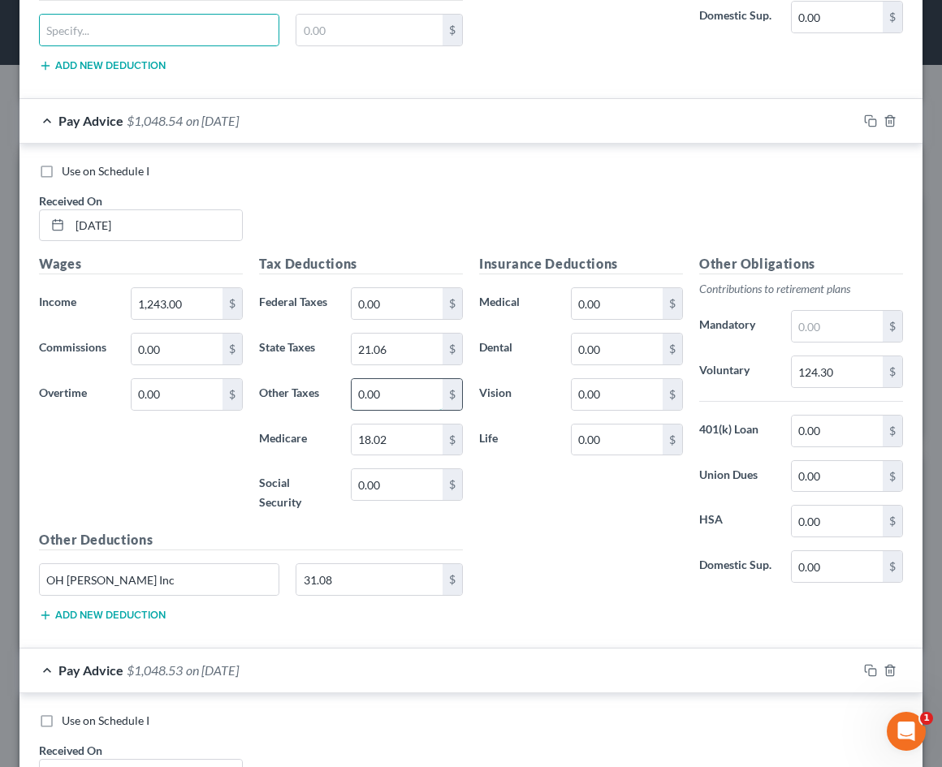
click at [403, 380] on input "0.00" at bounding box center [397, 394] width 91 height 31
drag, startPoint x: 403, startPoint y: 380, endPoint x: 331, endPoint y: 379, distance: 72.3
click at [331, 379] on div "Other Taxes 0.00 $" at bounding box center [361, 394] width 220 height 32
type input "31.08"
click at [332, 564] on input "31.08" at bounding box center [369, 579] width 146 height 31
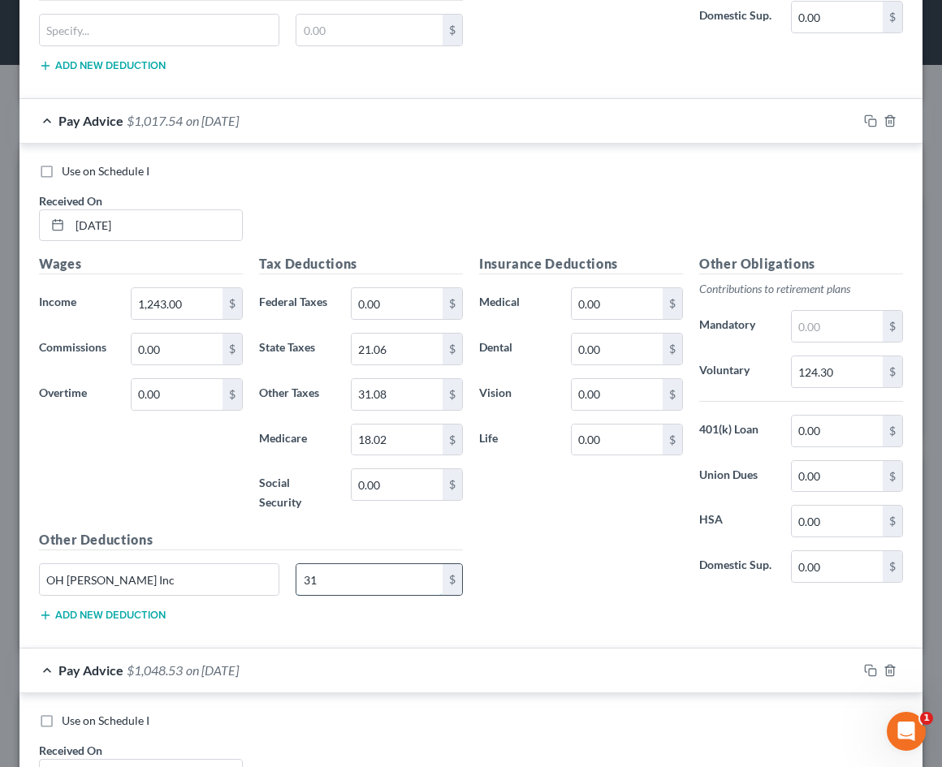
type input "3"
drag, startPoint x: 236, startPoint y: 547, endPoint x: -107, endPoint y: 526, distance: 344.1
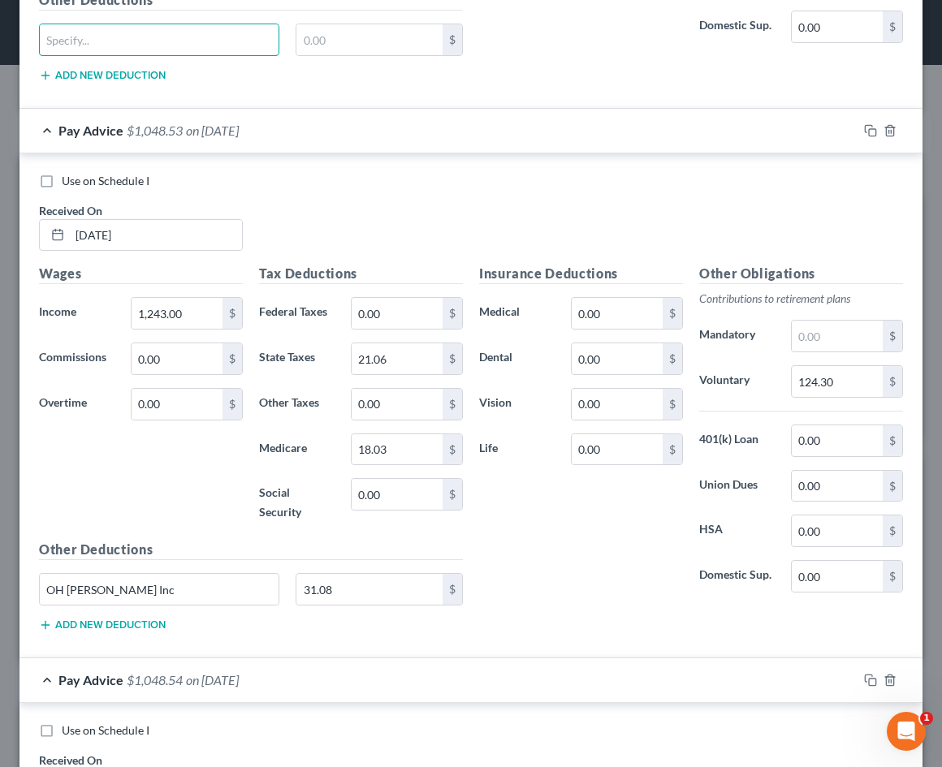
scroll to position [1548, 0]
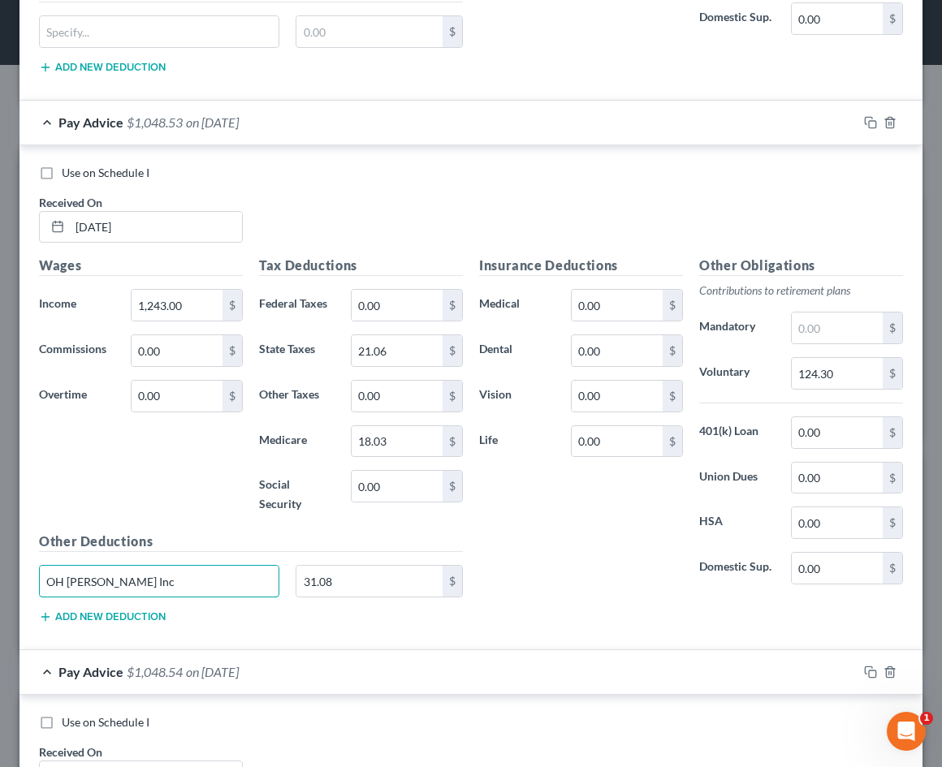
drag, startPoint x: 156, startPoint y: 524, endPoint x: -71, endPoint y: 503, distance: 227.5
click at [404, 381] on input "0.00" at bounding box center [397, 396] width 91 height 31
drag, startPoint x: 404, startPoint y: 371, endPoint x: 346, endPoint y: 352, distance: 61.4
click at [346, 380] on div "0.00 $" at bounding box center [407, 396] width 128 height 32
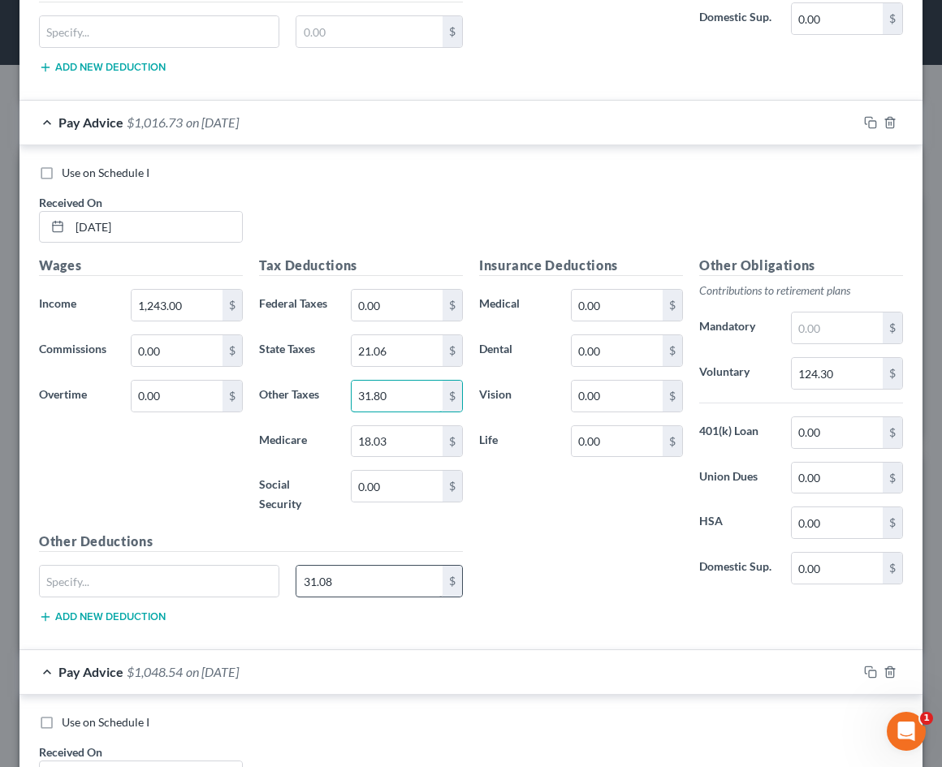
type input "31.80"
click at [348, 566] on input "31.08" at bounding box center [369, 581] width 146 height 31
type input "3"
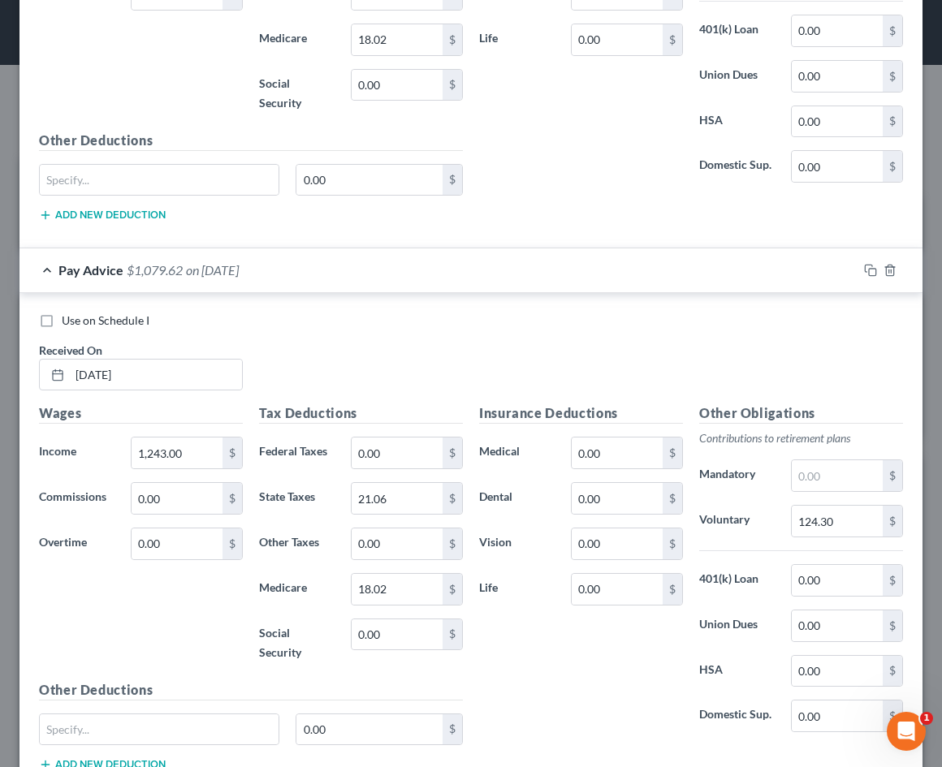
scroll to position [3598, 0]
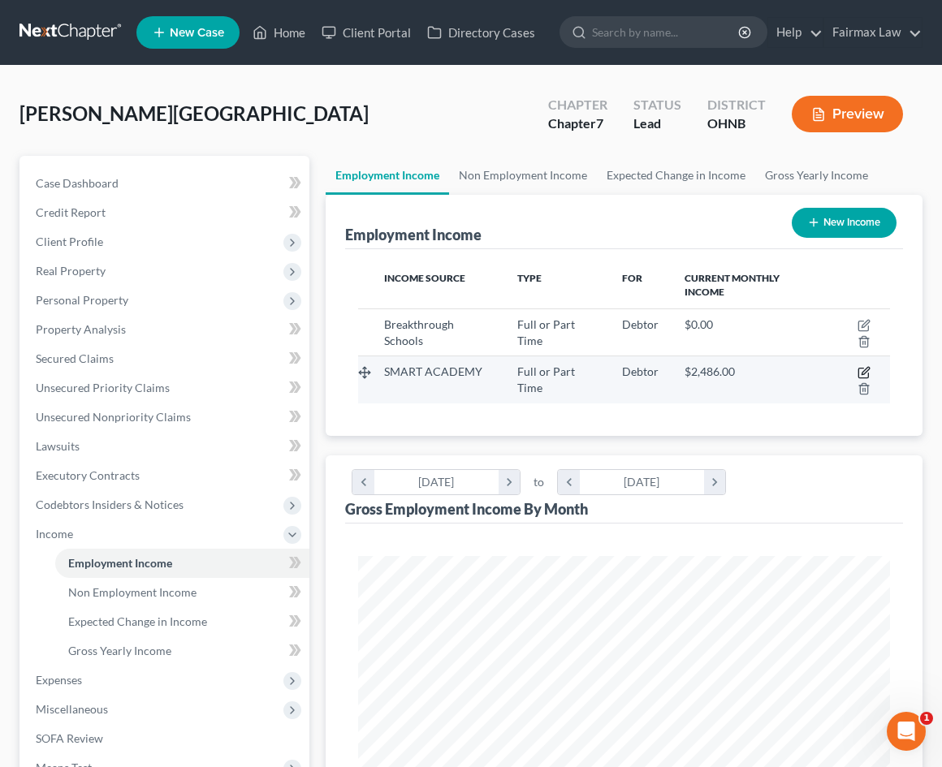
click at [862, 367] on icon "button" at bounding box center [864, 372] width 13 height 13
select select "0"
select select "36"
select select "1"
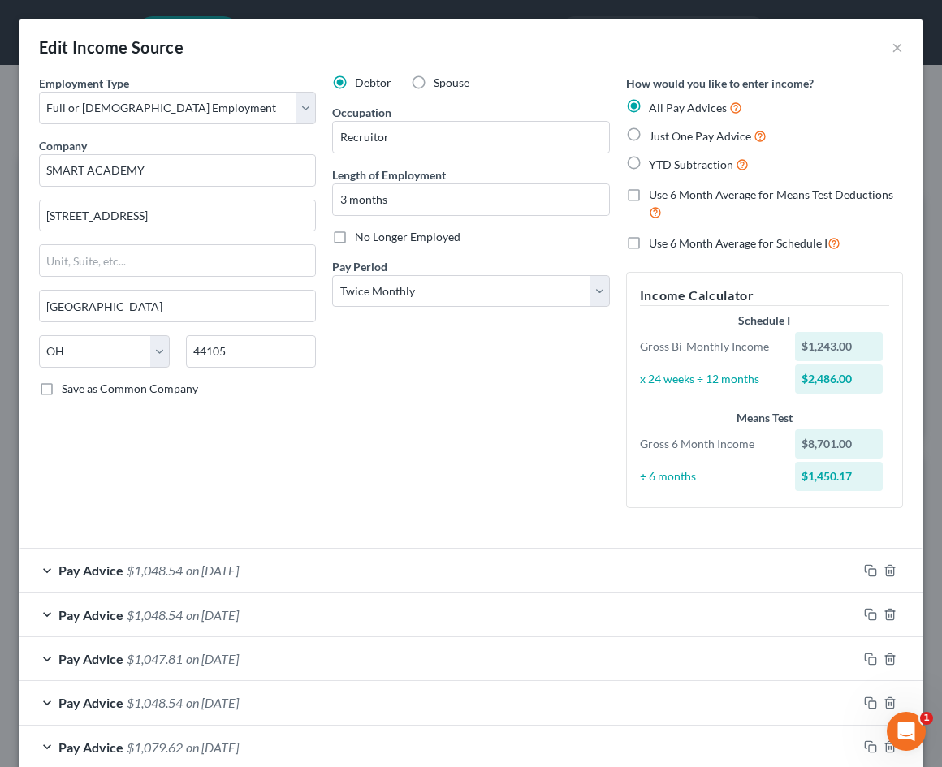
click at [864, 198] on span "Use 6 Month Average for Means Test Deductions" at bounding box center [771, 195] width 244 height 14
click at [666, 197] on input "Use 6 Month Average for Means Test Deductions" at bounding box center [660, 192] width 11 height 11
checkbox input "true"
click at [809, 245] on span "Use 6 Month Average for Schedule I" at bounding box center [738, 243] width 179 height 14
click at [666, 244] on input "Use 6 Month Average for Schedule I" at bounding box center [660, 239] width 11 height 11
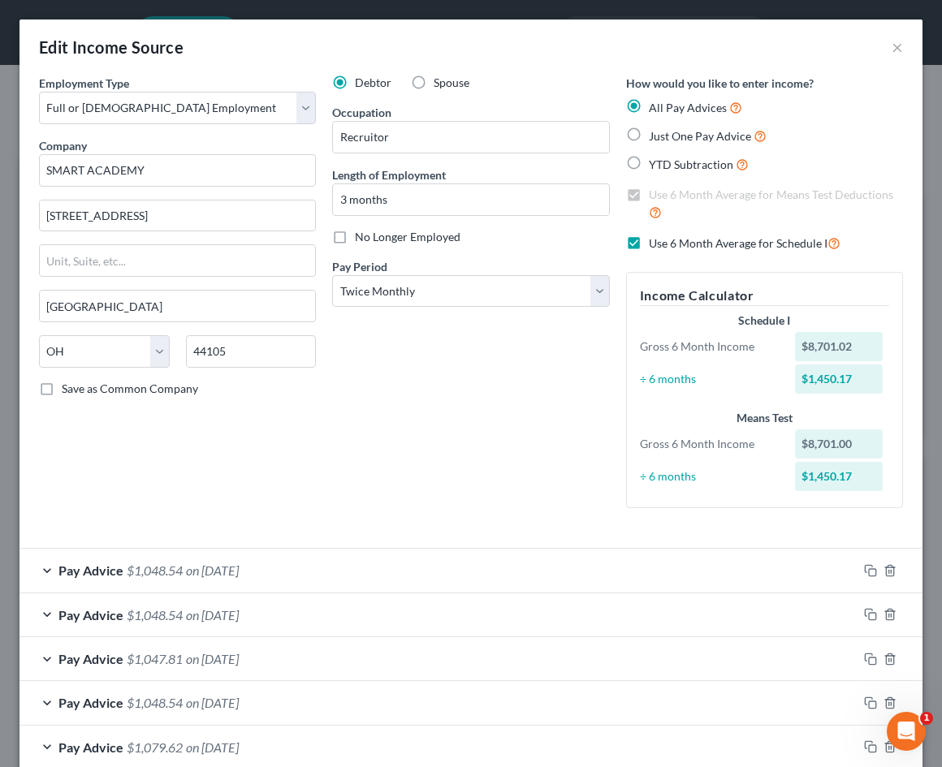
scroll to position [0, 0]
click at [807, 241] on span "Use 6 Month Average for Schedule I" at bounding box center [738, 243] width 179 height 14
click at [666, 241] on input "Use 6 Month Average for Schedule I" at bounding box center [660, 239] width 11 height 11
checkbox input "false"
click at [796, 192] on span "Use 6 Month Average for Means Test Deductions" at bounding box center [771, 195] width 244 height 14
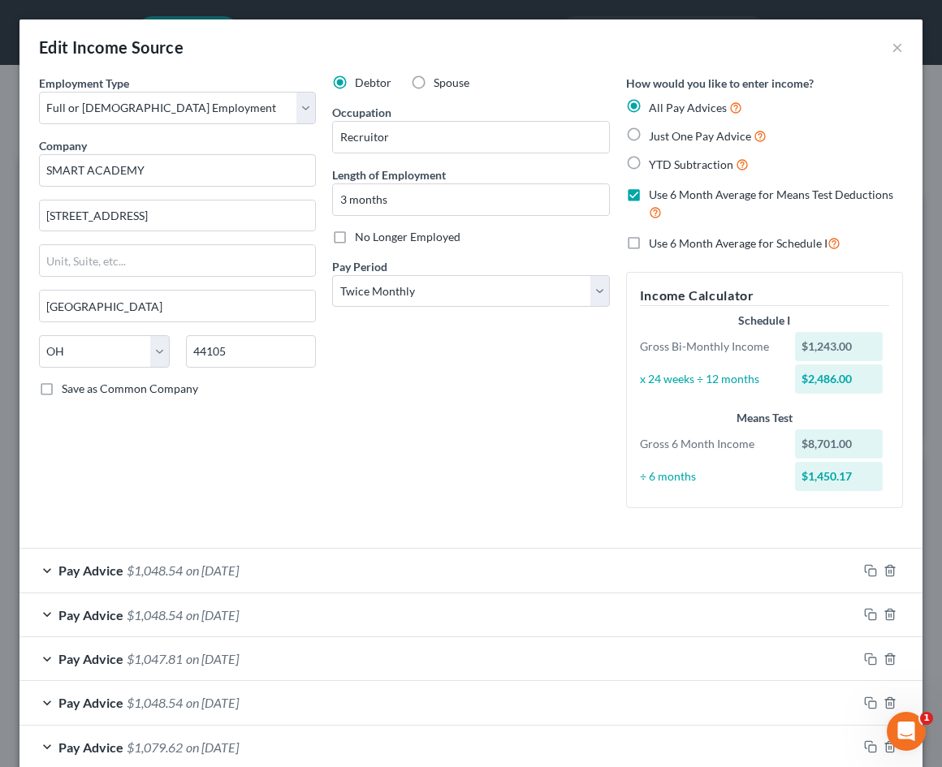
click at [666, 192] on input "Use 6 Month Average for Means Test Deductions" at bounding box center [660, 192] width 11 height 11
checkbox input "false"
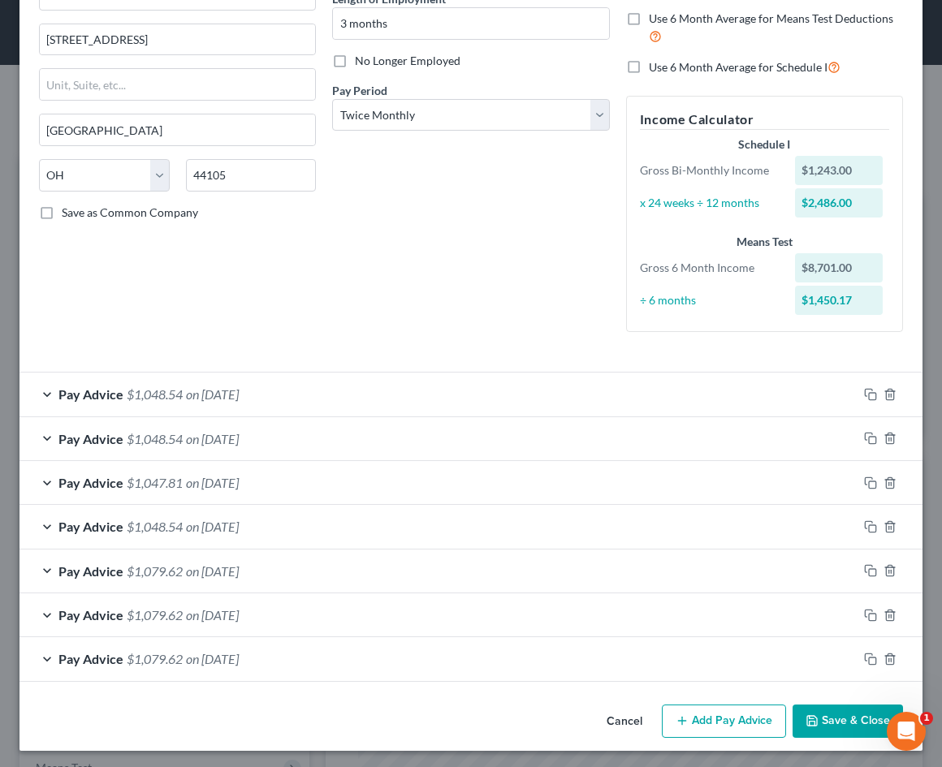
scroll to position [175, 0]
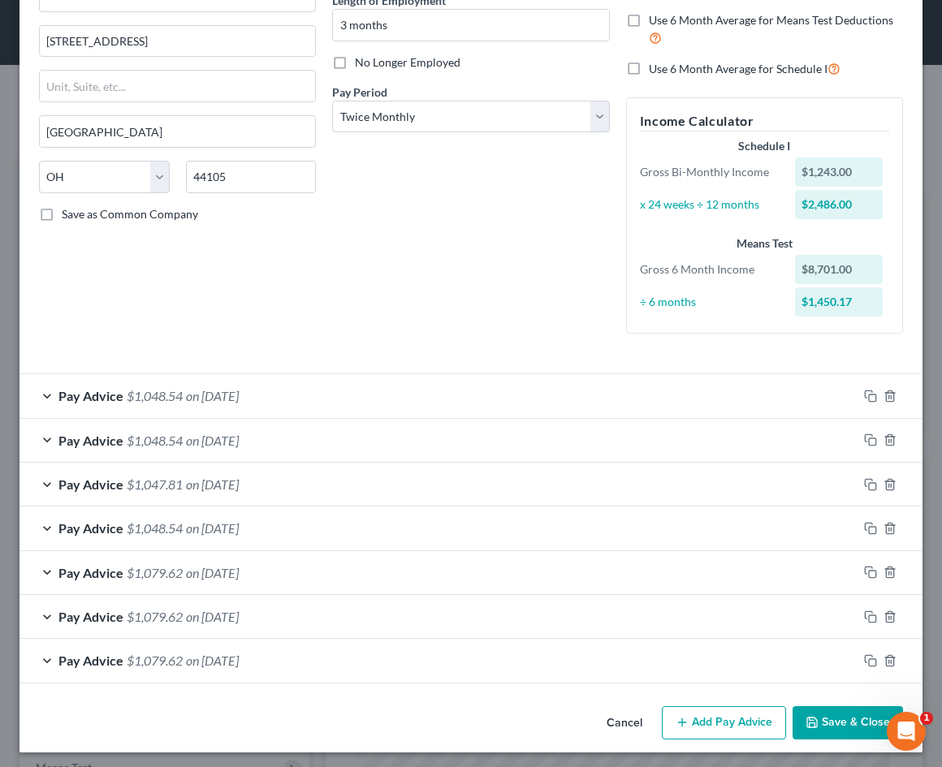
click at [841, 731] on button "Save & Close" at bounding box center [848, 723] width 110 height 34
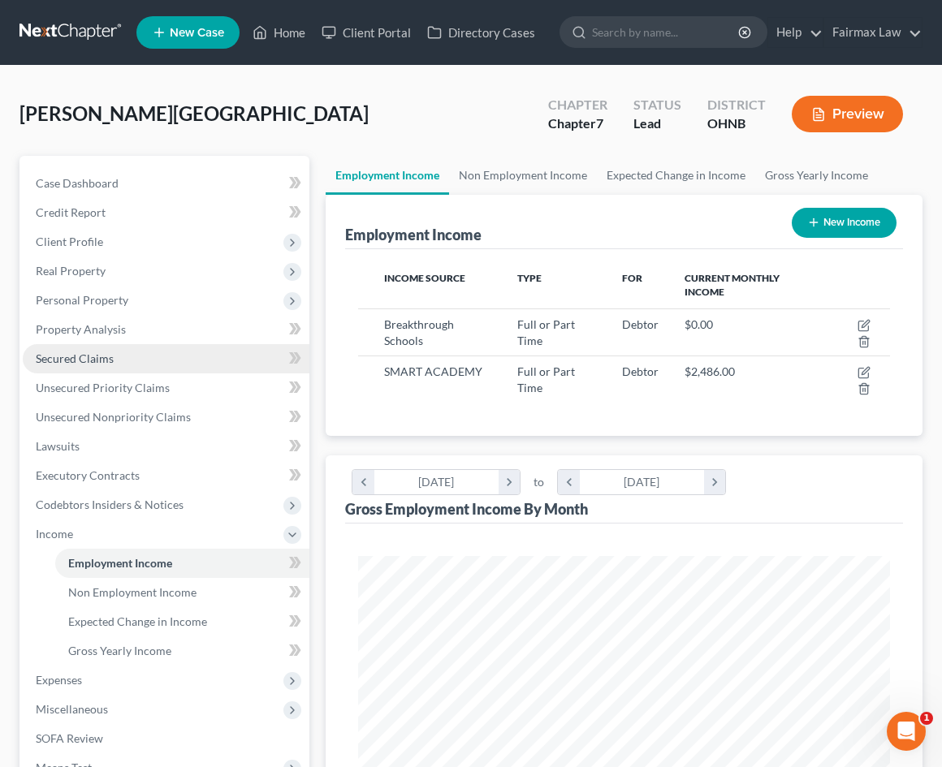
click at [152, 354] on link "Secured Claims" at bounding box center [166, 358] width 287 height 29
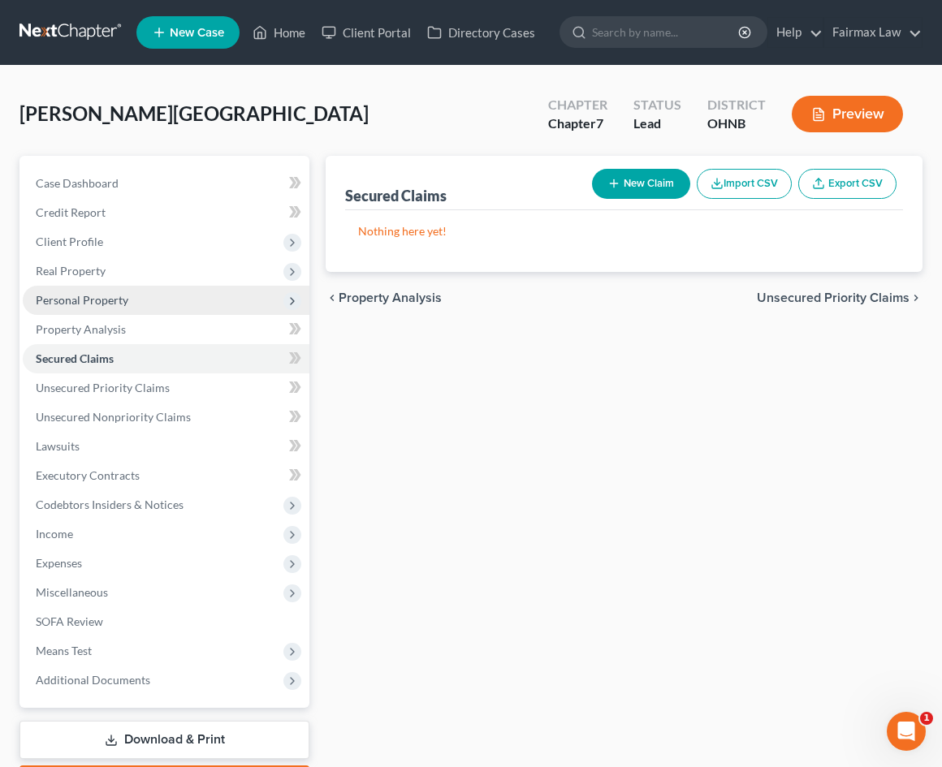
click at [162, 305] on span "Personal Property" at bounding box center [166, 300] width 287 height 29
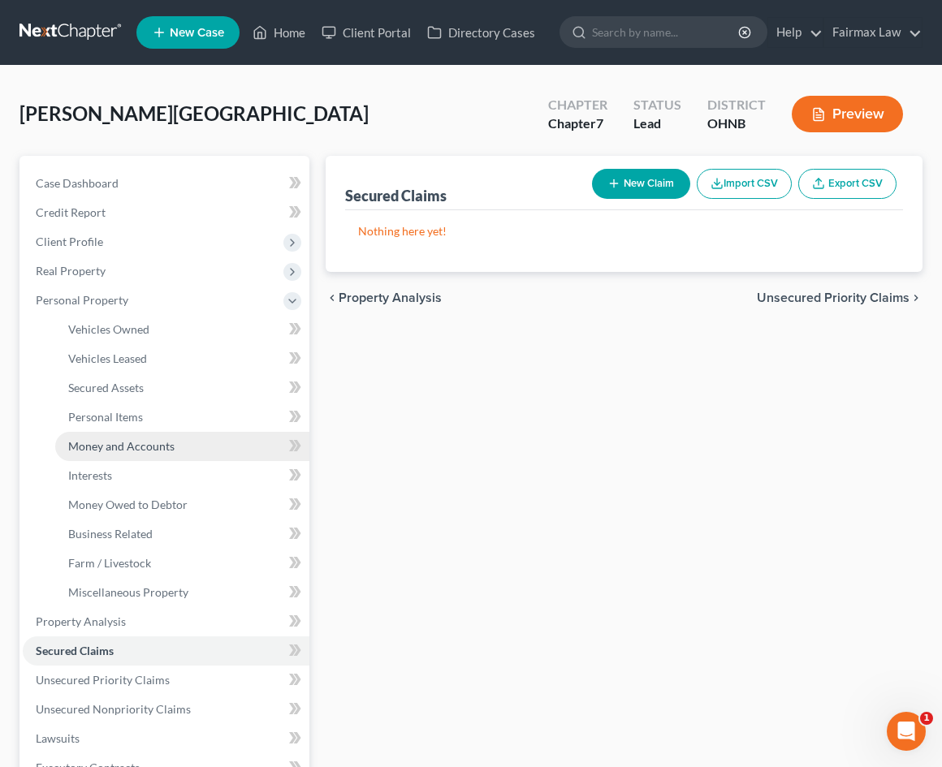
click at [149, 439] on span "Money and Accounts" at bounding box center [121, 446] width 106 height 14
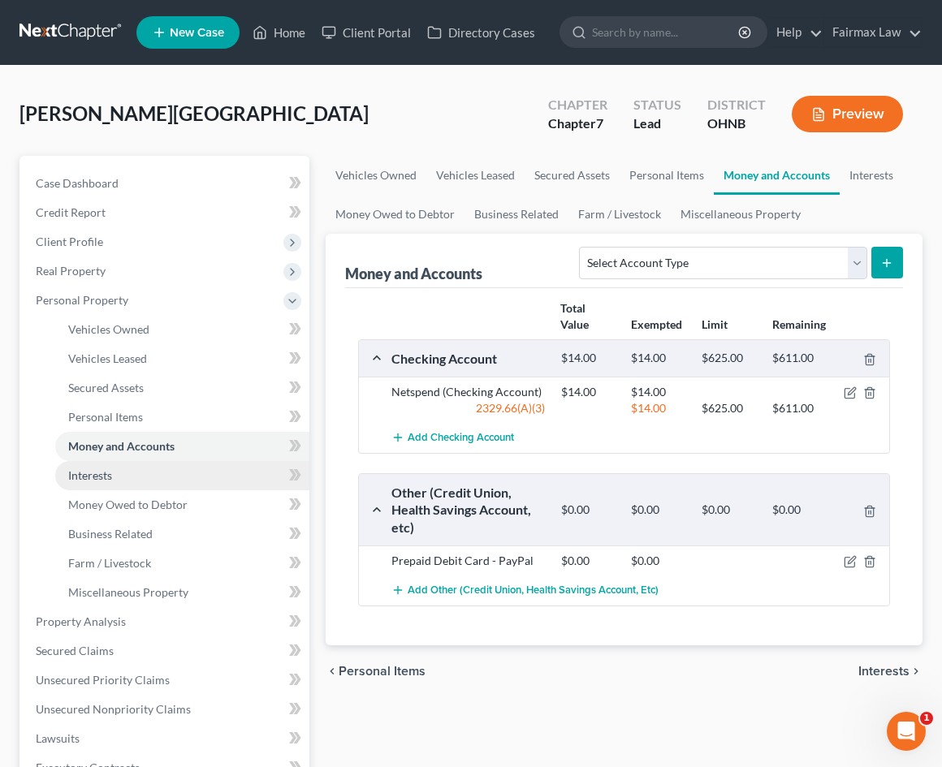
click at [153, 484] on link "Interests" at bounding box center [182, 475] width 254 height 29
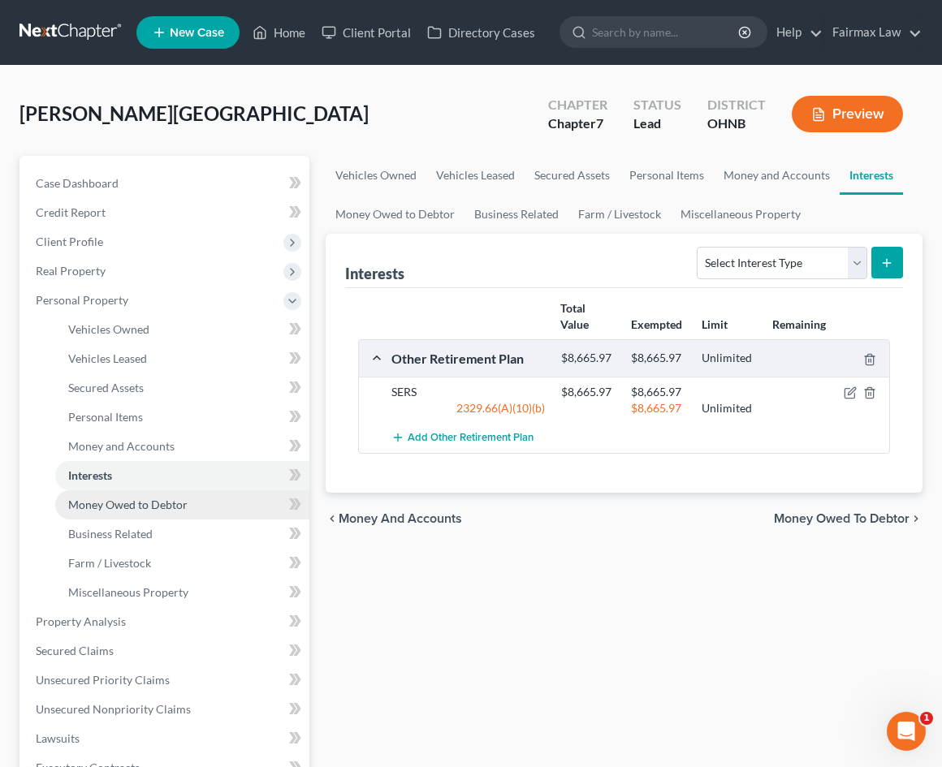
click at [154, 508] on span "Money Owed to Debtor" at bounding box center [127, 505] width 119 height 14
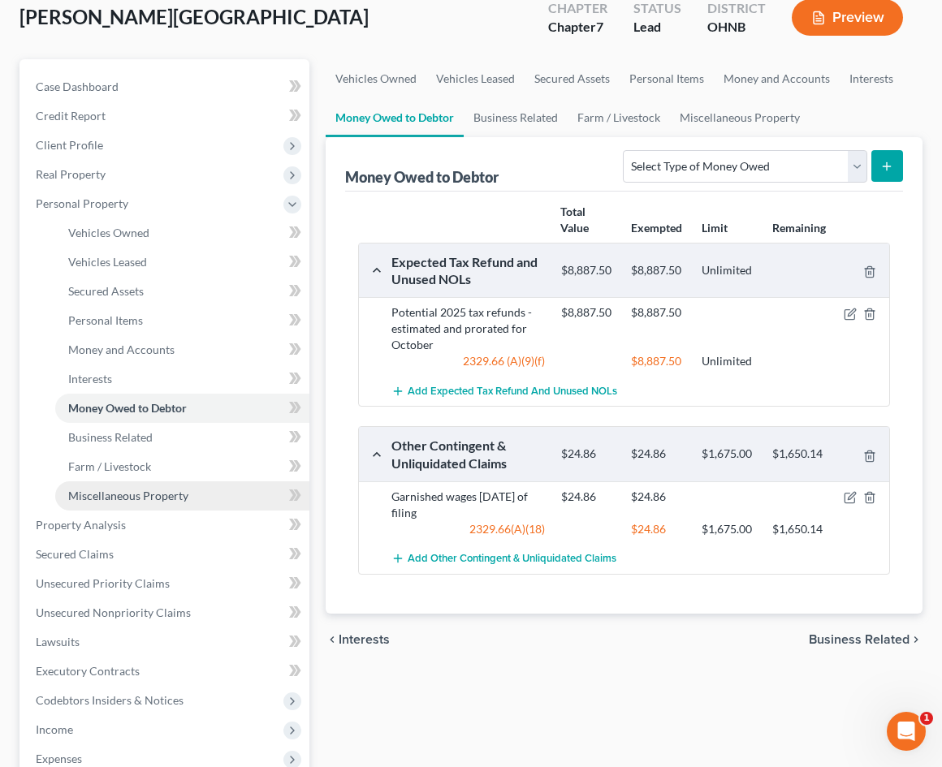
scroll to position [102, 0]
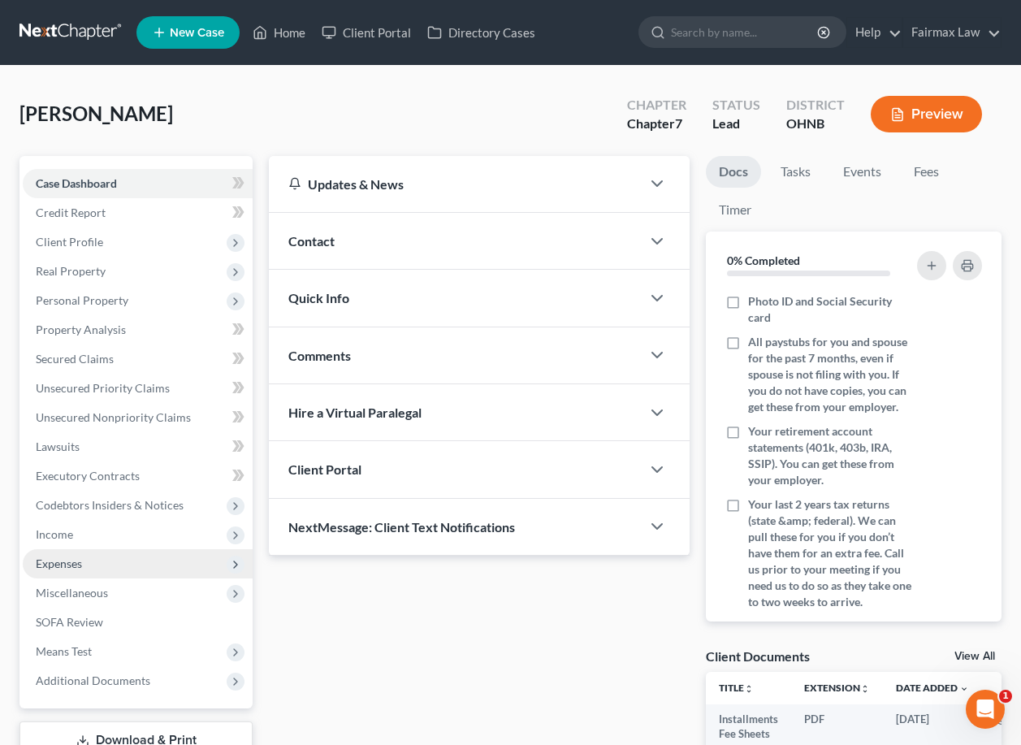
click at [74, 550] on span "Expenses" at bounding box center [138, 563] width 230 height 29
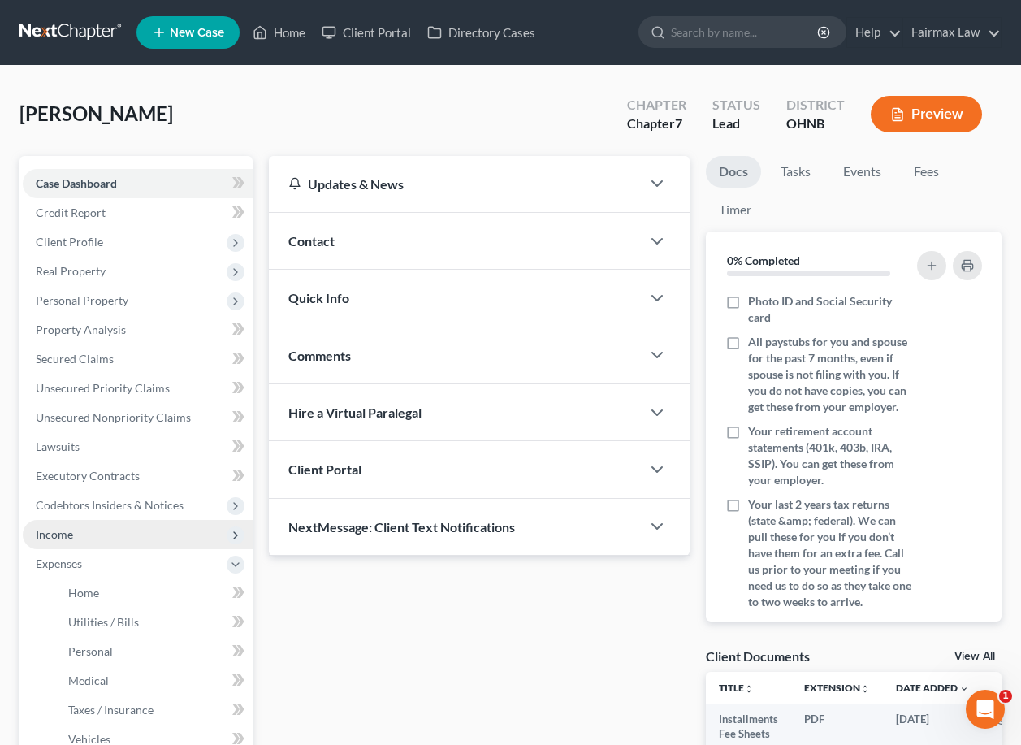
click at [81, 542] on span "Income" at bounding box center [138, 534] width 230 height 29
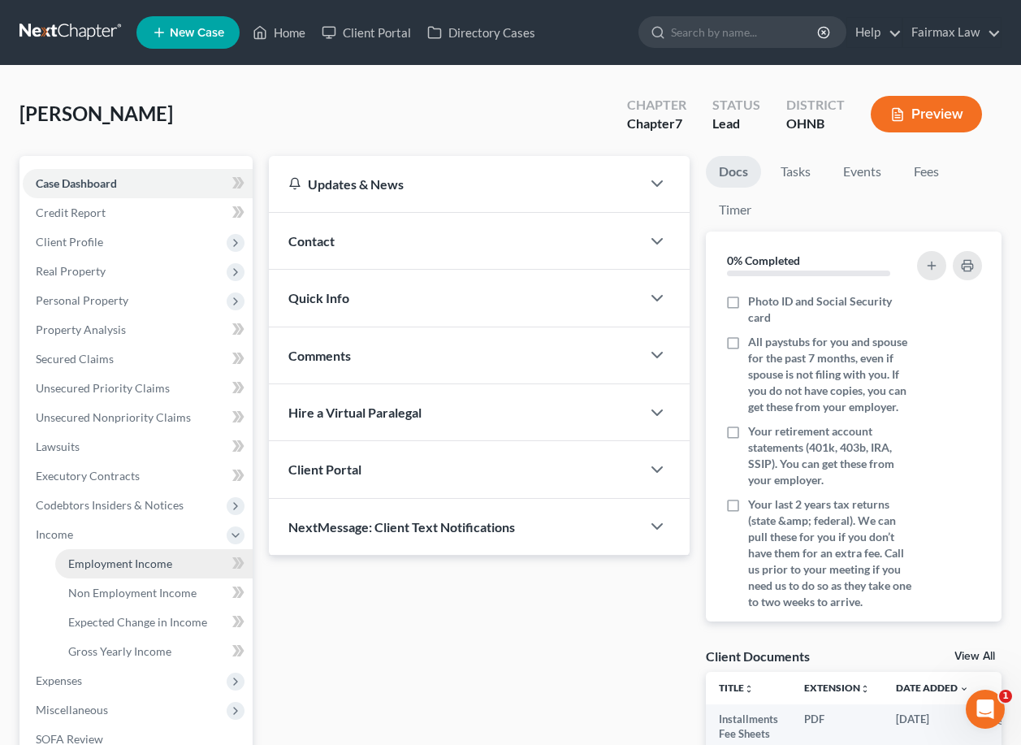
click at [91, 564] on span "Employment Income" at bounding box center [120, 563] width 104 height 14
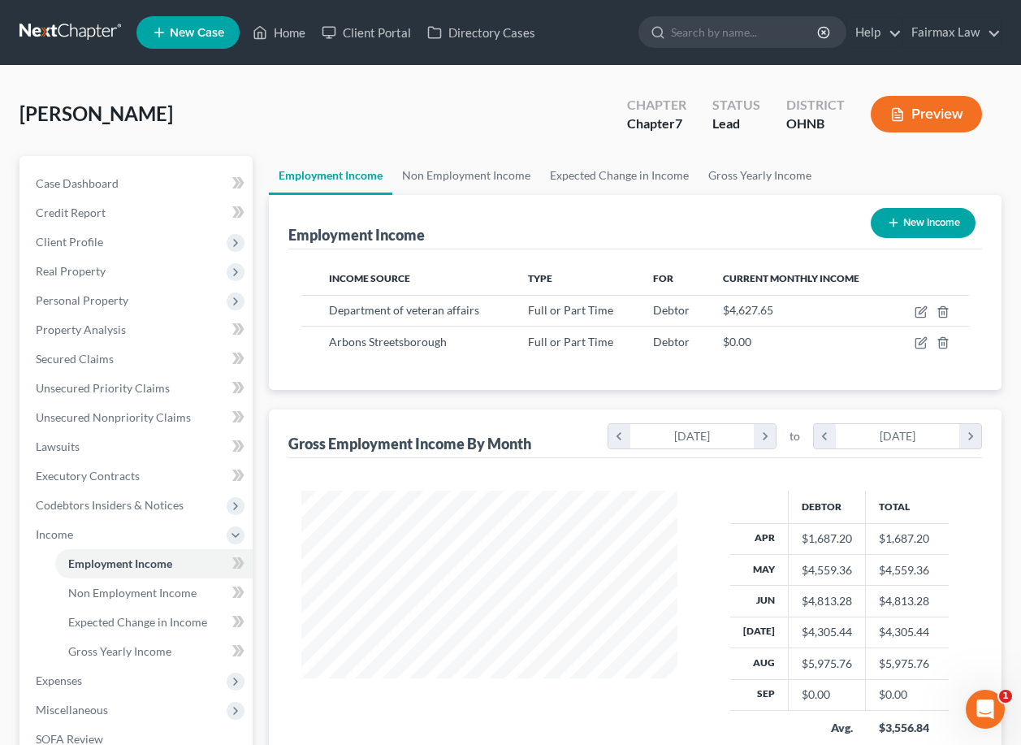
scroll to position [291, 408]
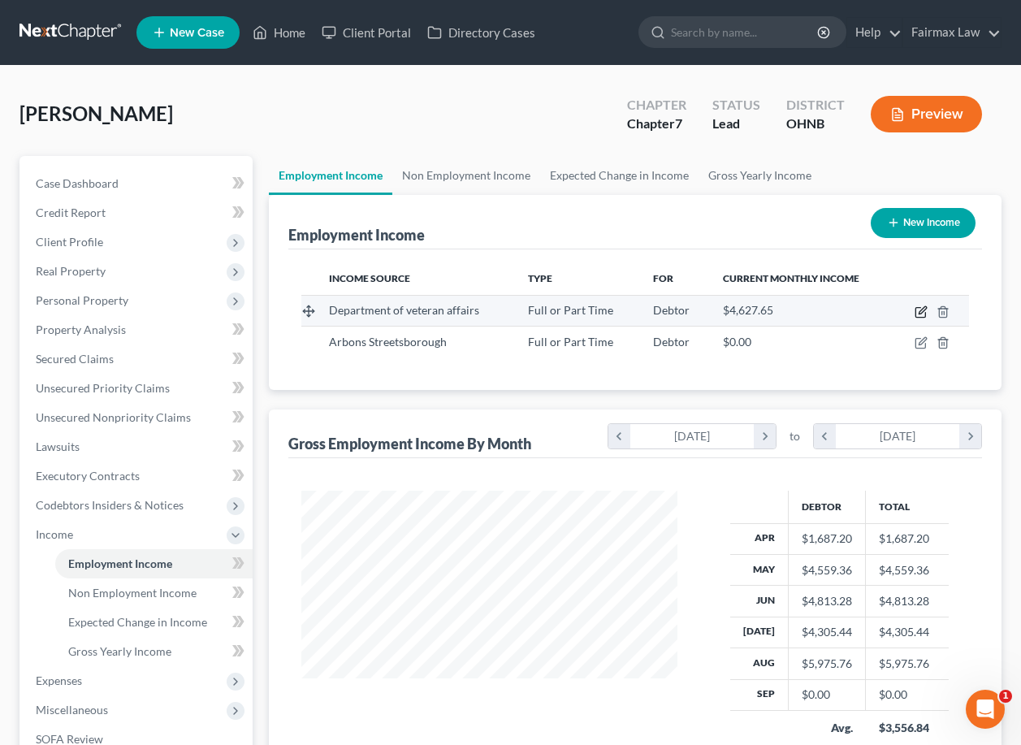
click at [920, 305] on icon "button" at bounding box center [920, 311] width 13 height 13
select select "0"
select select "36"
select select "2"
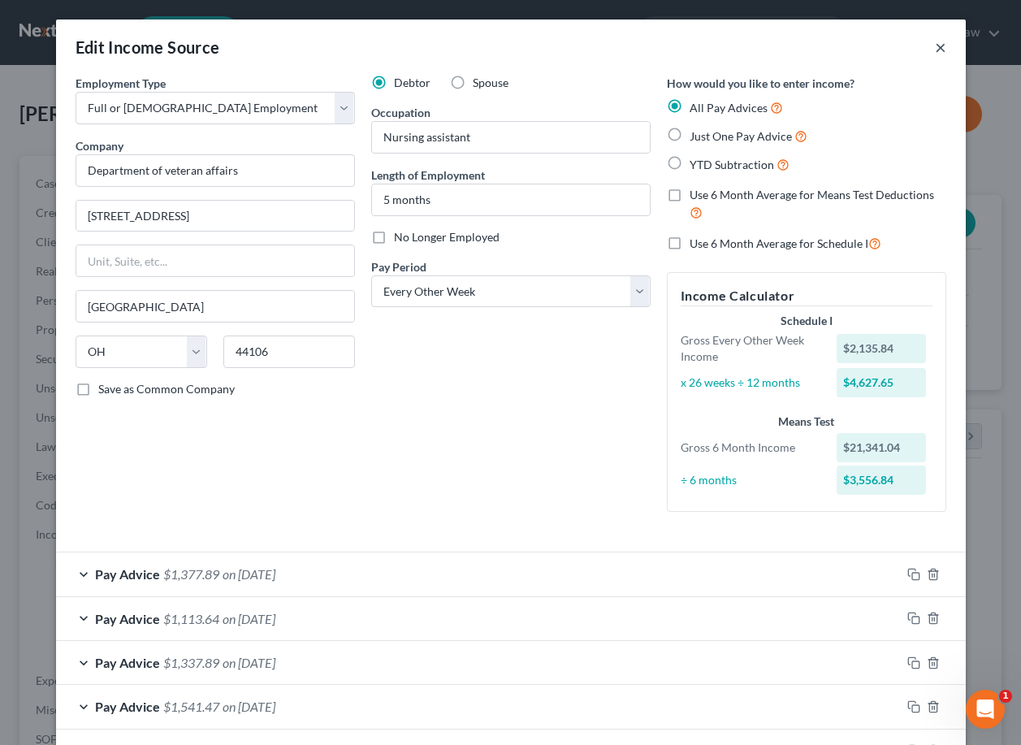
scroll to position [0, 0]
click at [944, 46] on button "×" at bounding box center [940, 46] width 11 height 19
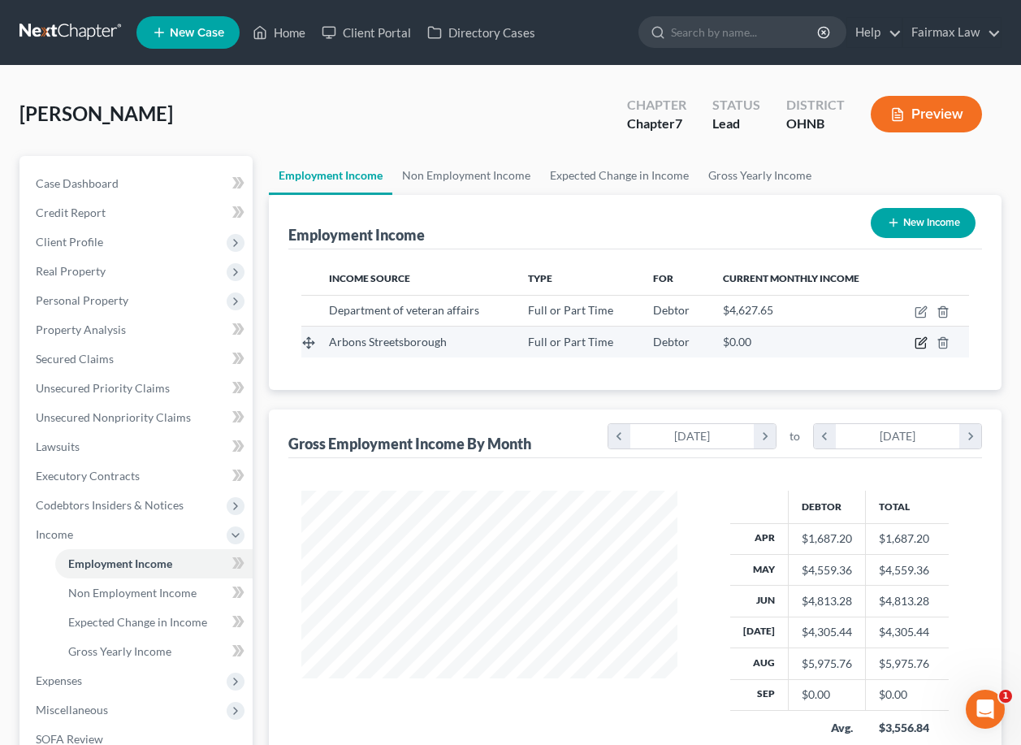
click at [917, 344] on icon "button" at bounding box center [920, 342] width 13 height 13
select select "0"
select select "2"
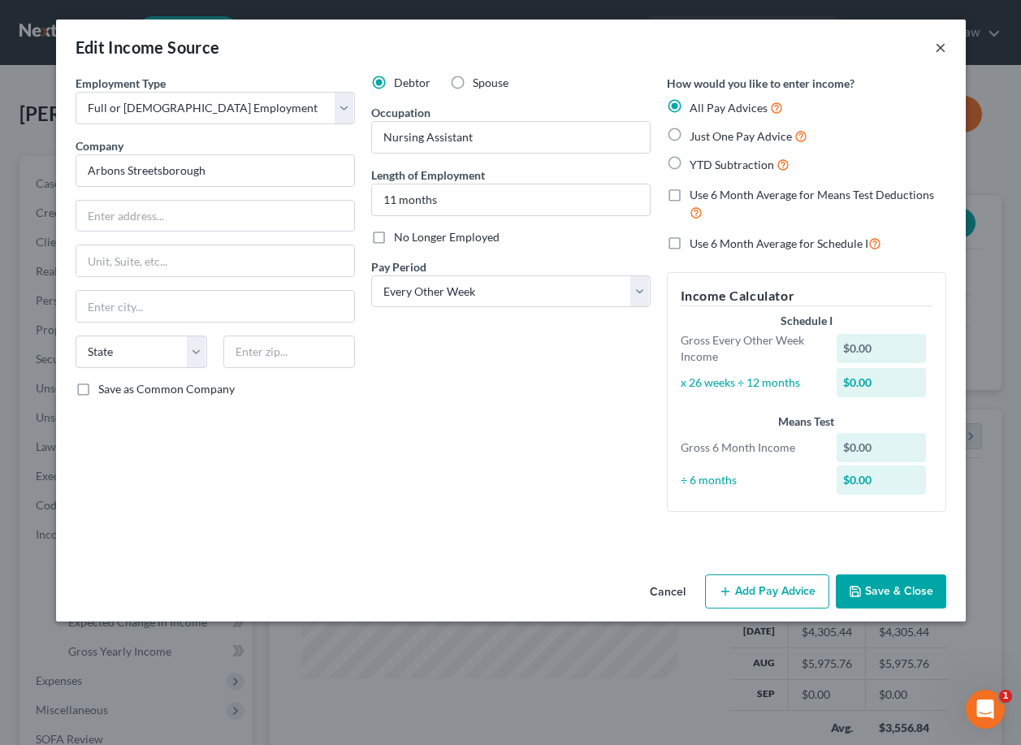
click at [935, 47] on button "×" at bounding box center [940, 46] width 11 height 19
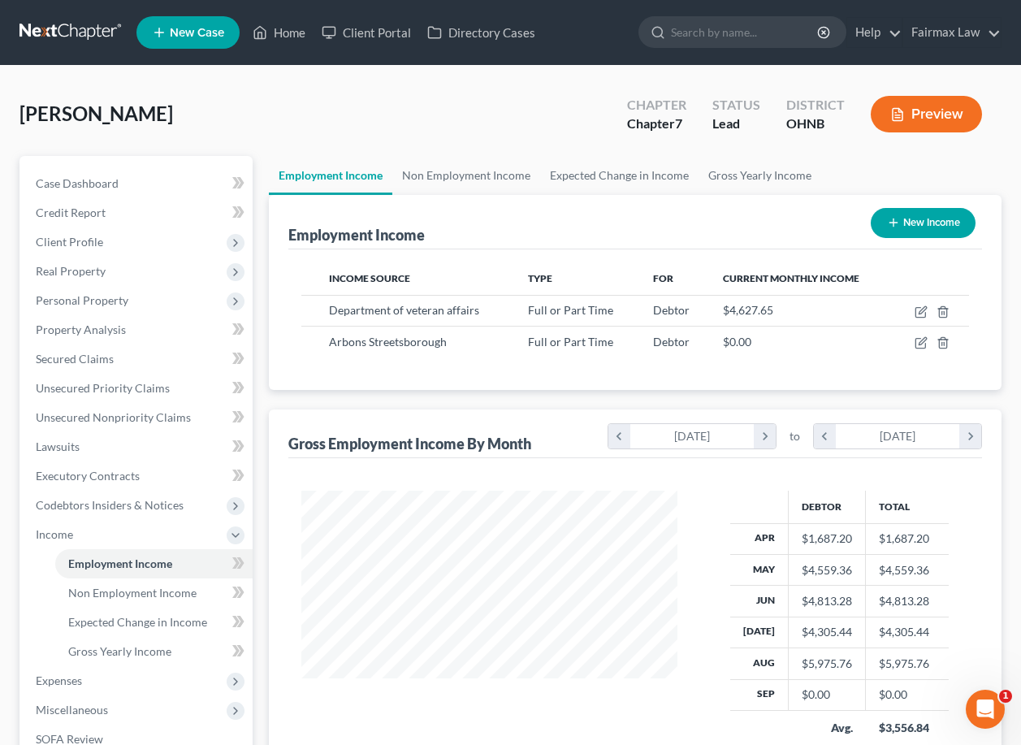
click at [568, 0] on nav "Home New Case Client Portal Directory Cases Fairmax Law farrah@fairmaxlaw.com M…" at bounding box center [510, 32] width 1021 height 65
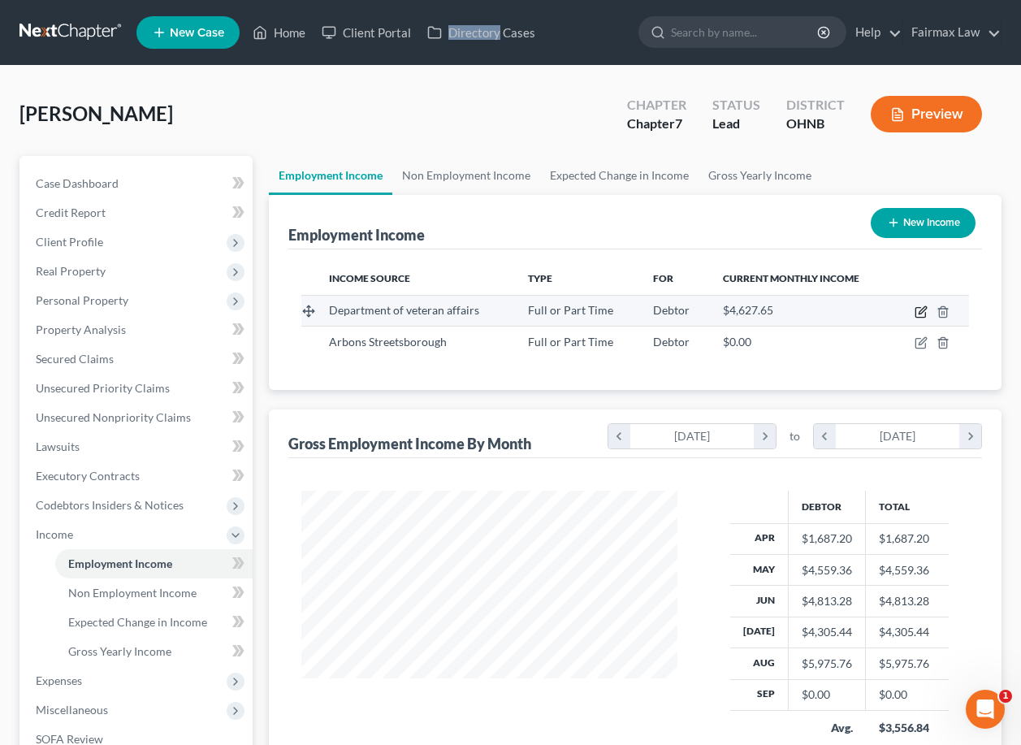
click at [923, 317] on icon "button" at bounding box center [920, 313] width 10 height 10
select select "0"
select select "36"
select select "2"
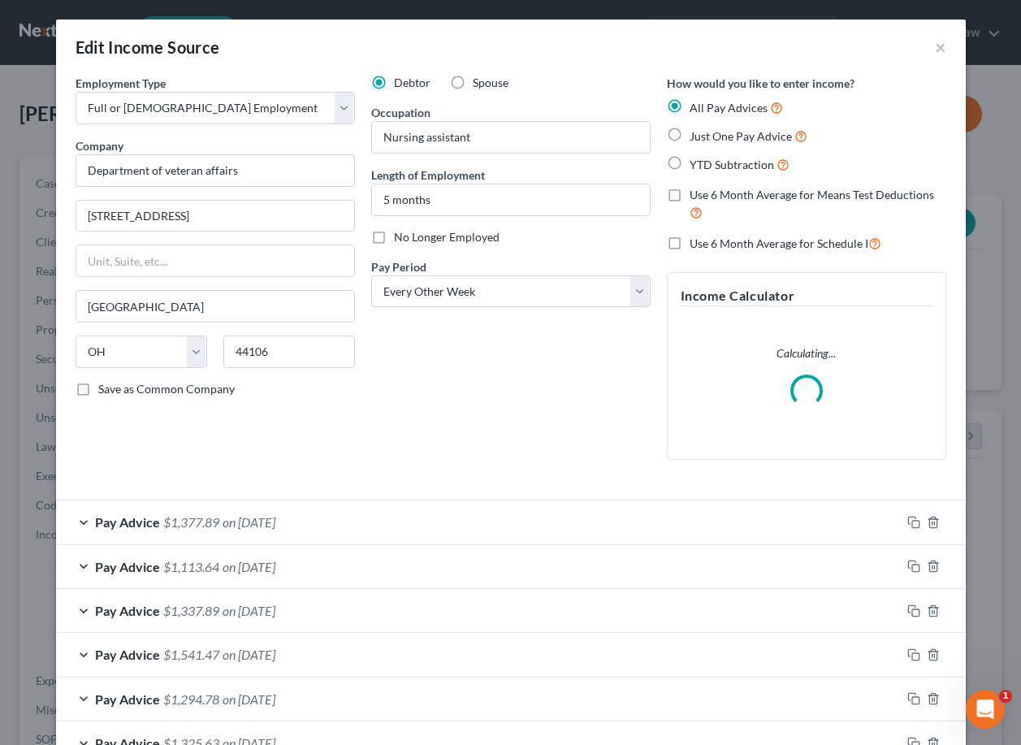
click at [766, 164] on span "YTD Subtraction" at bounding box center [731, 165] width 84 height 14
click at [706, 164] on input "YTD Subtraction" at bounding box center [701, 160] width 11 height 11
radio input "true"
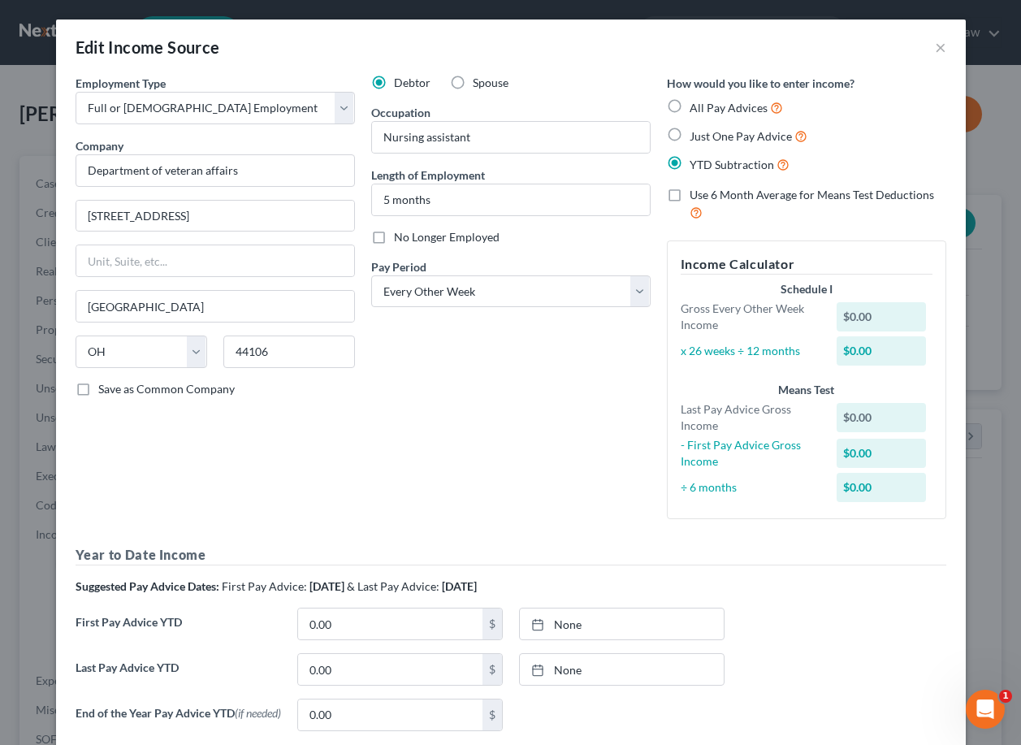
click at [689, 114] on label "All Pay Advices" at bounding box center [735, 107] width 93 height 19
click at [696, 109] on input "All Pay Advices" at bounding box center [701, 103] width 11 height 11
radio input "true"
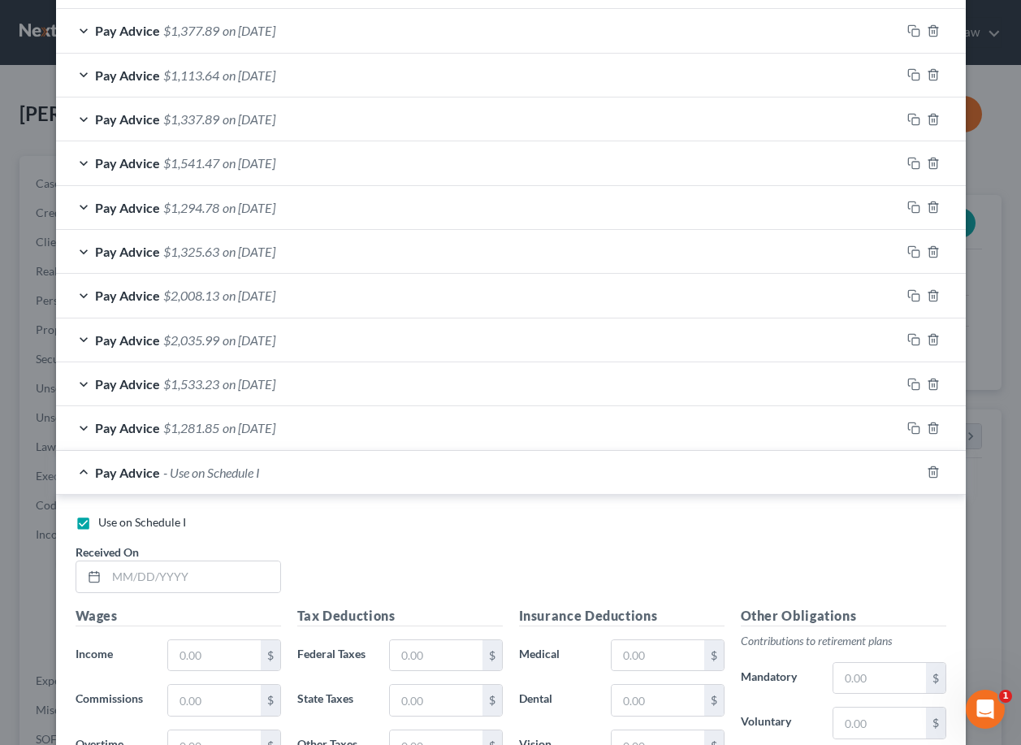
scroll to position [551, 0]
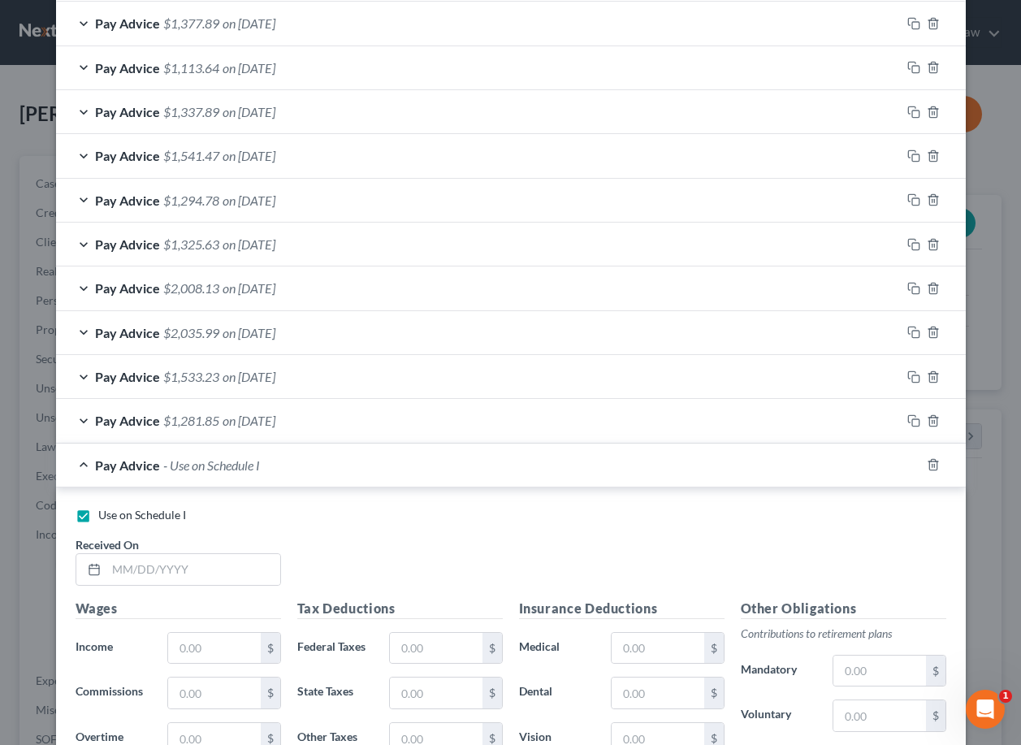
click at [506, 464] on div "Pay Advice - Use on Schedule I" at bounding box center [488, 464] width 864 height 43
click at [925, 452] on div at bounding box center [942, 464] width 45 height 26
click at [928, 461] on polyline "button" at bounding box center [933, 461] width 10 height 0
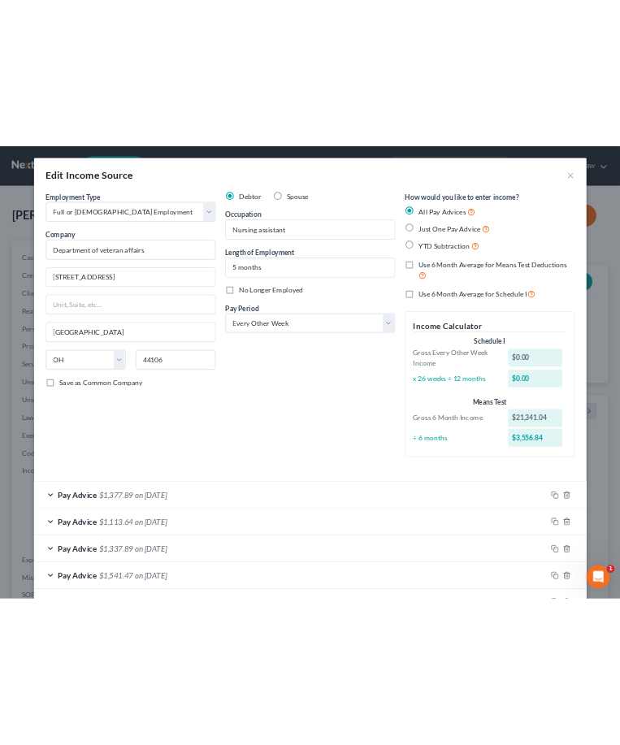
scroll to position [0, 0]
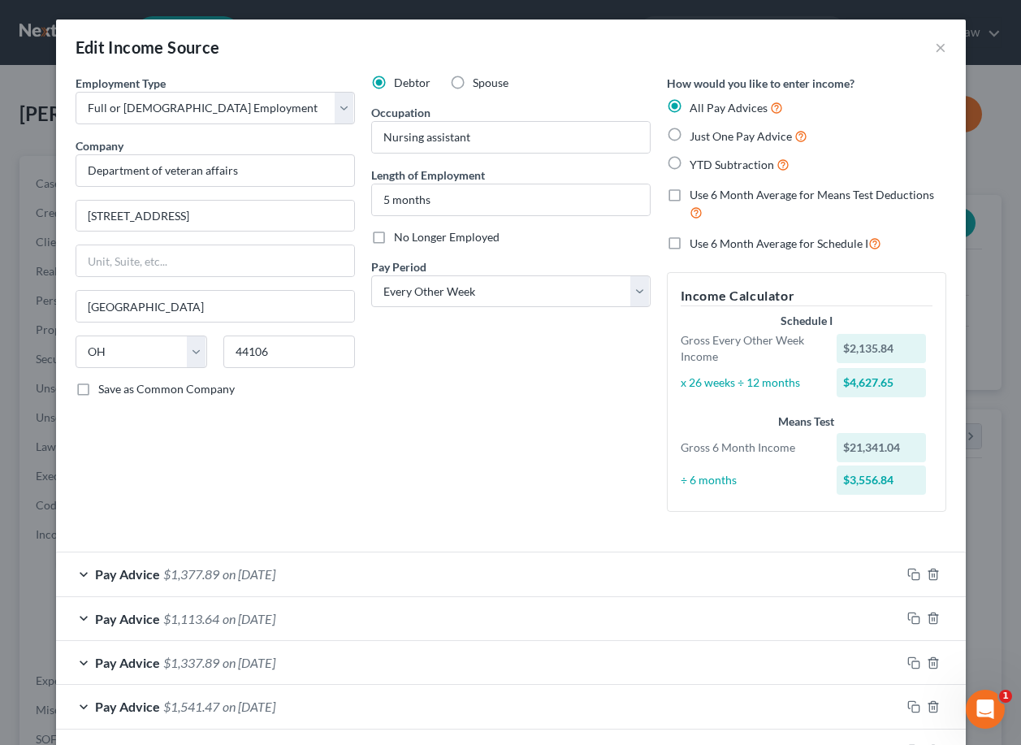
click at [745, 138] on span "Just One Pay Advice" at bounding box center [740, 136] width 102 height 14
click at [706, 137] on input "Just One Pay Advice" at bounding box center [701, 132] width 11 height 11
radio input "true"
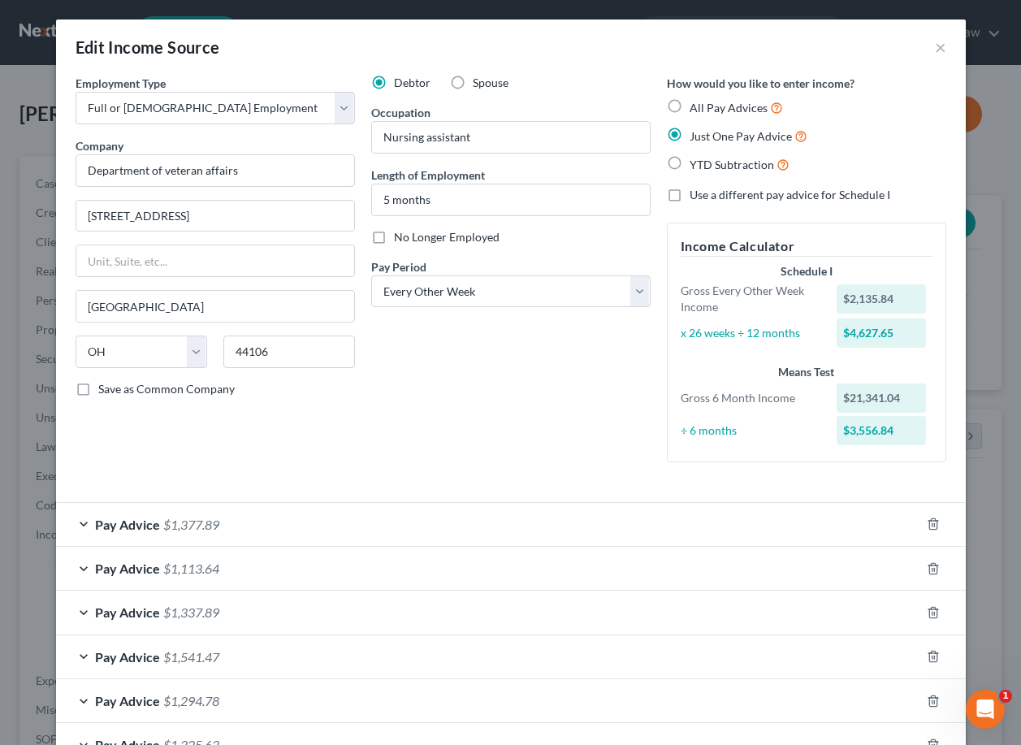
click at [743, 159] on span "YTD Subtraction" at bounding box center [731, 165] width 84 height 14
click at [706, 159] on input "YTD Subtraction" at bounding box center [701, 160] width 11 height 11
radio input "true"
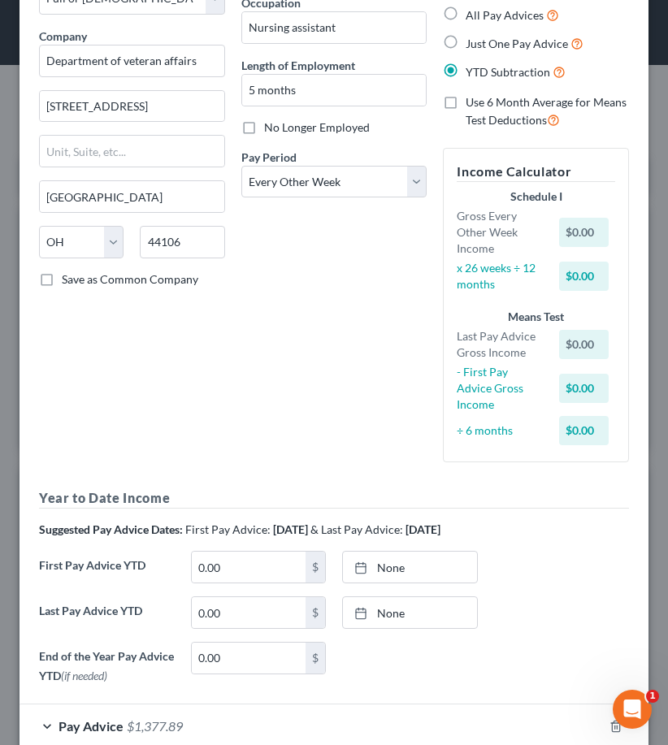
scroll to position [171, 0]
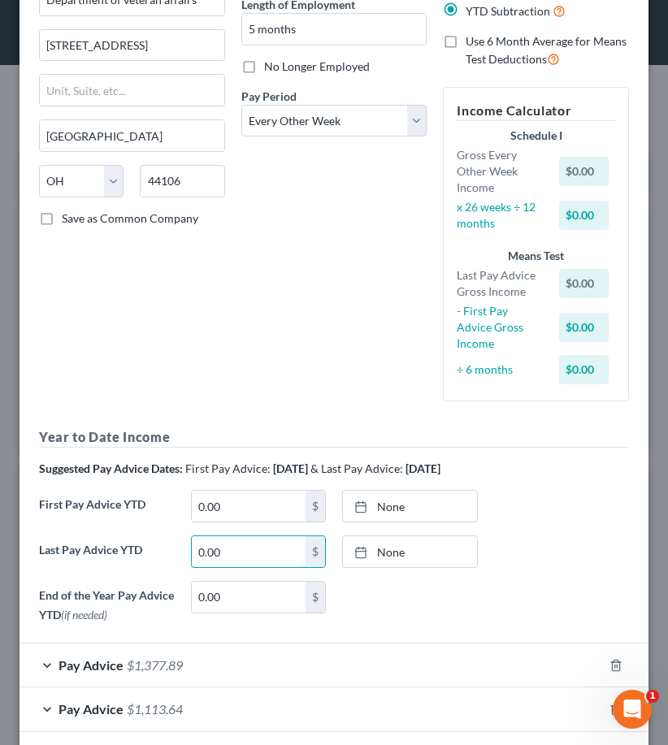
drag, startPoint x: 261, startPoint y: 556, endPoint x: 142, endPoint y: 556, distance: 119.4
click at [142, 556] on div "Last Pay Advice YTD 0.00 $ None close Date Time chevron_left October 2025 chevr…" at bounding box center [334, 557] width 606 height 45
drag, startPoint x: 253, startPoint y: 547, endPoint x: 171, endPoint y: 542, distance: 83.0
click at [171, 542] on div "Last Pay Advice YTD 0.00 $ None close Date Time chevron_left October 2025 chevr…" at bounding box center [334, 557] width 606 height 45
type input "23,307.60"
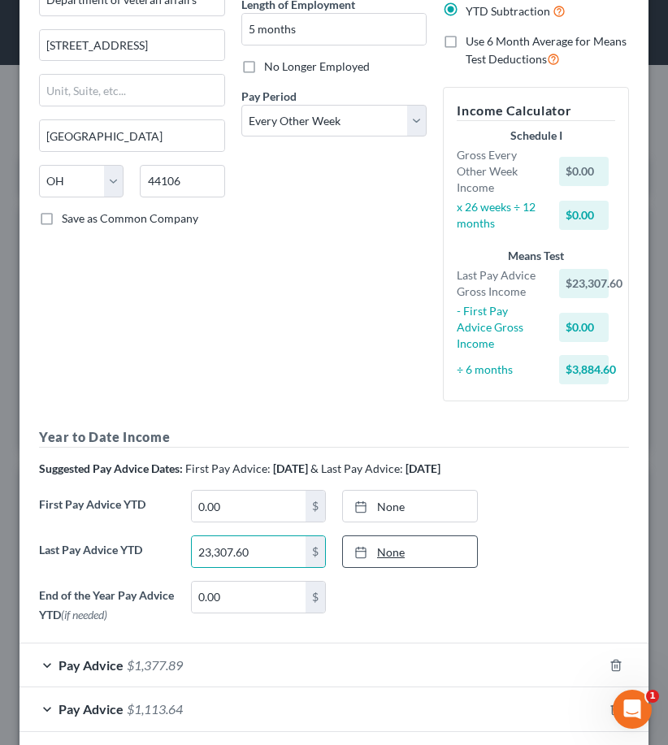
click at [379, 551] on link "None" at bounding box center [410, 551] width 134 height 31
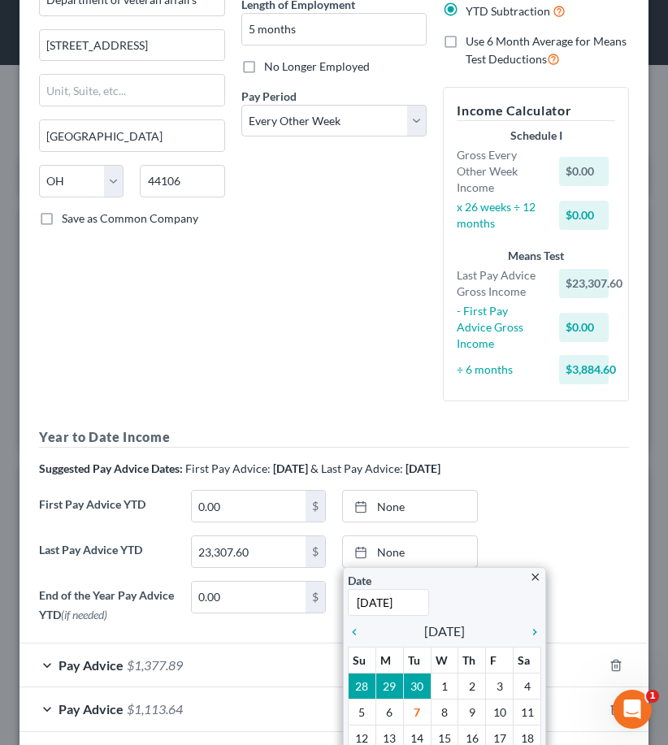
type input "[DATE]"
click at [562, 535] on div "Last Pay Advice YTD 23,307.60 $ None close Date 9/17/2025 Time 12:00 AM chevron…" at bounding box center [334, 557] width 606 height 45
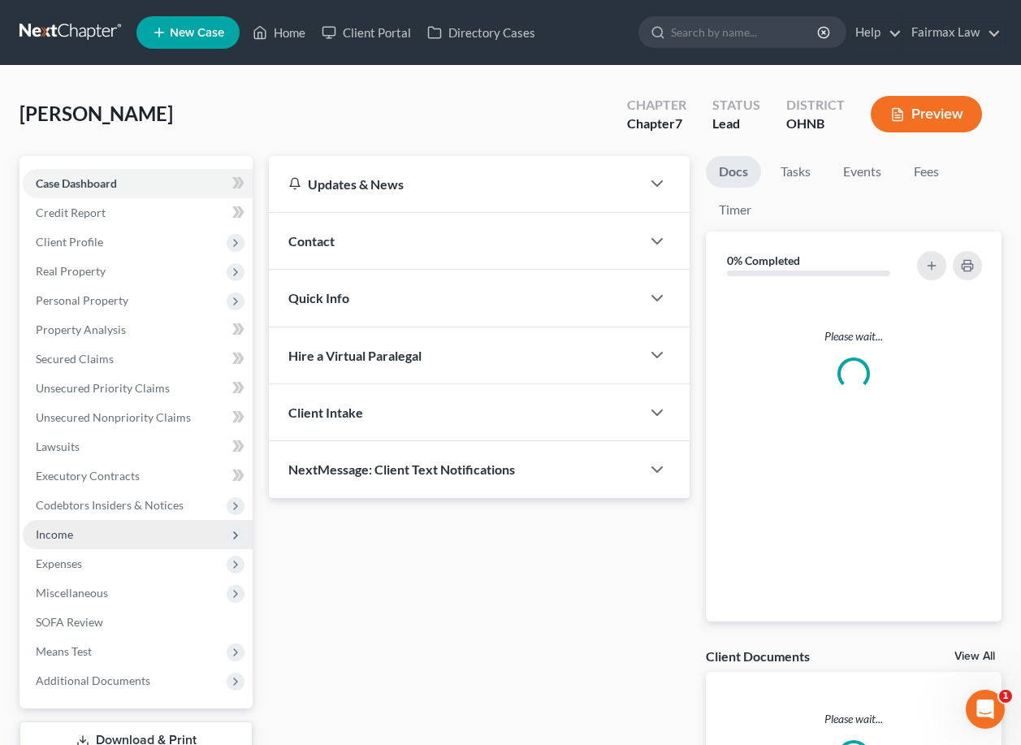
click at [121, 533] on span "Income" at bounding box center [138, 534] width 230 height 29
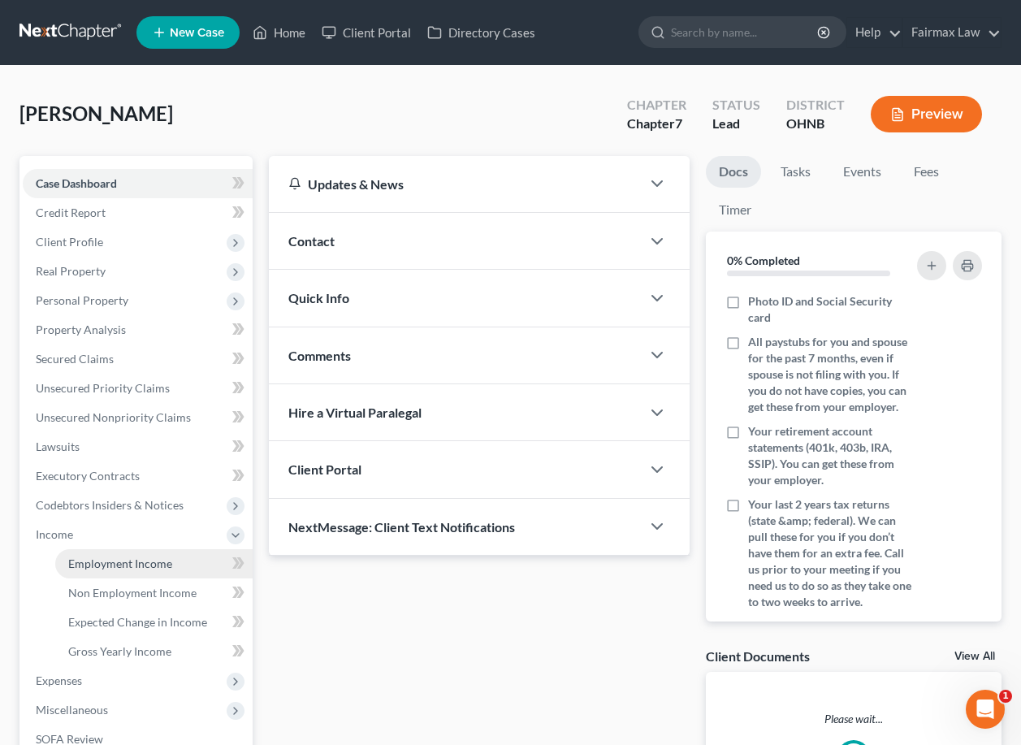
click at [120, 561] on span "Employment Income" at bounding box center [120, 563] width 104 height 14
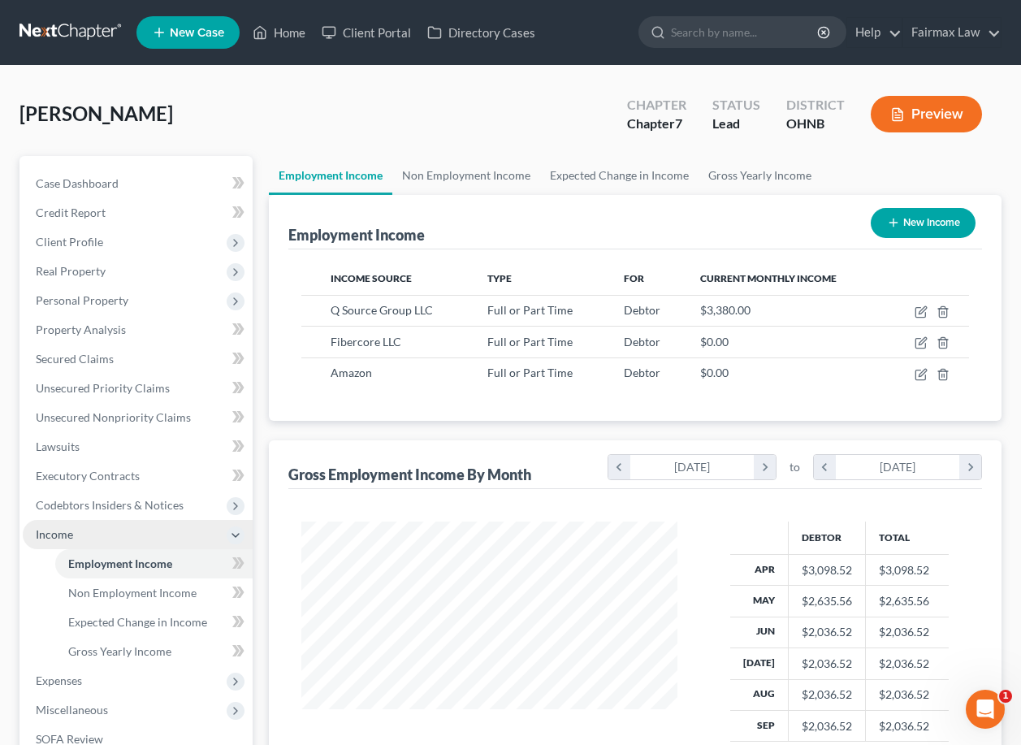
scroll to position [291, 408]
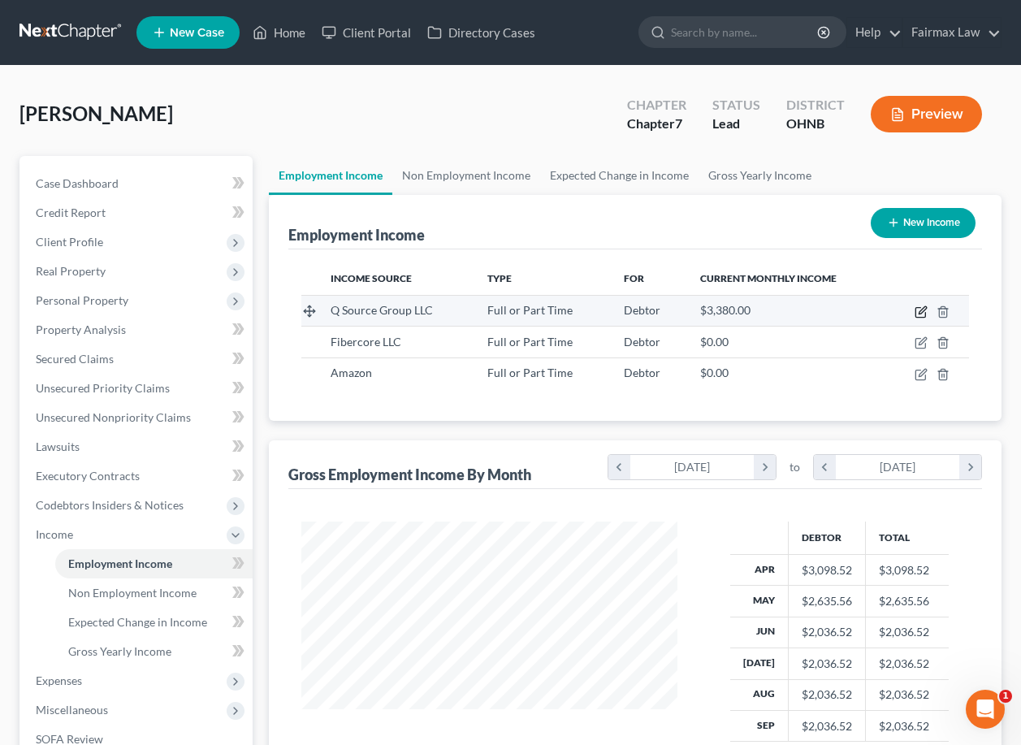
click at [920, 305] on icon "button" at bounding box center [920, 311] width 13 height 13
select select "0"
select select "23"
select select "2"
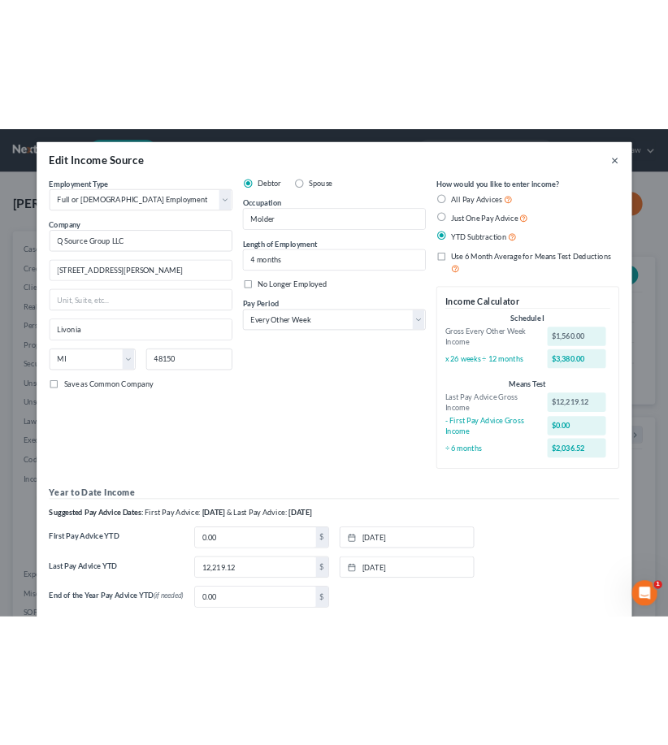
scroll to position [0, 0]
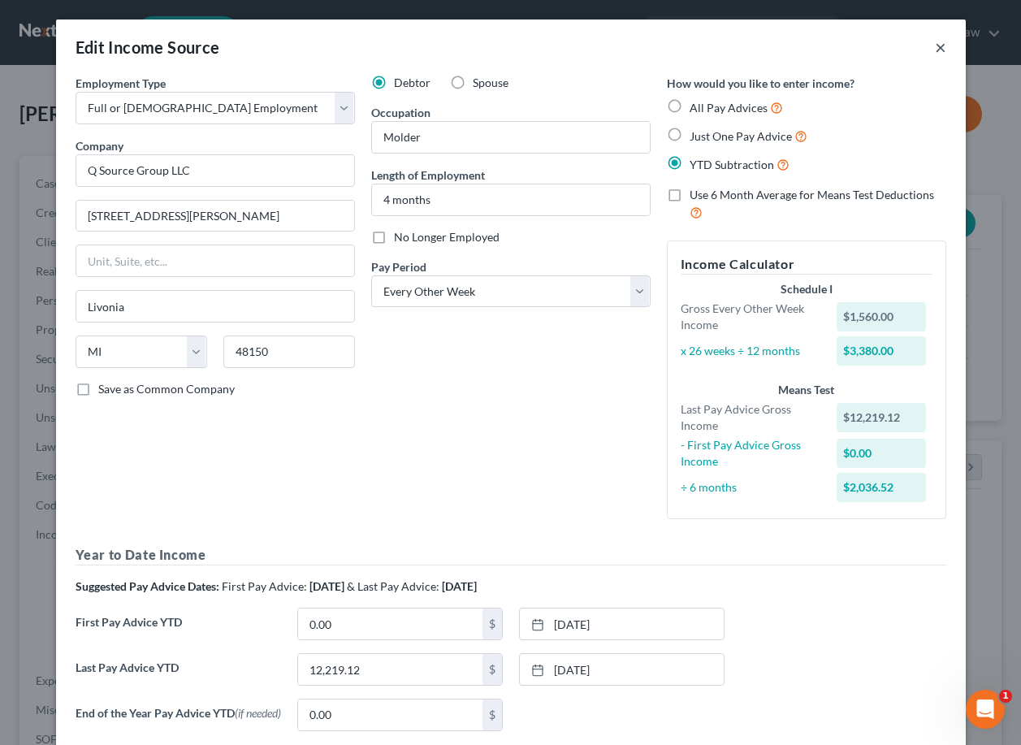
click at [939, 50] on button "×" at bounding box center [940, 46] width 11 height 19
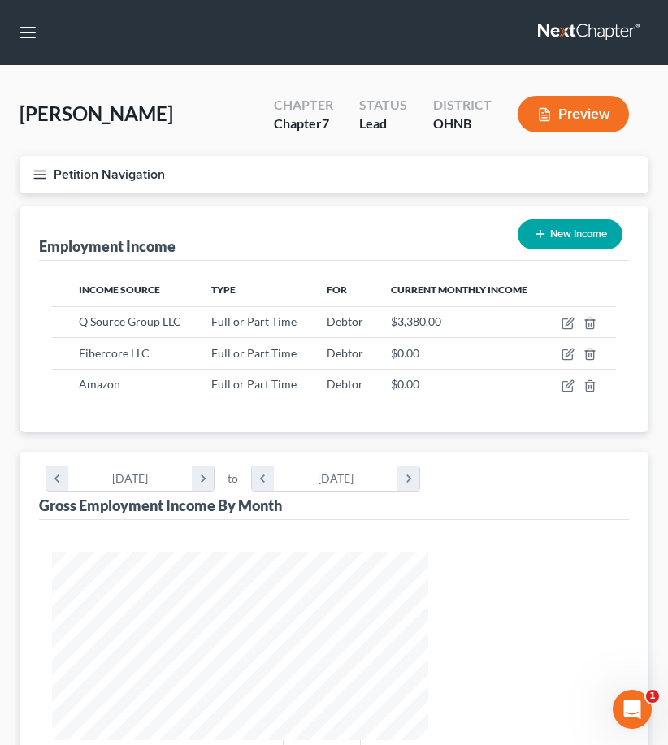
scroll to position [811767, 811453]
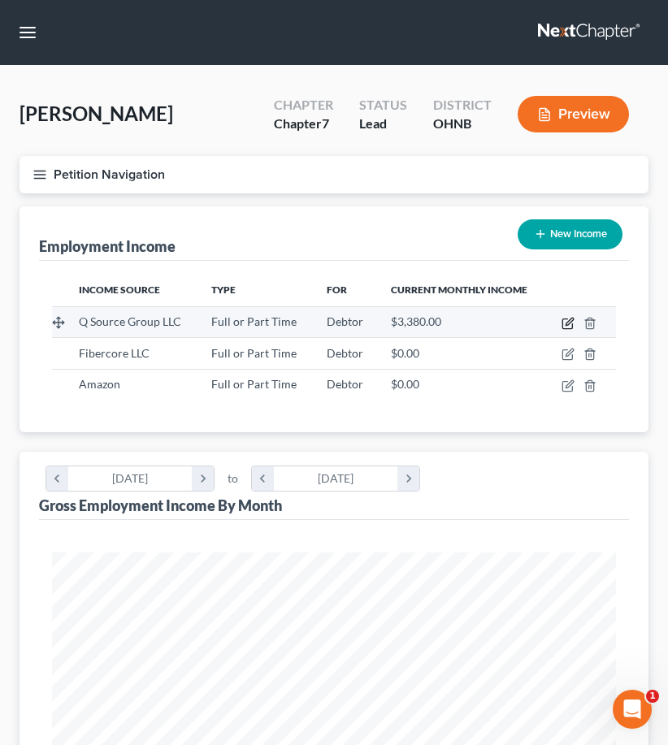
click at [571, 322] on icon "button" at bounding box center [568, 321] width 7 height 7
select select "0"
select select "23"
select select "2"
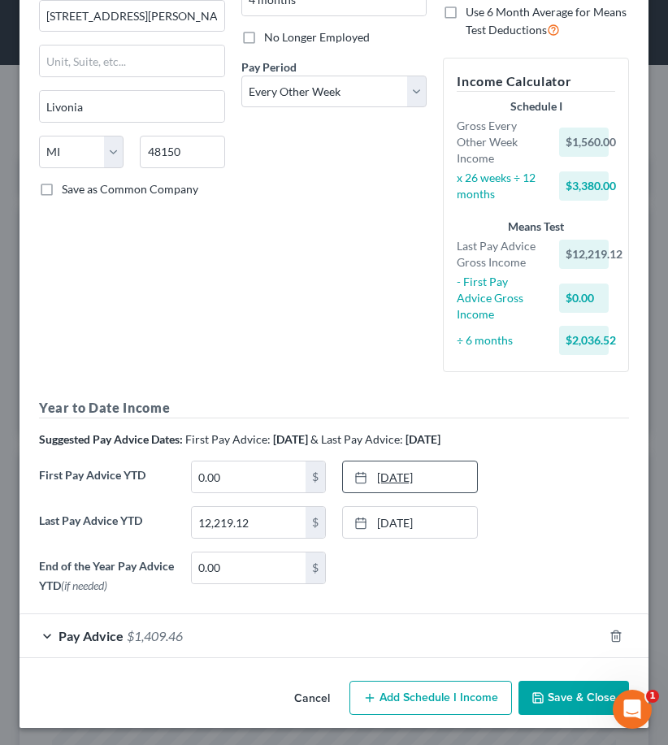
scroll to position [199, 0]
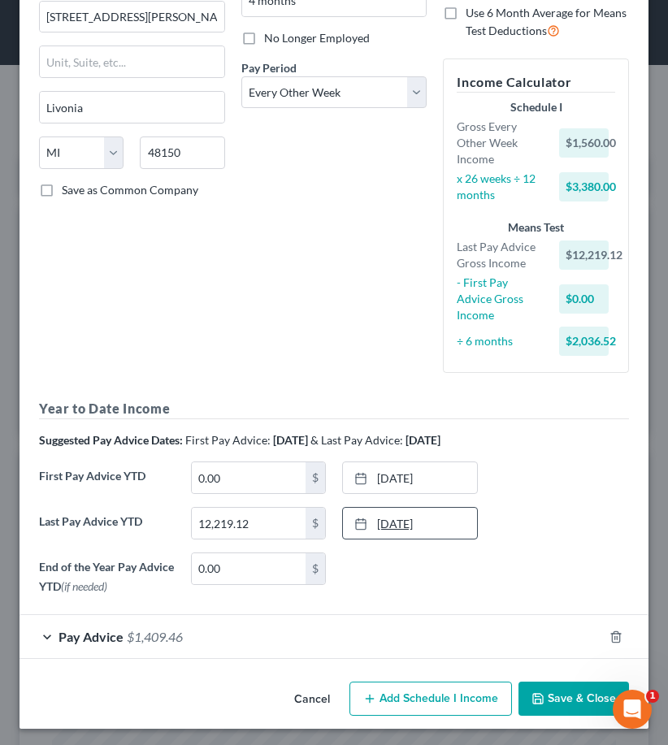
click at [369, 525] on div at bounding box center [365, 523] width 23 height 14
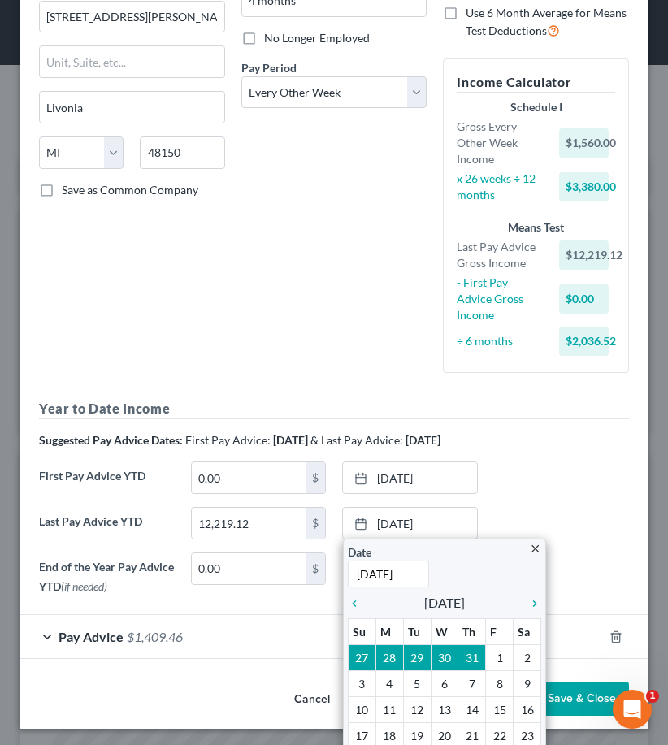
type input "[DATE]"
click at [534, 456] on div "Year to Date Income Suggested Pay Advice Dates: First Pay Advice: [DATE] & Last…" at bounding box center [334, 500] width 590 height 202
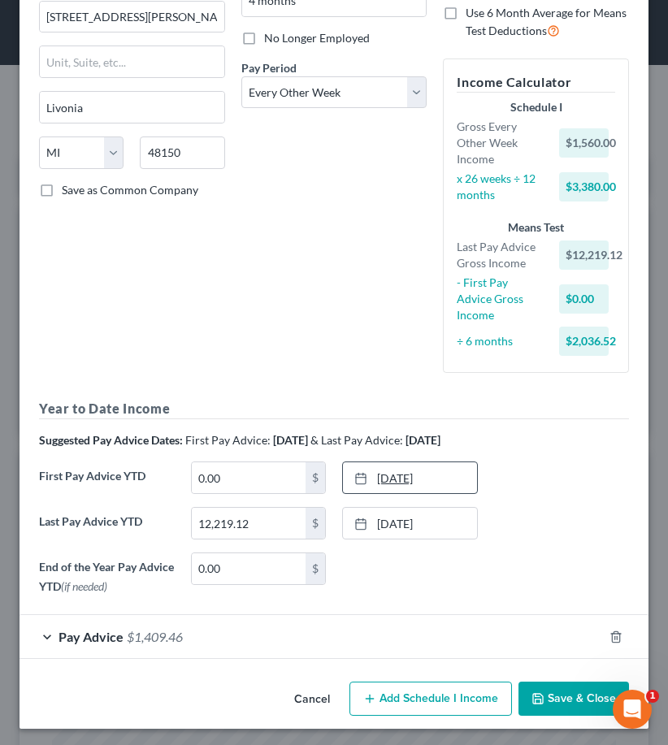
click at [429, 464] on link "[DATE]" at bounding box center [410, 477] width 134 height 31
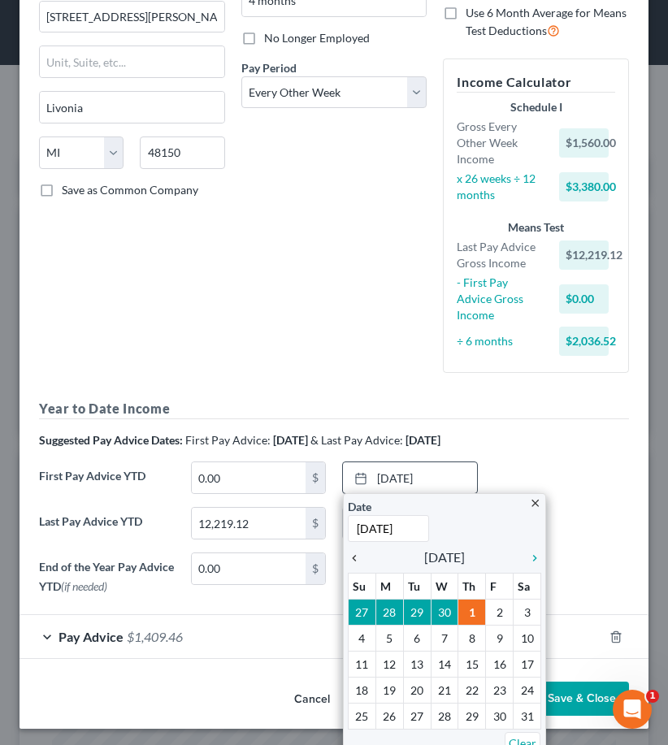
click at [358, 556] on icon "chevron_left" at bounding box center [358, 557] width 21 height 13
click at [418, 530] on input "[DATE]" at bounding box center [388, 528] width 81 height 27
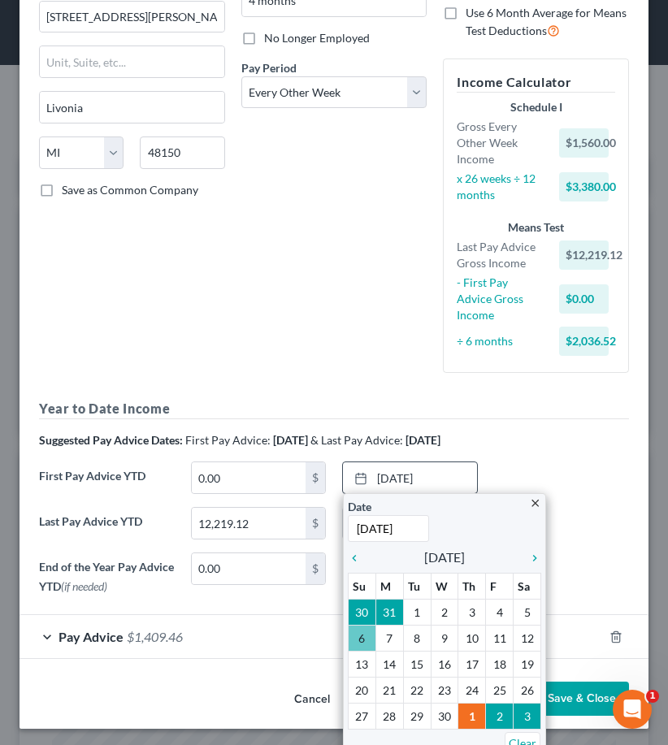
scroll to position [209, 0]
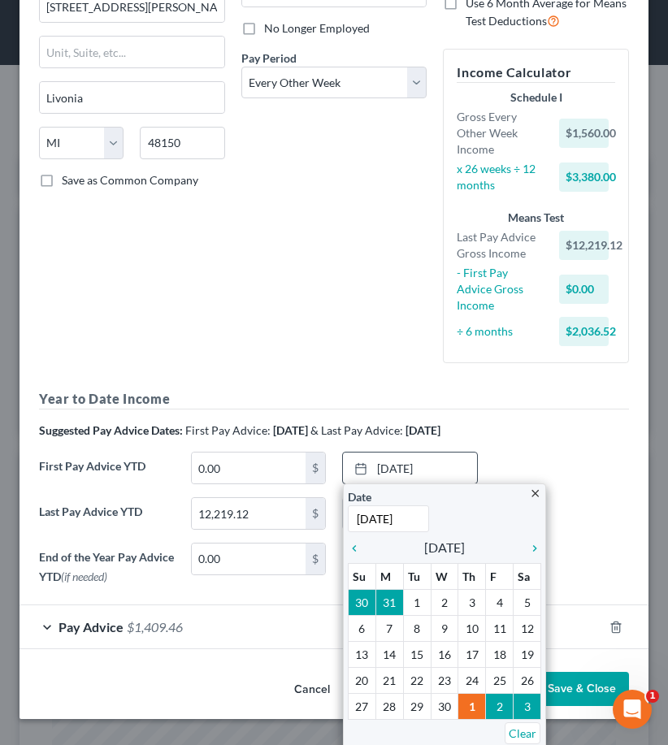
drag, startPoint x: 421, startPoint y: 517, endPoint x: 354, endPoint y: 512, distance: 66.8
click at [354, 512] on input "[DATE]" at bounding box center [388, 518] width 81 height 27
type input "[DATE]"
type input "0"
click at [257, 255] on div "Debtor Spouse Occupation Molder Length of Employment 4 months No Longer Employe…" at bounding box center [334, 121] width 202 height 510
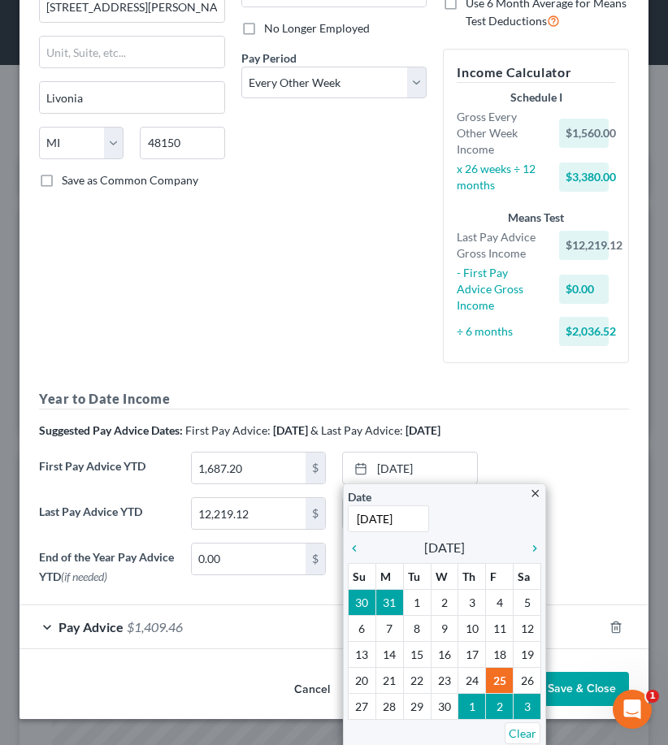
scroll to position [199, 0]
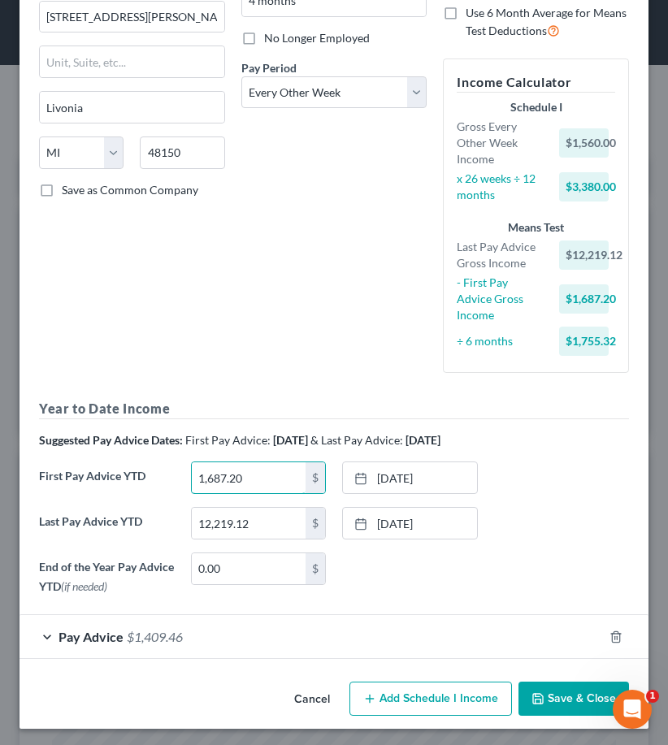
drag, startPoint x: 288, startPoint y: 472, endPoint x: 149, endPoint y: 457, distance: 139.6
click at [149, 456] on div "Year to Date Income Suggested Pay Advice Dates: First Pay Advice: [DATE] & Last…" at bounding box center [334, 500] width 590 height 202
type input "0"
click at [319, 364] on div "Debtor Spouse Occupation Molder Length of Employment 4 months No Longer Employe…" at bounding box center [334, 131] width 202 height 510
click at [367, 474] on div at bounding box center [365, 478] width 23 height 14
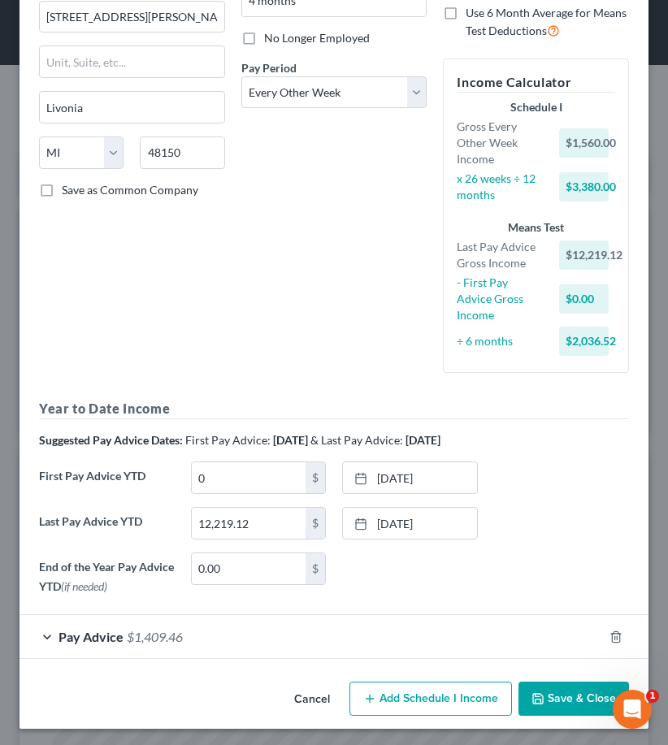
click at [489, 616] on div "Pay Advice $1,409.46" at bounding box center [310, 636] width 583 height 43
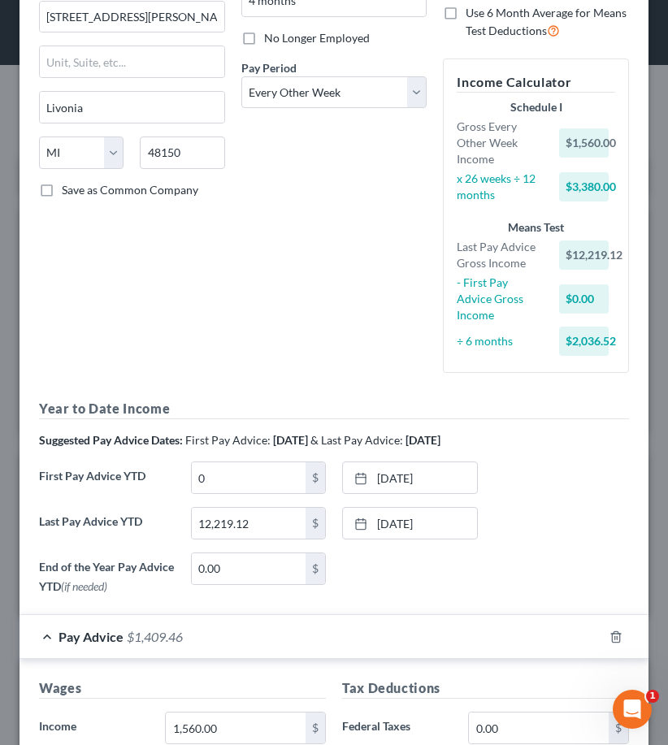
click at [489, 616] on div "Pay Advice $1,409.46" at bounding box center [310, 636] width 583 height 43
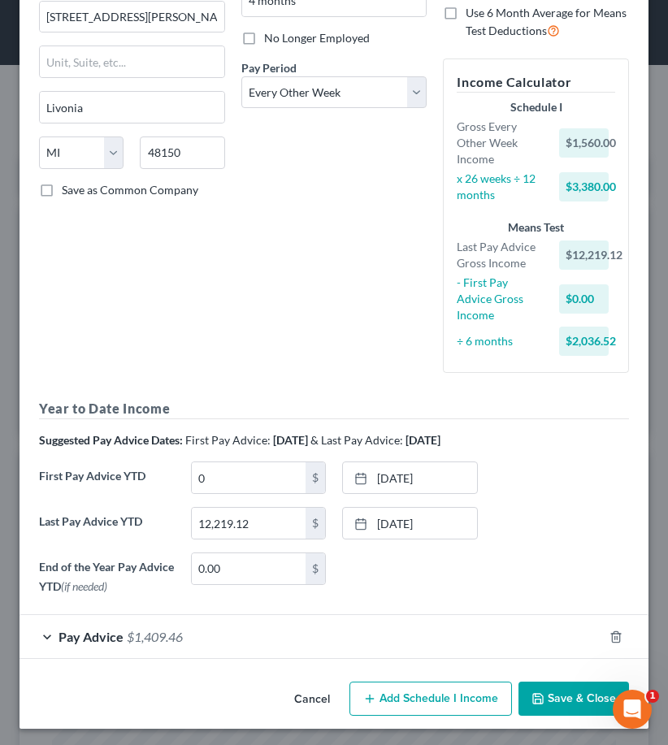
click at [587, 697] on button "Save & Close" at bounding box center [573, 698] width 110 height 34
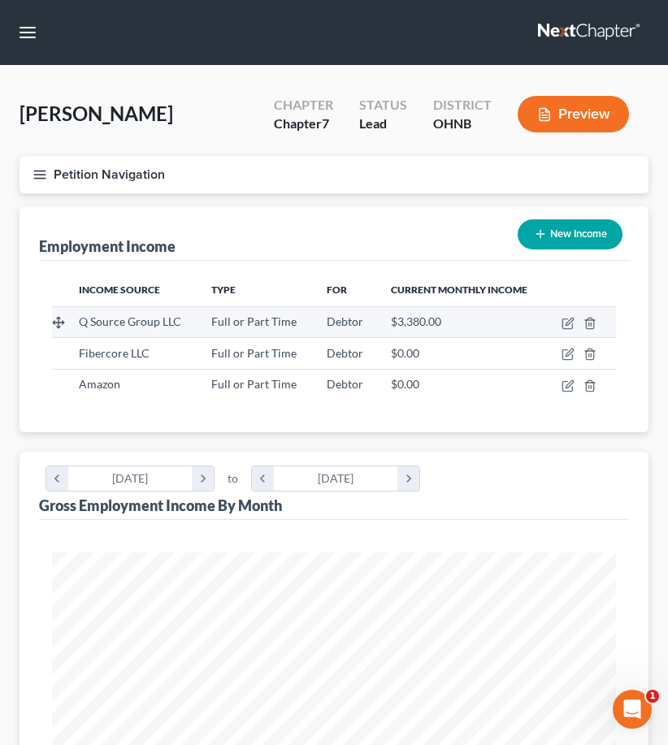
click at [560, 329] on td at bounding box center [581, 321] width 70 height 31
click at [561, 323] on icon "button" at bounding box center [567, 323] width 13 height 13
select select "0"
select select "23"
select select "2"
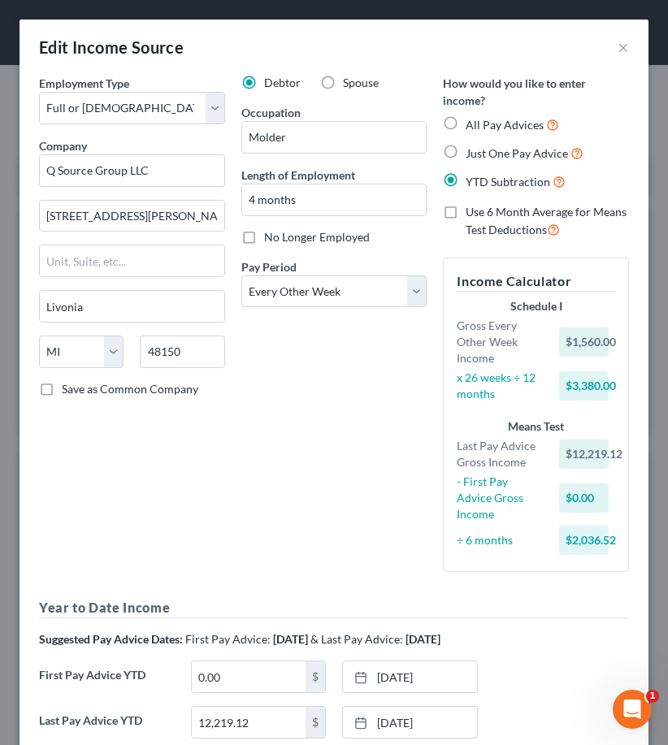
click at [515, 122] on span "All Pay Advices" at bounding box center [504, 125] width 78 height 14
click at [482, 122] on input "All Pay Advices" at bounding box center [477, 120] width 11 height 11
radio input "true"
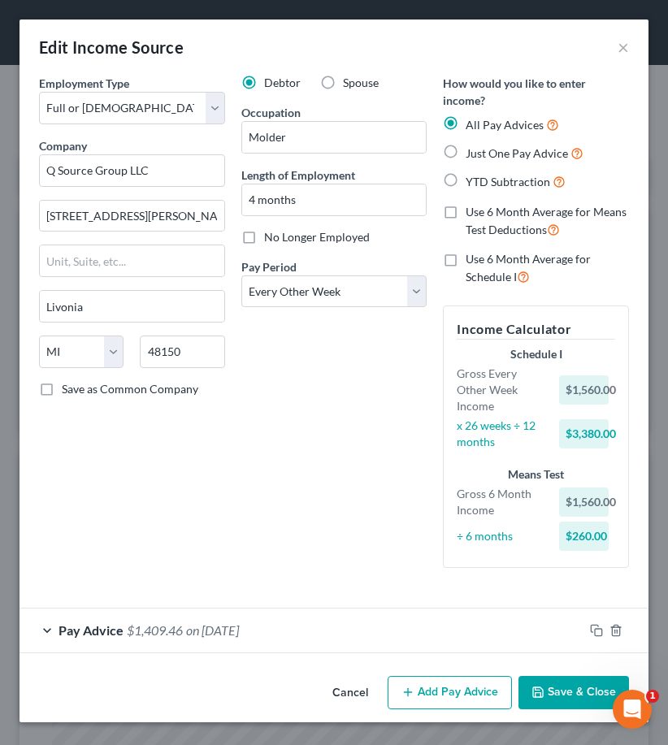
scroll to position [0, 0]
click at [502, 187] on label "YTD Subtraction" at bounding box center [515, 181] width 100 height 19
click at [482, 183] on input "YTD Subtraction" at bounding box center [477, 177] width 11 height 11
radio input "true"
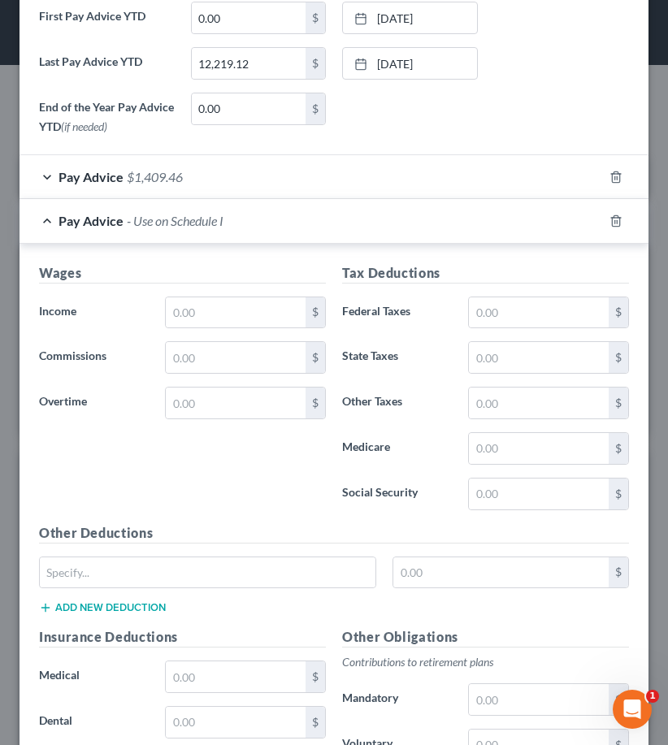
scroll to position [663, 0]
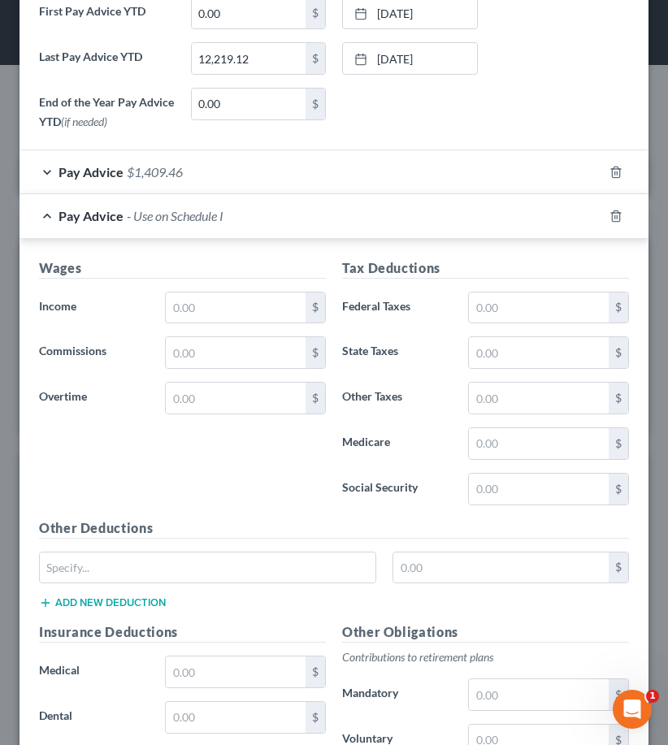
click at [608, 207] on div at bounding box center [625, 216] width 45 height 26
click at [611, 214] on icon "button" at bounding box center [615, 216] width 13 height 13
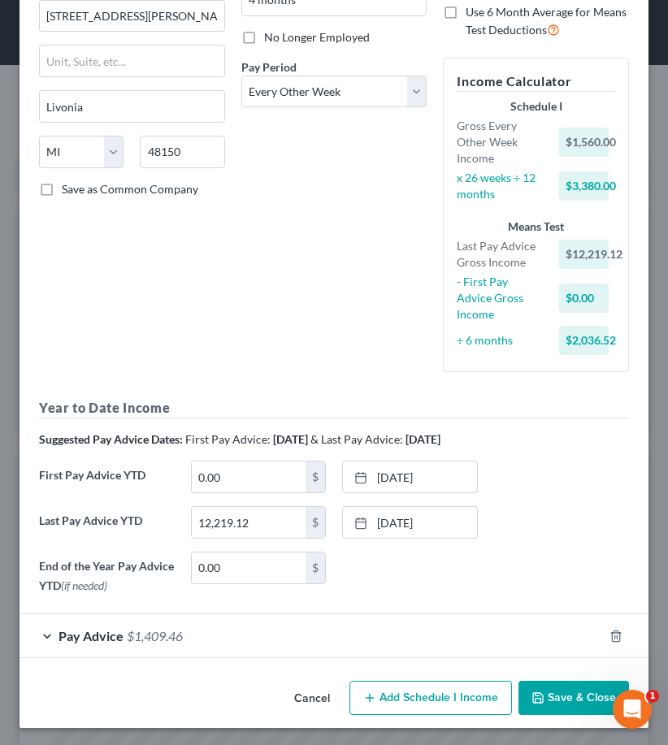
scroll to position [199, 0]
click at [305, 393] on div "Employment Type * Select Full or [DEMOGRAPHIC_DATA] Employment Self Employment …" at bounding box center [334, 238] width 606 height 725
click at [537, 699] on polyline "button" at bounding box center [538, 701] width 6 height 4
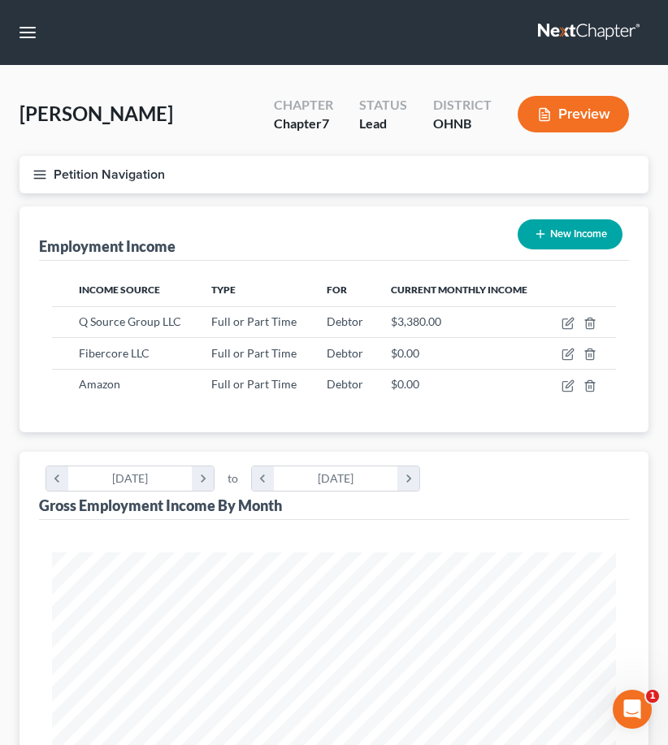
click at [58, 172] on button "Petition Navigation" at bounding box center [333, 174] width 629 height 37
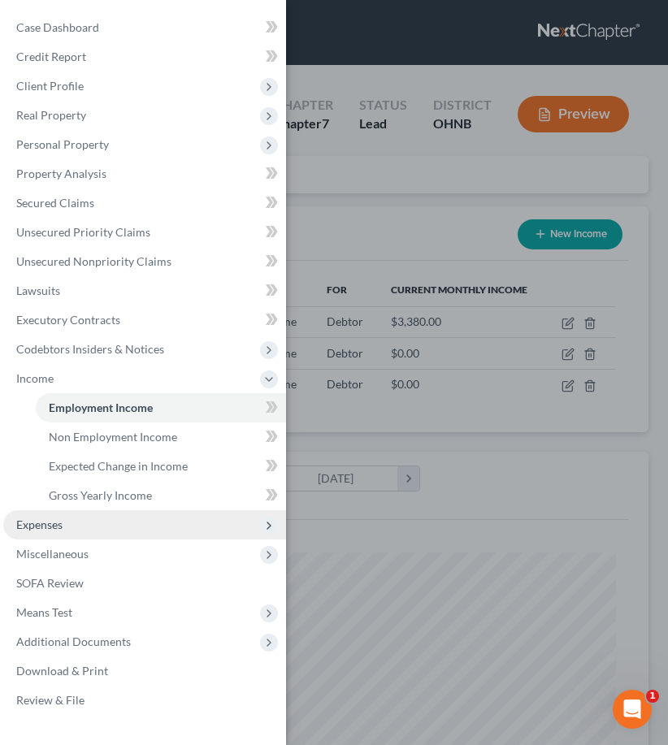
click at [74, 512] on span "Expenses" at bounding box center [144, 524] width 283 height 29
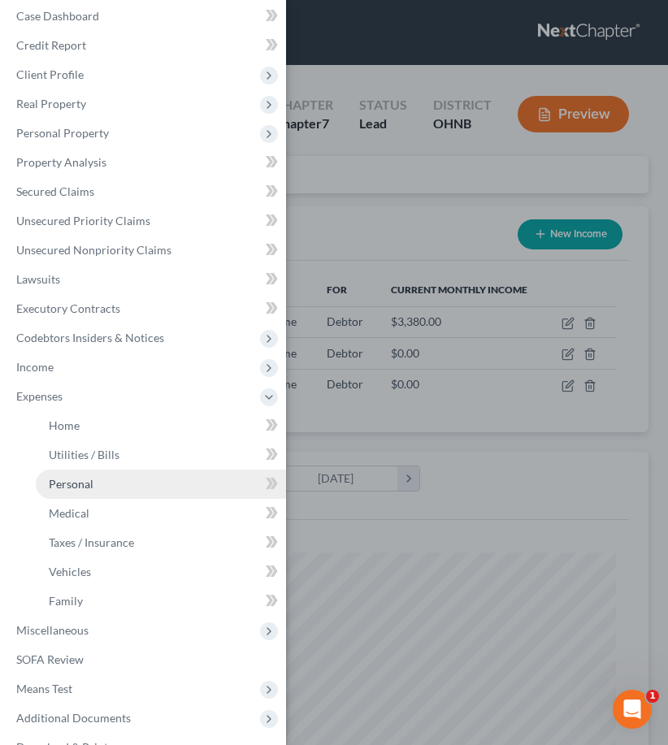
scroll to position [15, 0]
